Goal: Task Accomplishment & Management: Use online tool/utility

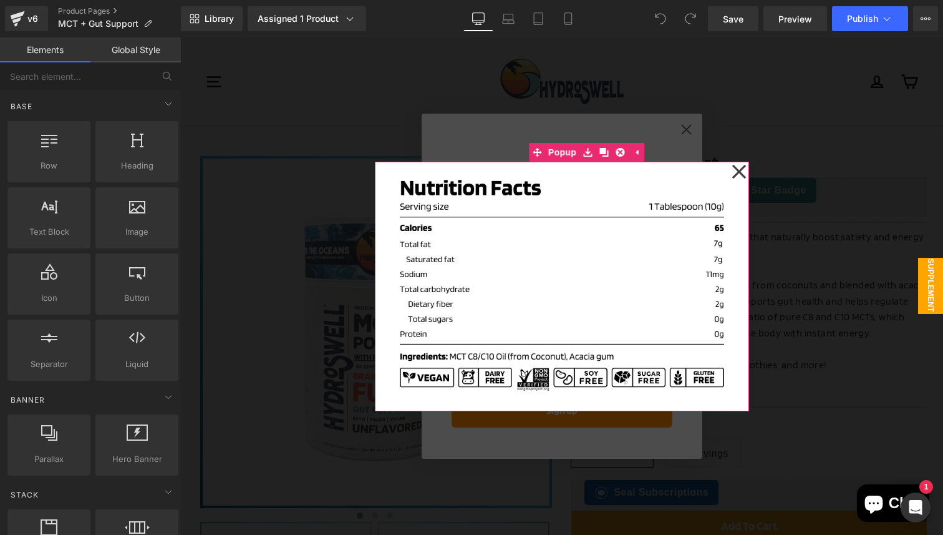
click at [736, 172] on icon at bounding box center [739, 171] width 15 height 62
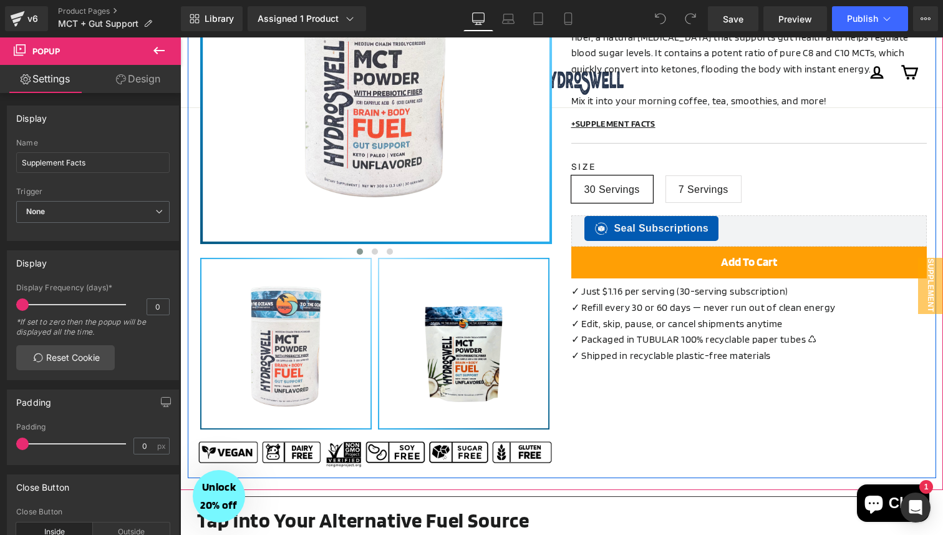
scroll to position [266, 0]
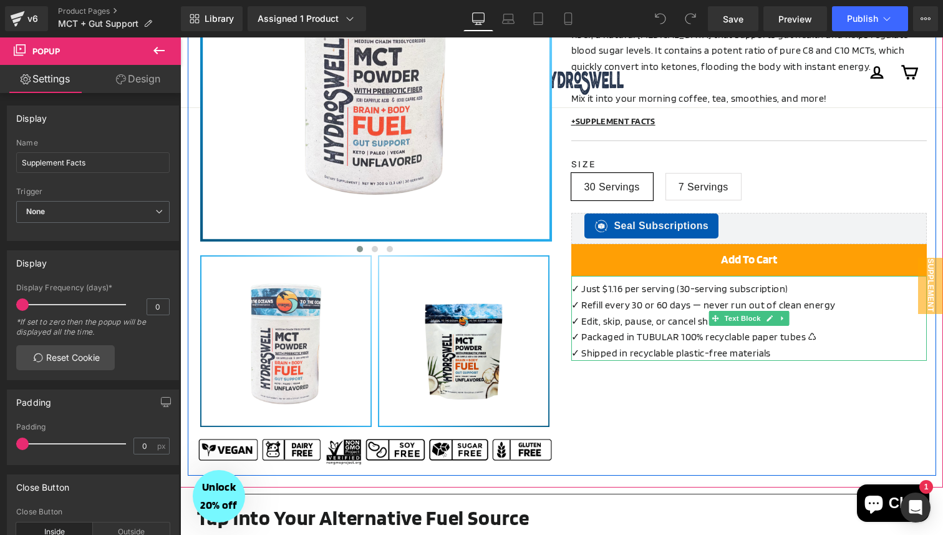
click at [647, 311] on p "✓ Refill every 30 or 60 days — never run out of clean energy" at bounding box center [750, 305] width 356 height 16
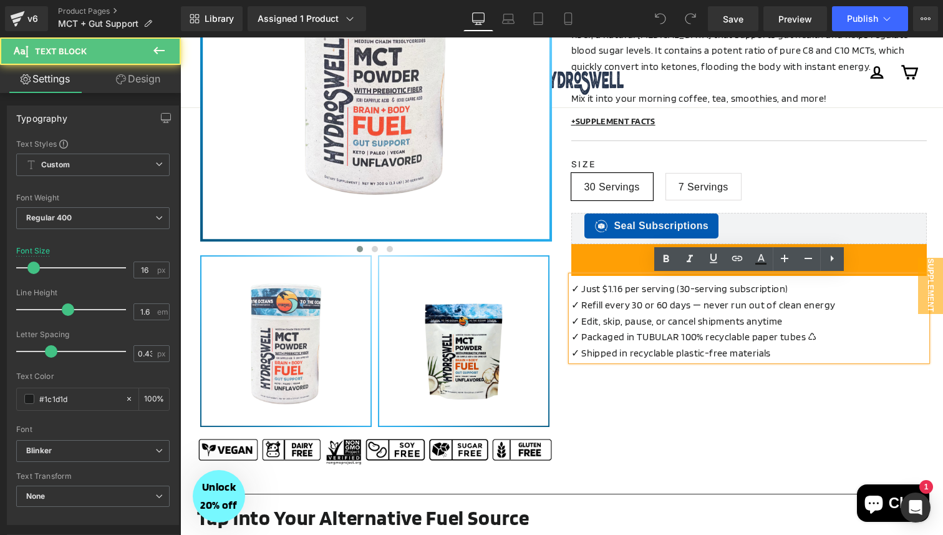
click at [647, 311] on p "✓ Refill every 30 or 60 days — never run out of clean energy" at bounding box center [750, 305] width 356 height 16
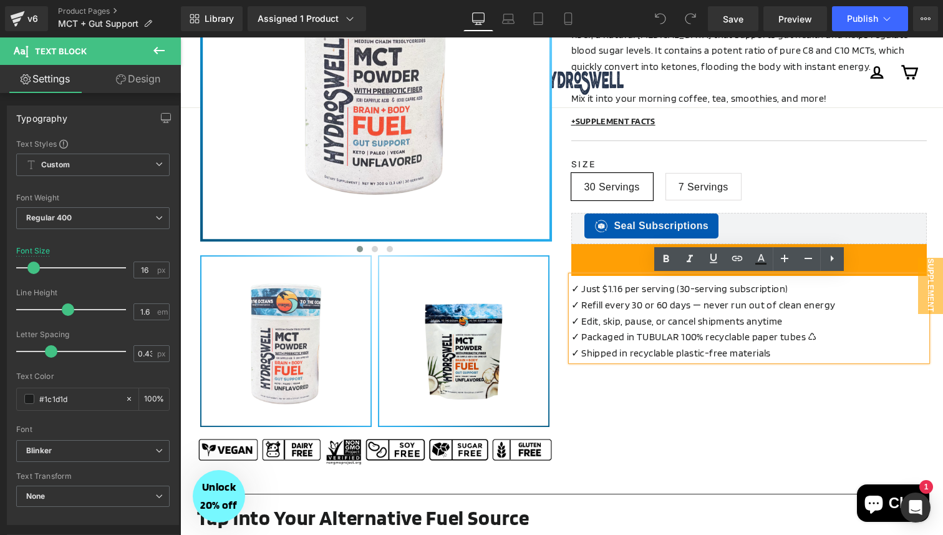
click at [641, 308] on p "✓ Refill every 30 or 60 days — never run out of clean energy" at bounding box center [750, 305] width 356 height 16
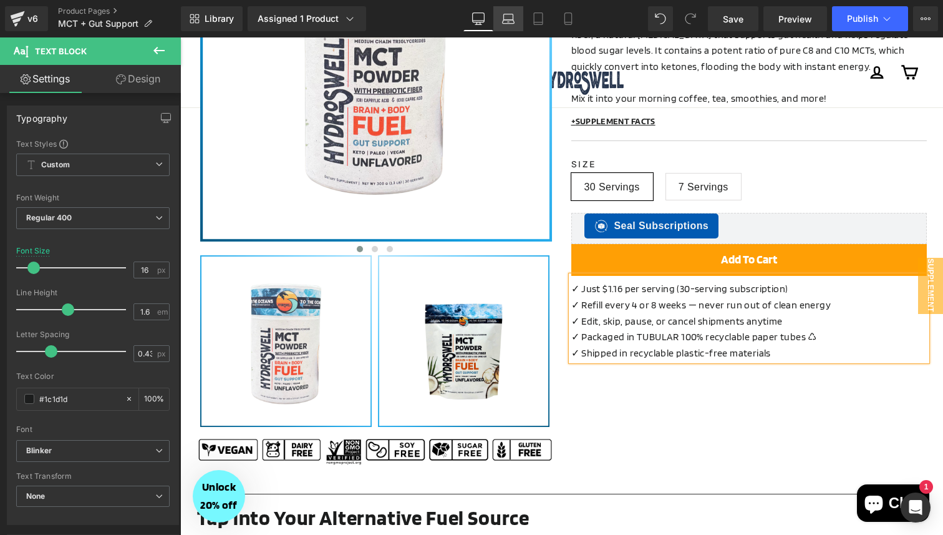
click at [504, 19] on icon at bounding box center [508, 17] width 9 height 6
type input "14"
type input "100"
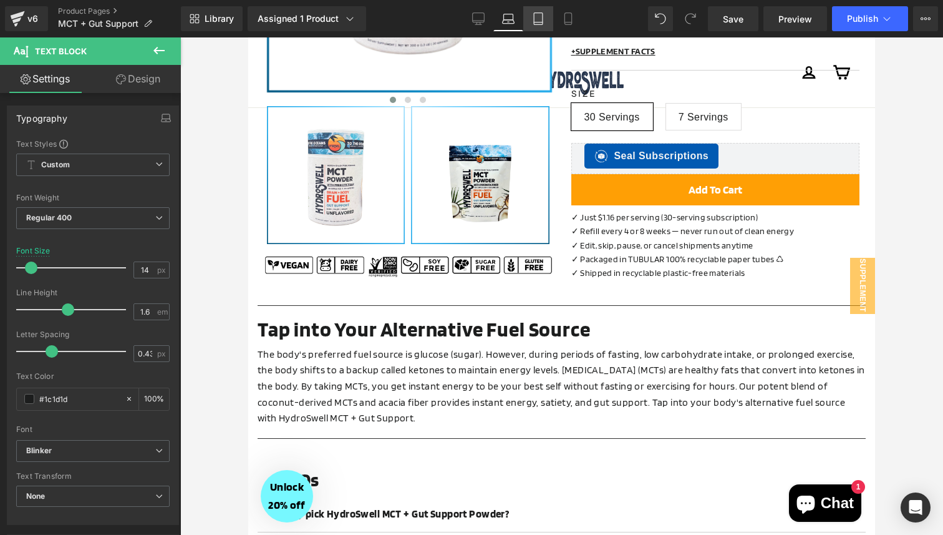
click at [530, 16] on link "Tablet" at bounding box center [538, 18] width 30 height 25
type input "13"
type input "100"
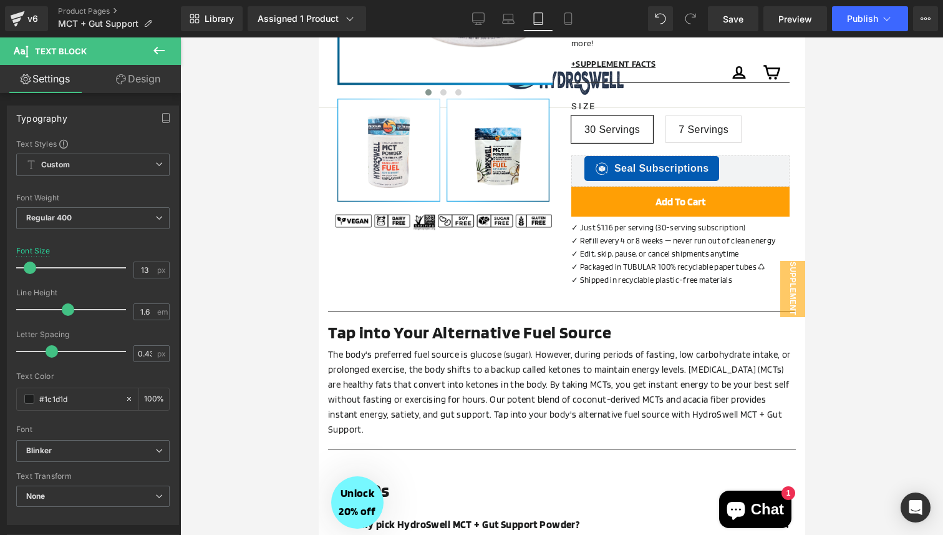
scroll to position [335, 0]
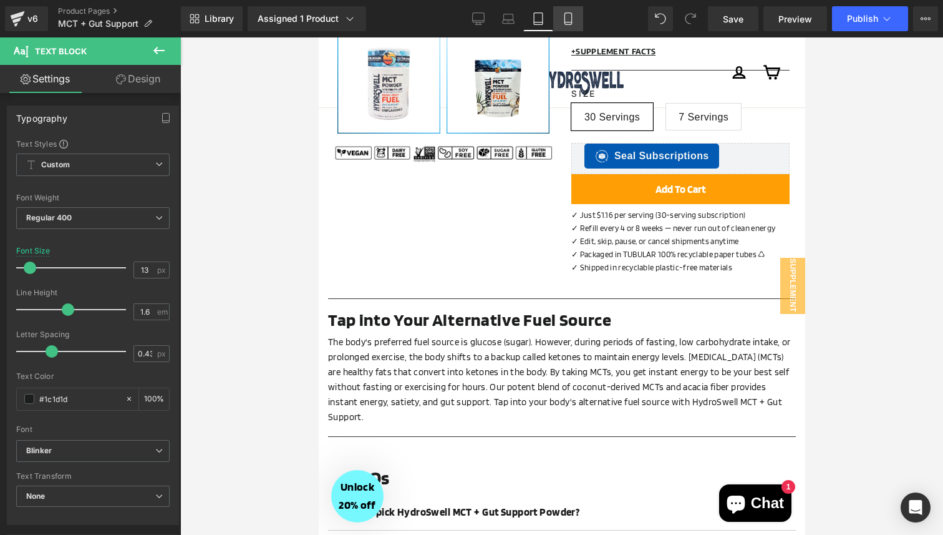
click at [561, 16] on link "Mobile" at bounding box center [568, 18] width 30 height 25
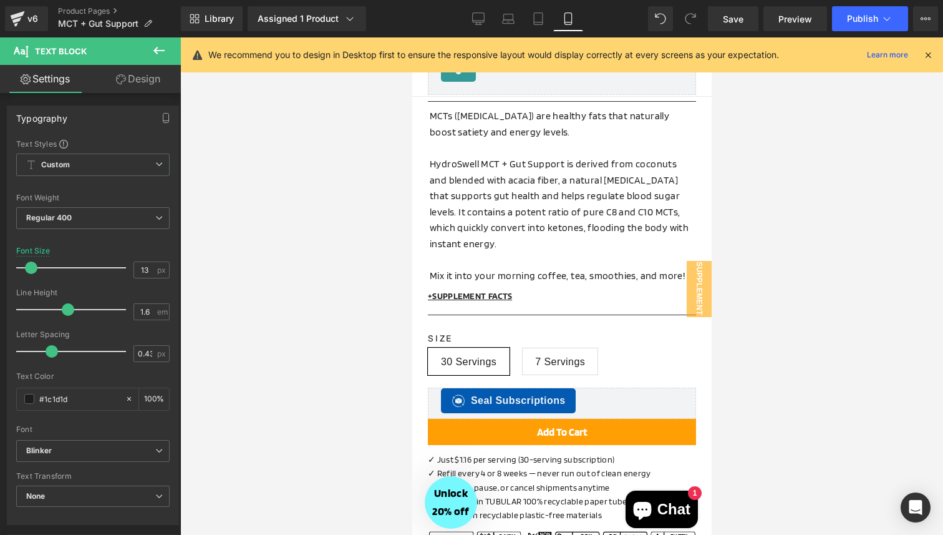
type input "14"
type input "100"
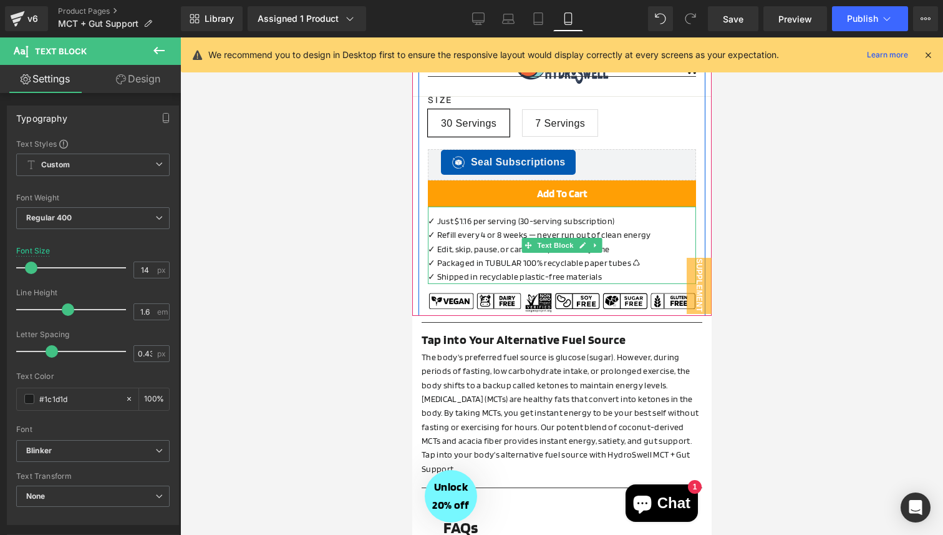
scroll to position [0, 0]
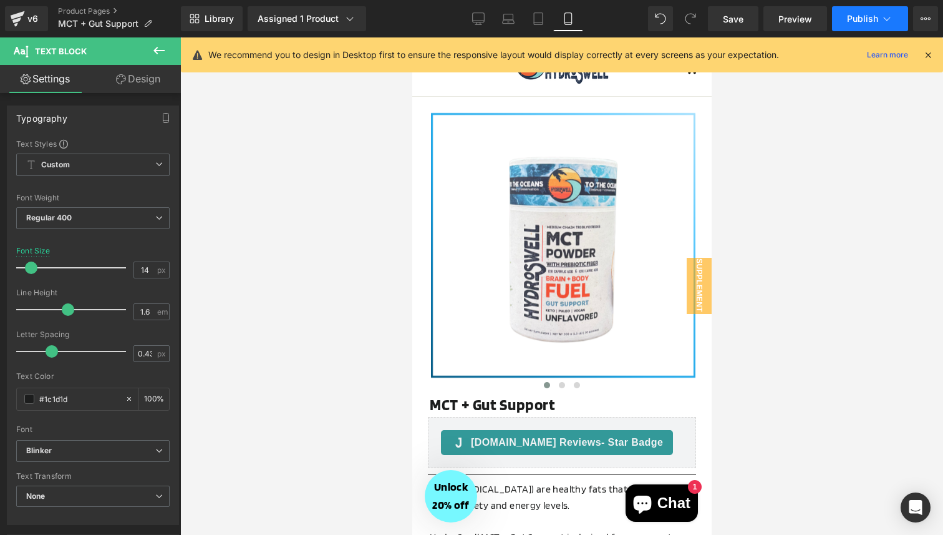
click at [857, 17] on span "Publish" at bounding box center [862, 19] width 31 height 10
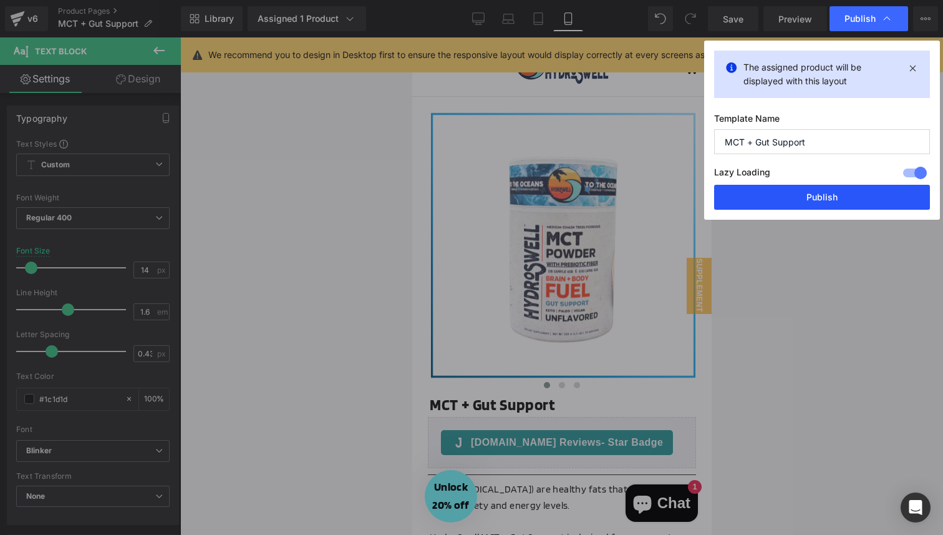
click at [804, 199] on button "Publish" at bounding box center [822, 197] width 216 height 25
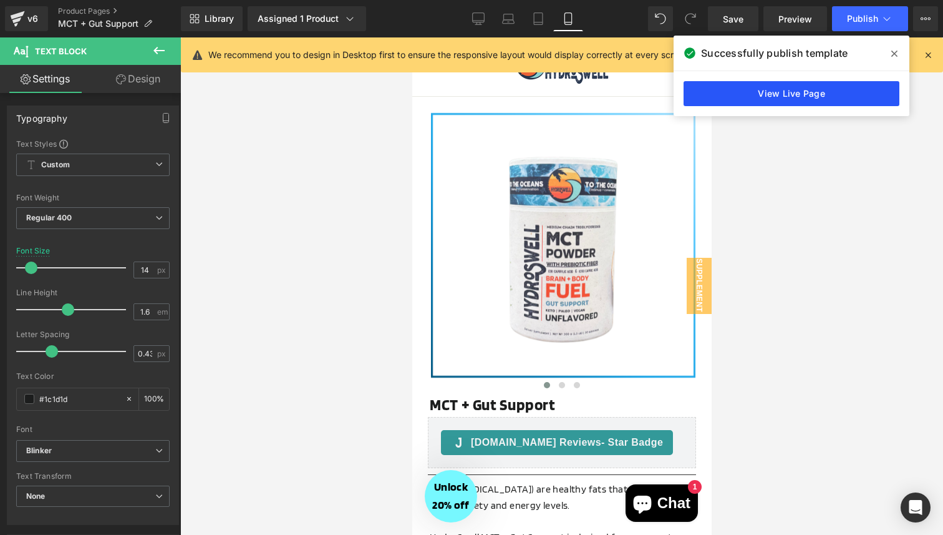
click at [836, 84] on link "View Live Page" at bounding box center [792, 93] width 216 height 25
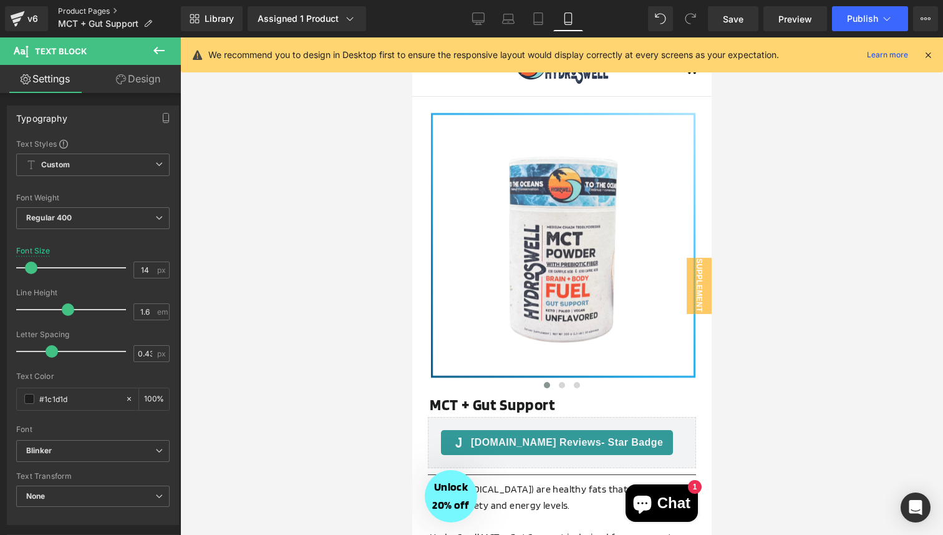
click at [103, 14] on link "Product Pages" at bounding box center [119, 11] width 123 height 10
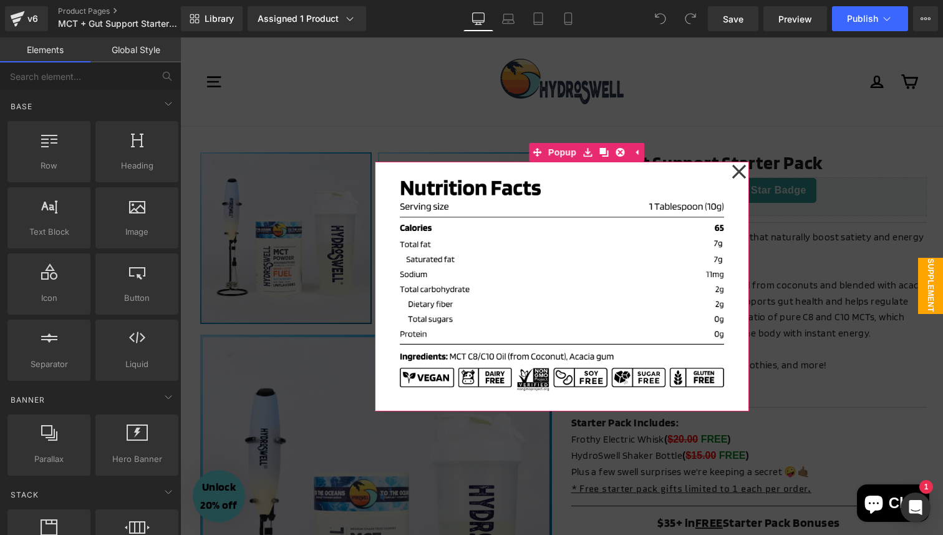
click at [739, 171] on icon at bounding box center [739, 171] width 14 height 14
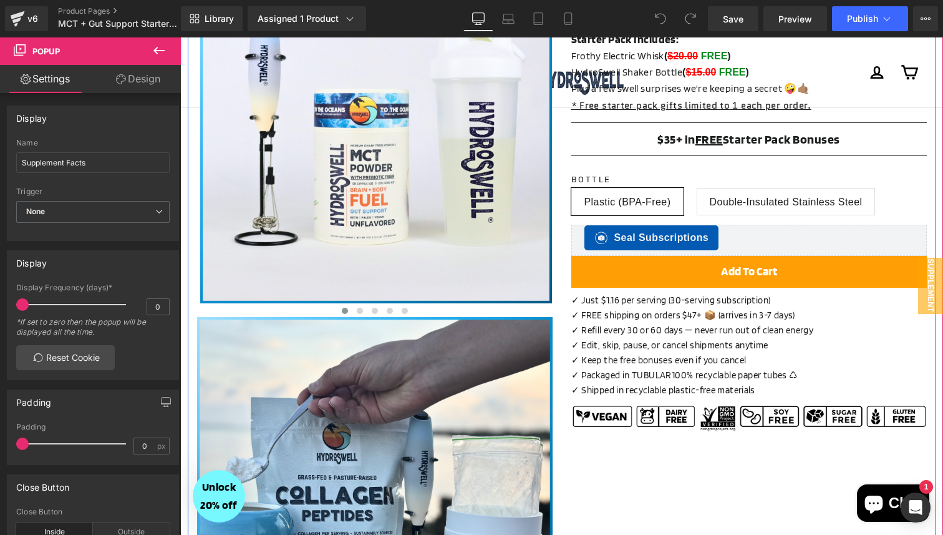
scroll to position [384, 0]
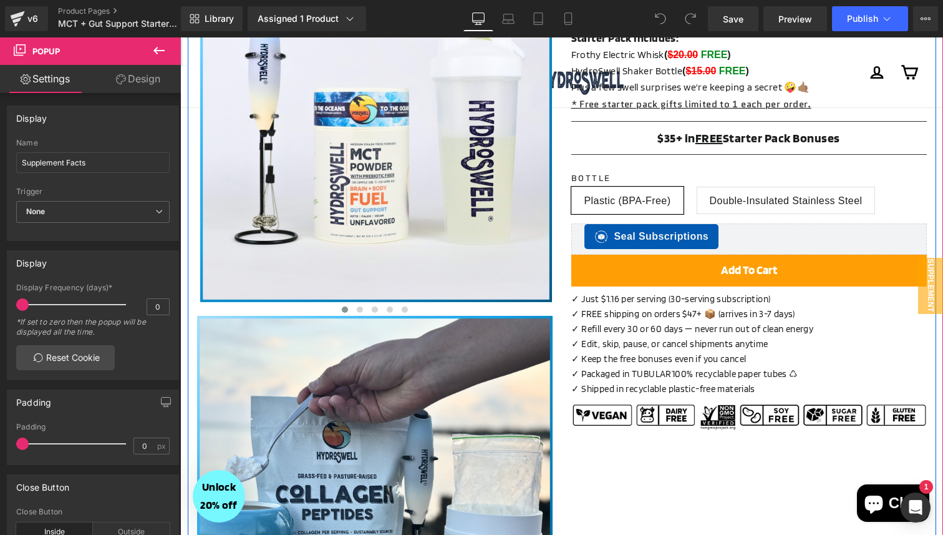
click at [658, 316] on p "✓ FREE shipping on orders $47+ 📦 (arrives in 3-7 days)" at bounding box center [750, 313] width 356 height 15
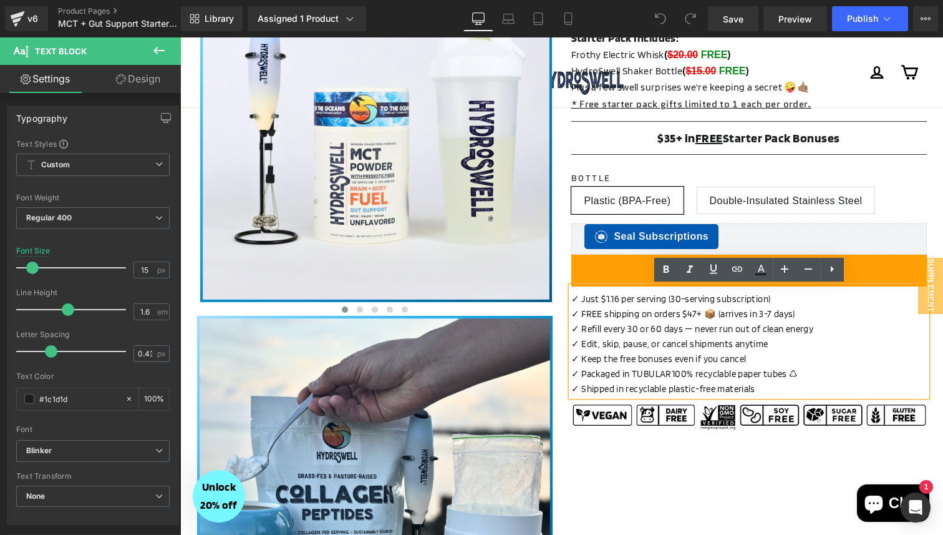
click at [637, 334] on p "✓ Refill every 30 or 60 days — never run out of clean energy" at bounding box center [750, 328] width 356 height 15
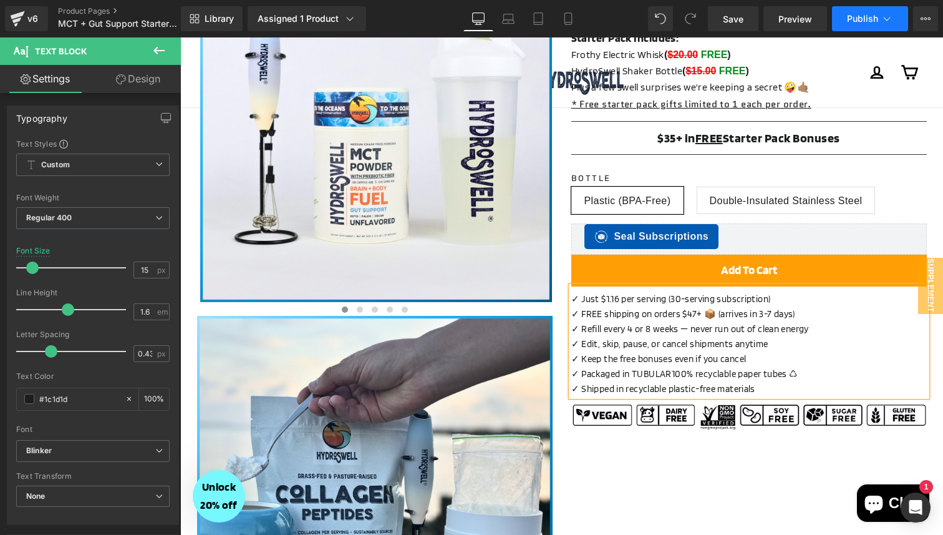
click at [860, 14] on span "Publish" at bounding box center [862, 19] width 31 height 10
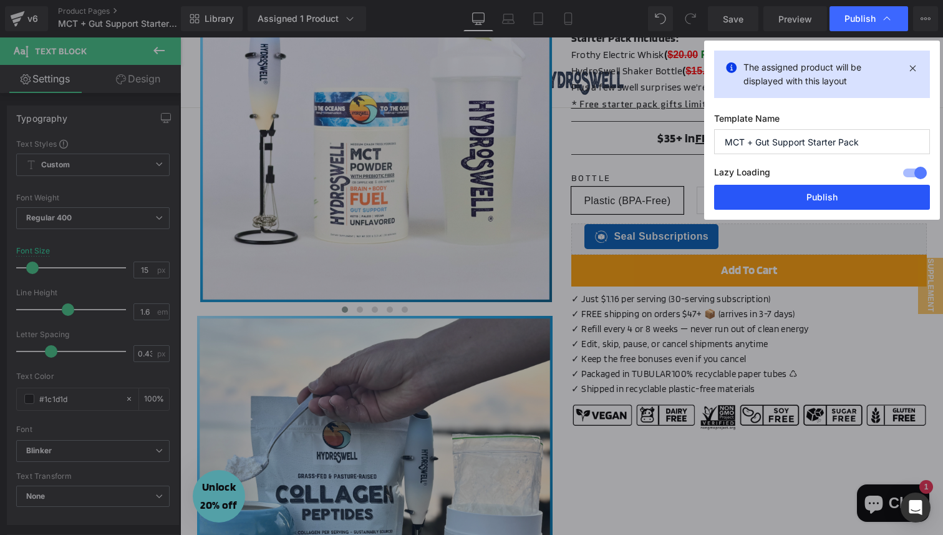
click at [791, 198] on button "Publish" at bounding box center [822, 197] width 216 height 25
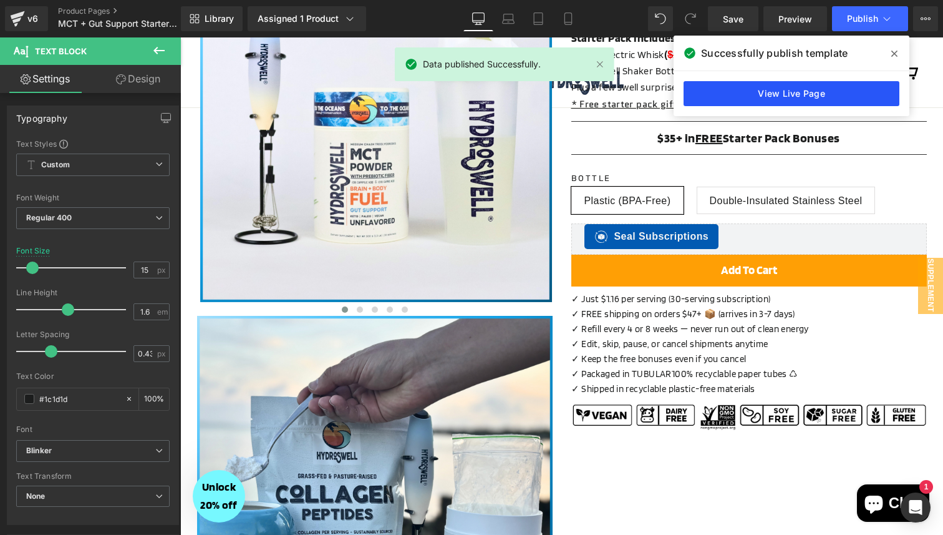
click at [731, 97] on link "View Live Page" at bounding box center [792, 93] width 216 height 25
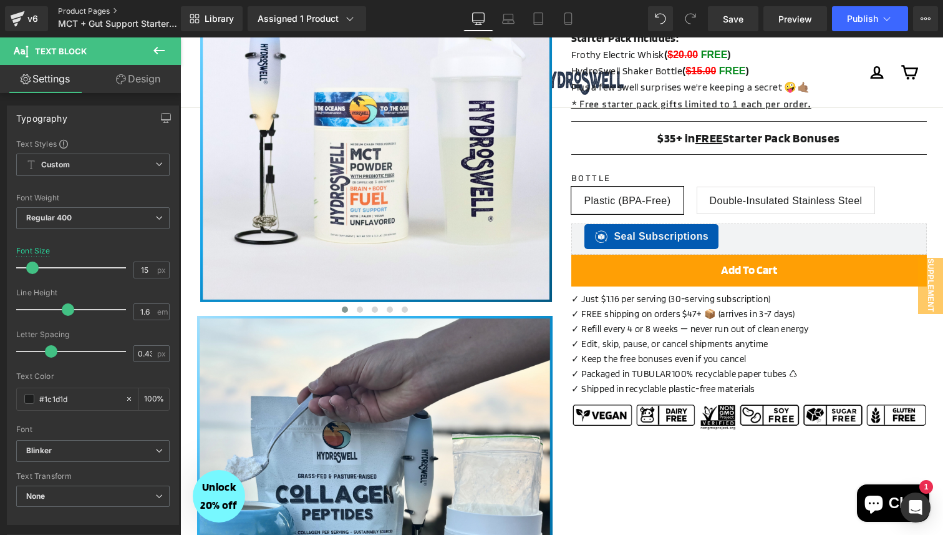
click at [83, 10] on link "Product Pages" at bounding box center [130, 11] width 144 height 10
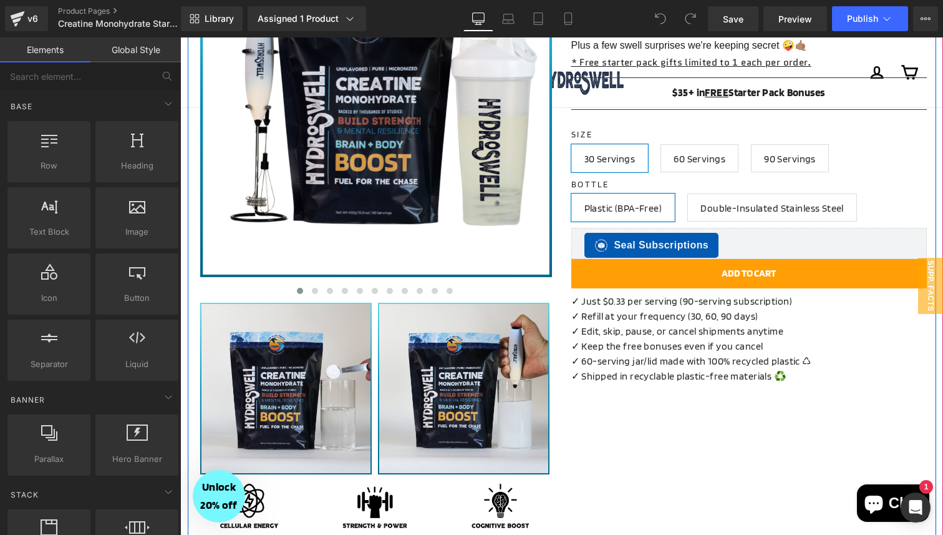
scroll to position [435, 0]
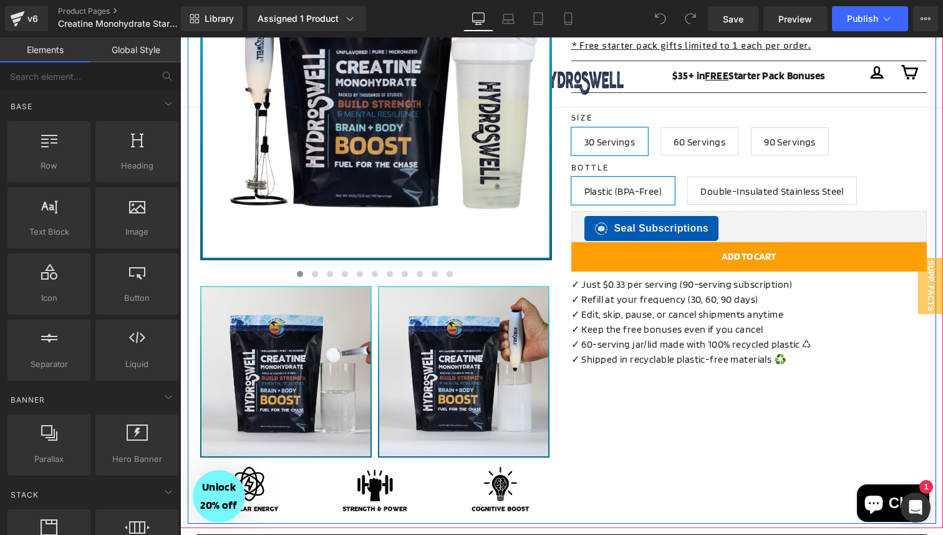
click at [673, 333] on div "✓ Keep the free bonuses even if you cancel" at bounding box center [750, 329] width 356 height 15
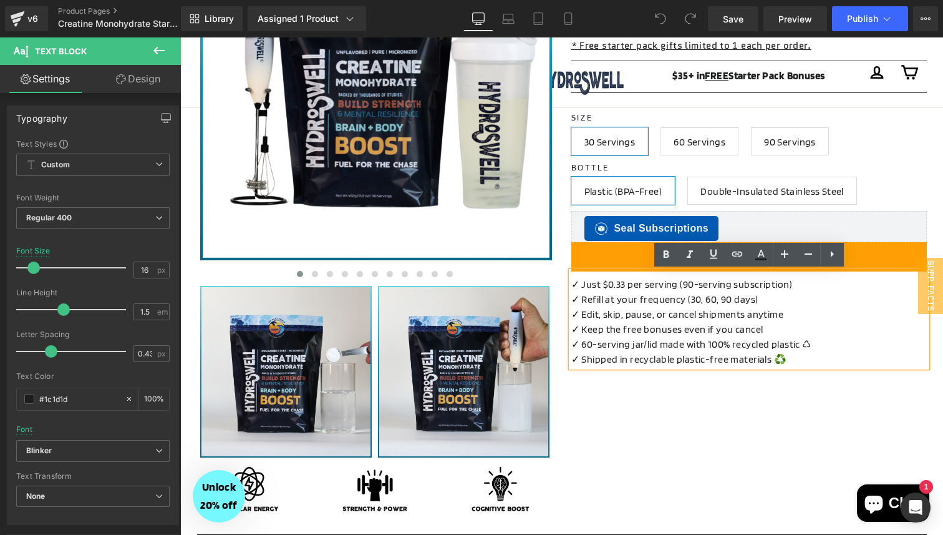
click at [712, 301] on span "✓ Refill at your frequency (30, 60, 90 days)" at bounding box center [665, 299] width 187 height 12
click at [698, 302] on span "✓ Refill at your frequency (30, 60, 90 days)" at bounding box center [665, 299] width 187 height 12
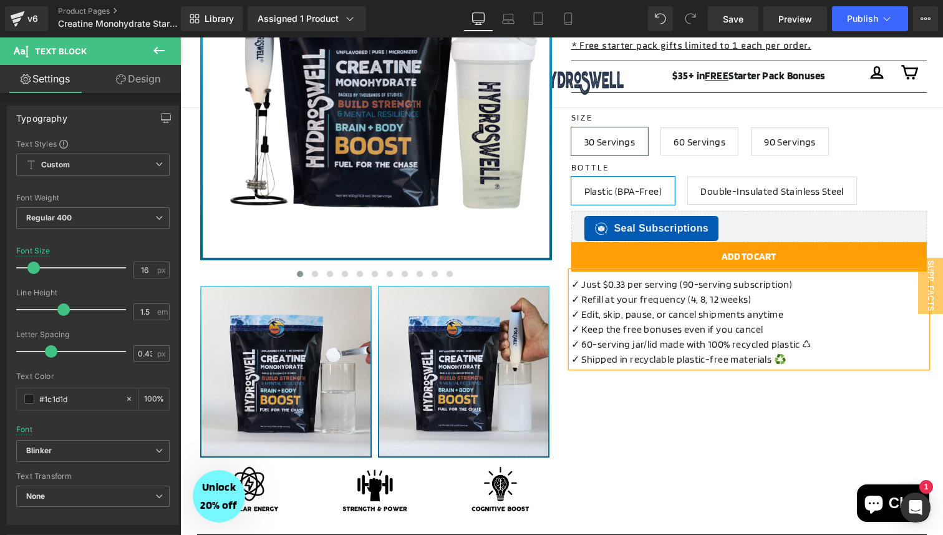
click at [708, 303] on span "✓ Refill at your frequency (4, 8, 12 weeks)" at bounding box center [662, 299] width 180 height 12
click at [869, 24] on button "Publish" at bounding box center [870, 18] width 76 height 25
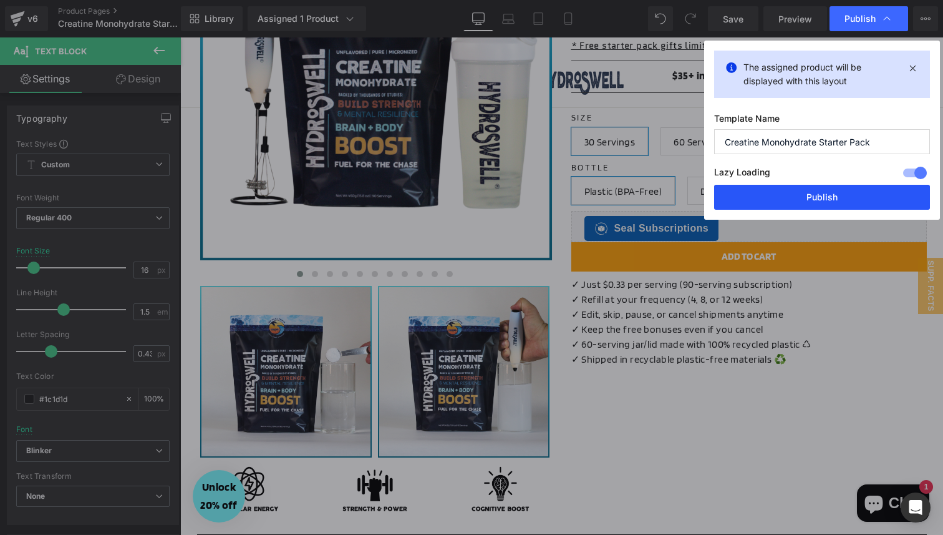
click at [830, 195] on button "Publish" at bounding box center [822, 197] width 216 height 25
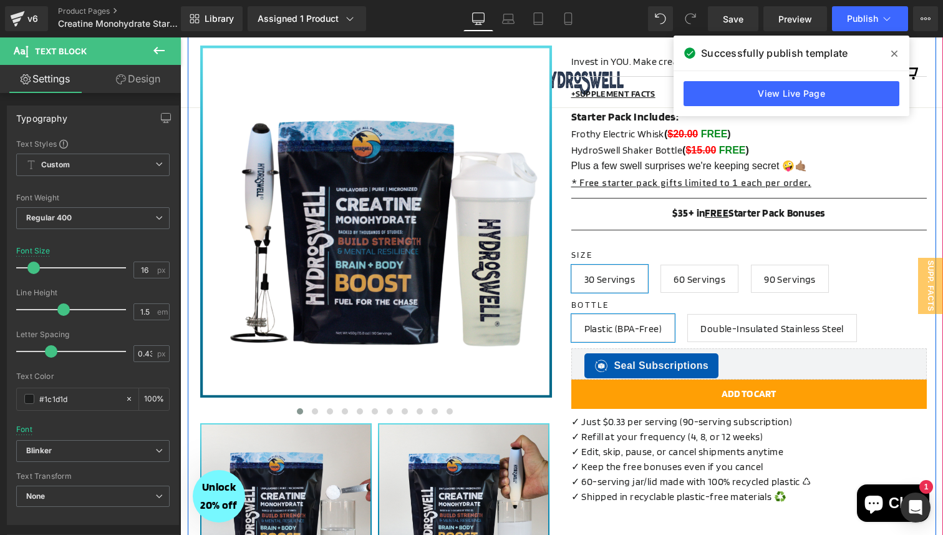
scroll to position [0, 0]
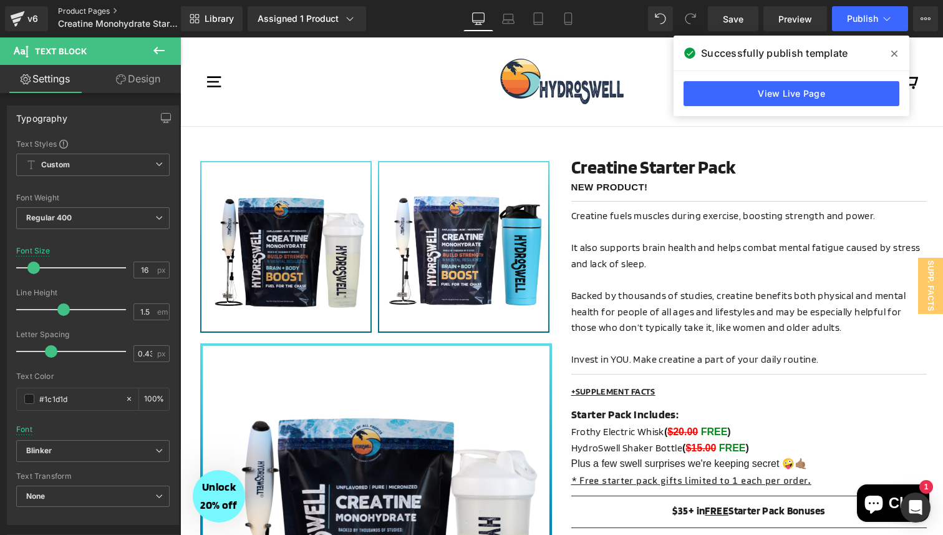
click at [84, 11] on link "Product Pages" at bounding box center [130, 11] width 144 height 10
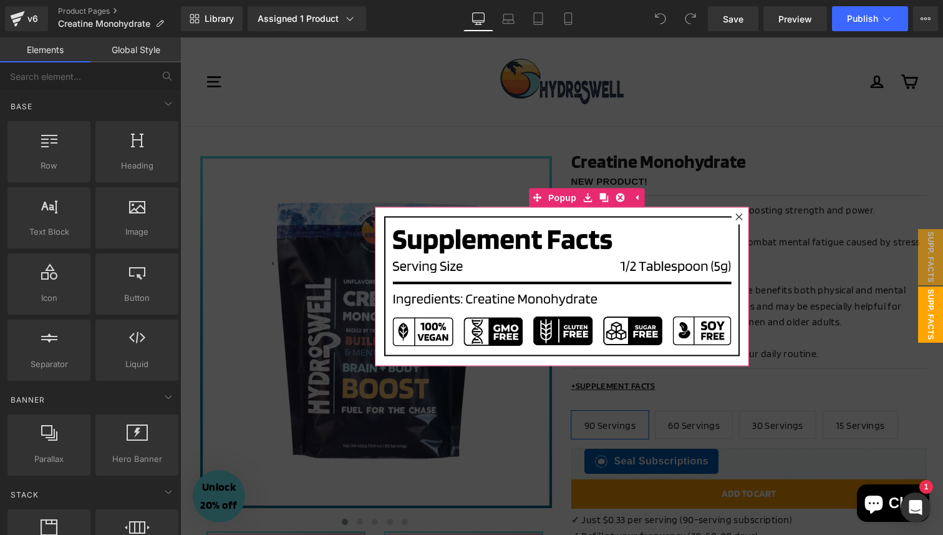
click at [738, 217] on icon at bounding box center [739, 216] width 7 height 7
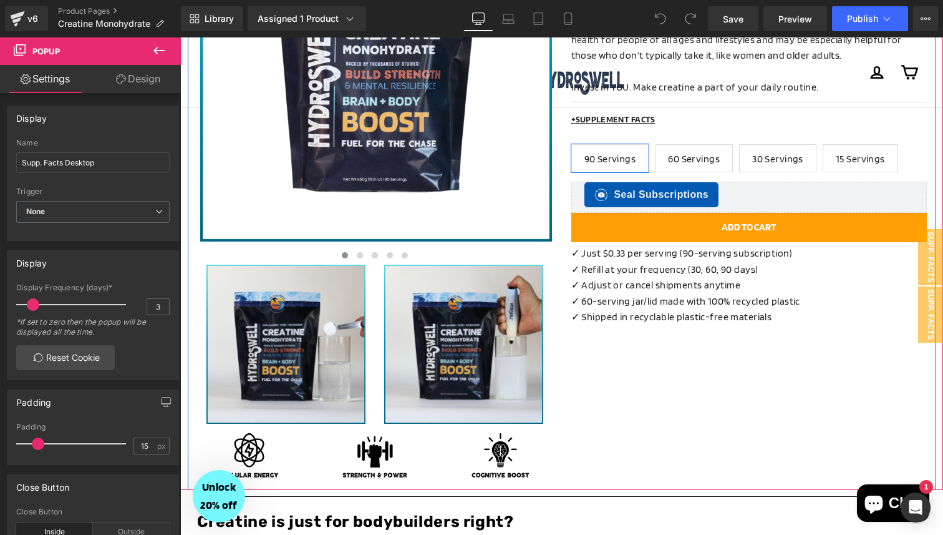
scroll to position [271, 0]
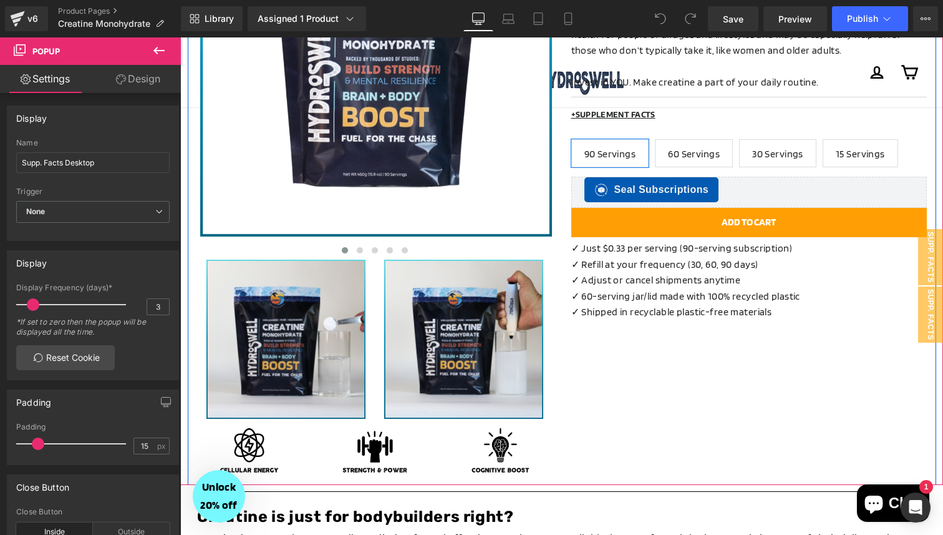
click at [627, 266] on div "✓ Just $0.33 per serving (90-serving subscription) ✓ Refill at your frequency (…" at bounding box center [750, 278] width 356 height 83
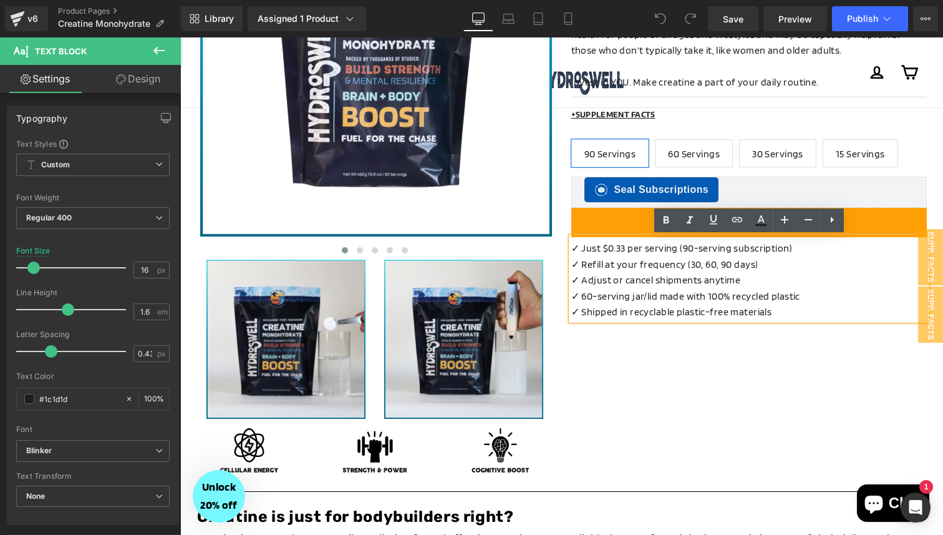
click at [688, 266] on div "✓ Just $0.33 per serving (90-serving subscription) ✓ Refill at your frequency (…" at bounding box center [750, 278] width 356 height 83
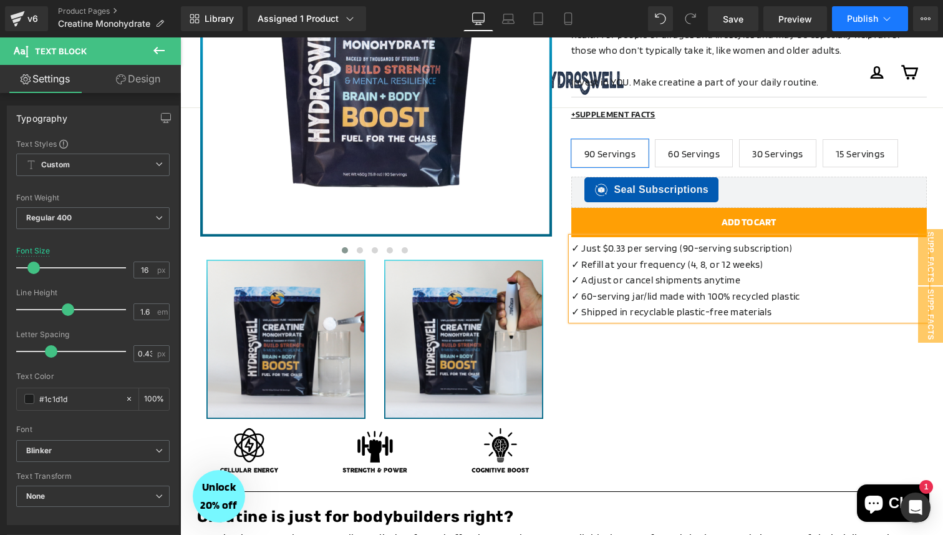
click at [850, 17] on span "Publish" at bounding box center [862, 19] width 31 height 10
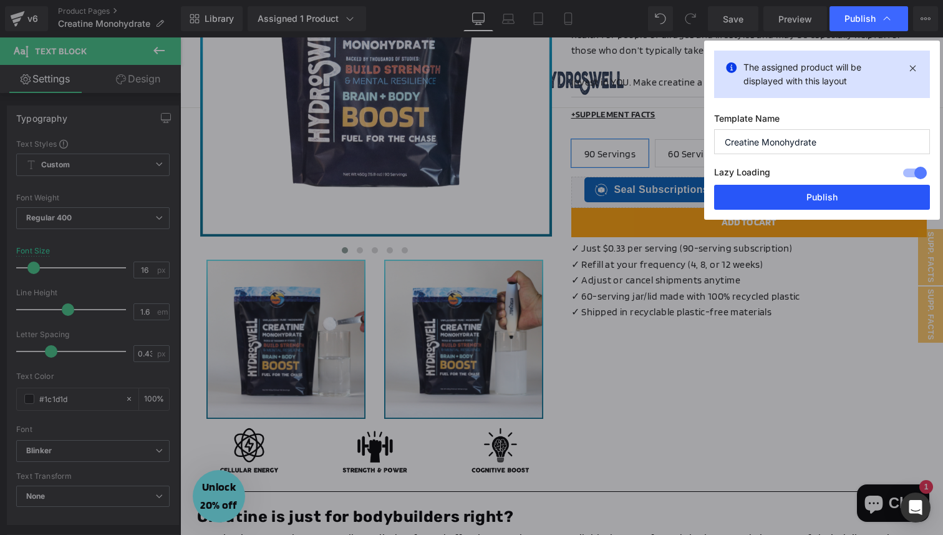
click at [779, 196] on button "Publish" at bounding box center [822, 197] width 216 height 25
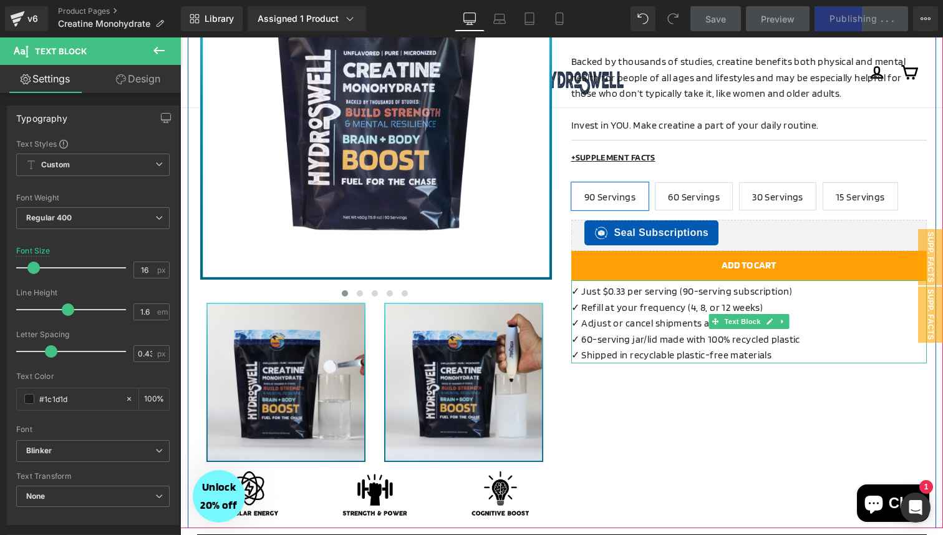
scroll to position [217, 0]
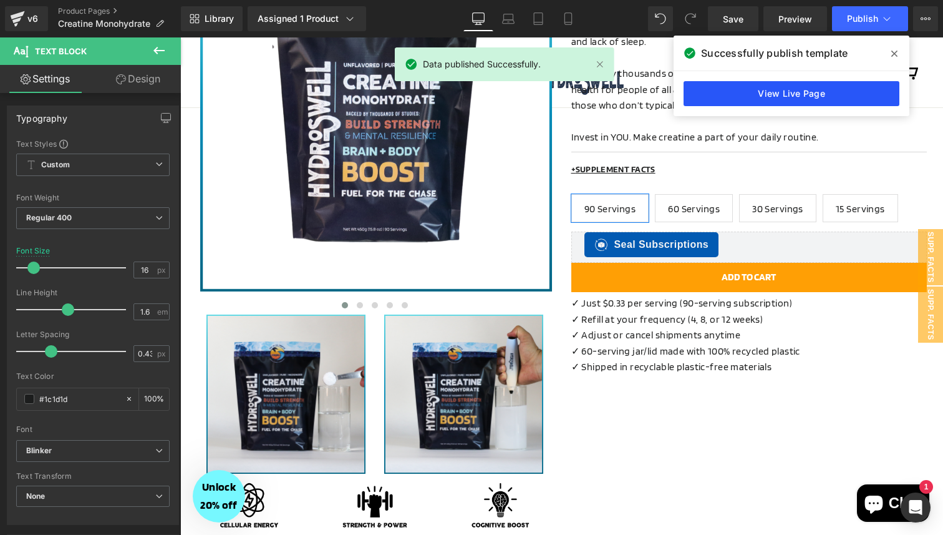
click at [789, 95] on link "View Live Page" at bounding box center [792, 93] width 216 height 25
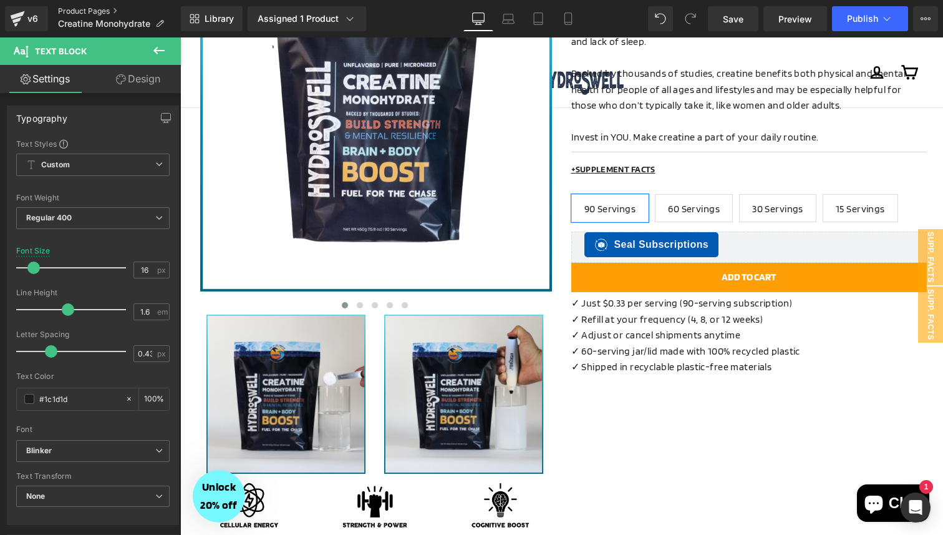
click at [87, 9] on link "Product Pages" at bounding box center [119, 11] width 123 height 10
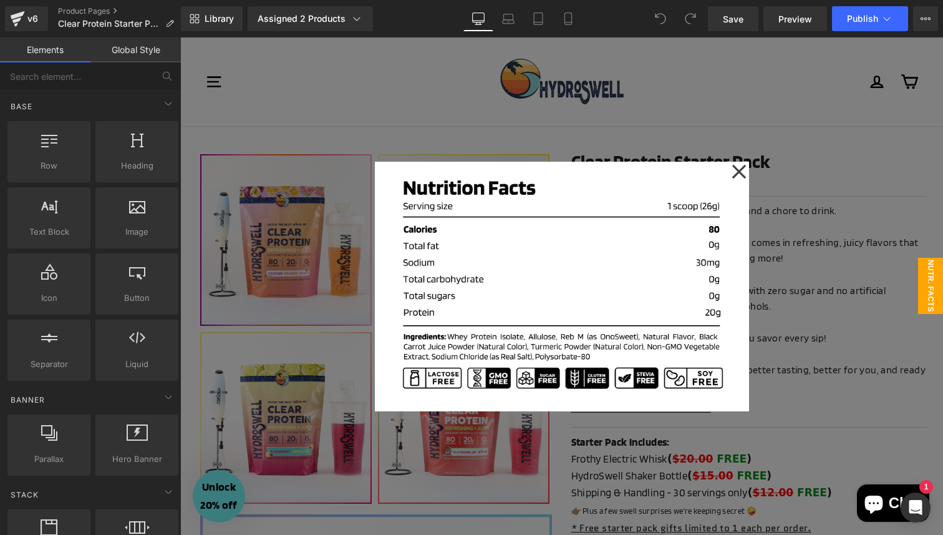
click at [837, 276] on div at bounding box center [561, 285] width 763 height 497
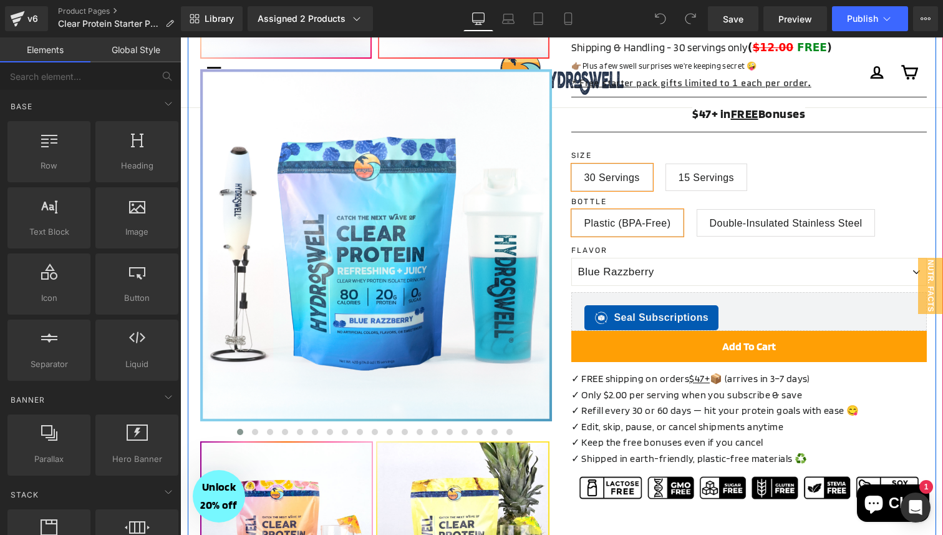
scroll to position [463, 0]
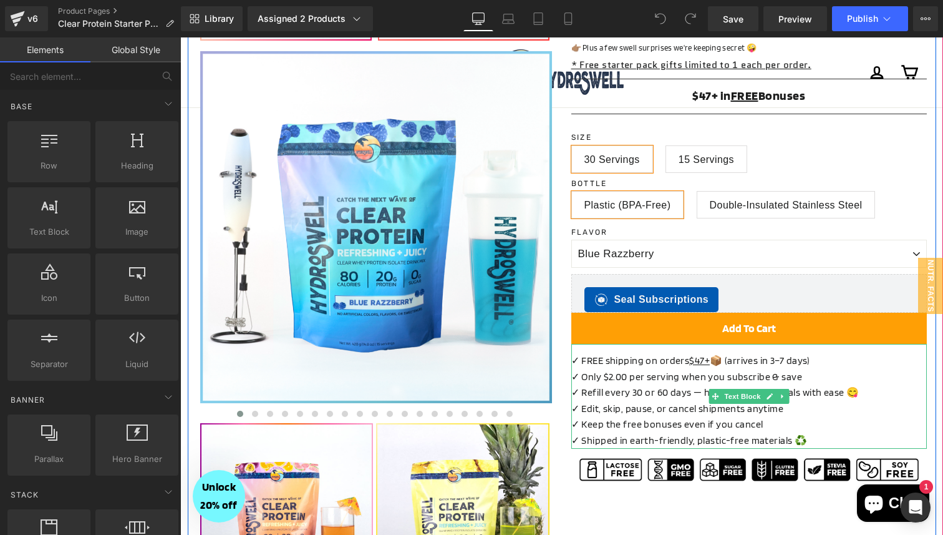
click at [771, 360] on span "✓ FREE shipping on orders $47+ 📦 (arrives in 3–7 days)" at bounding box center [691, 360] width 239 height 12
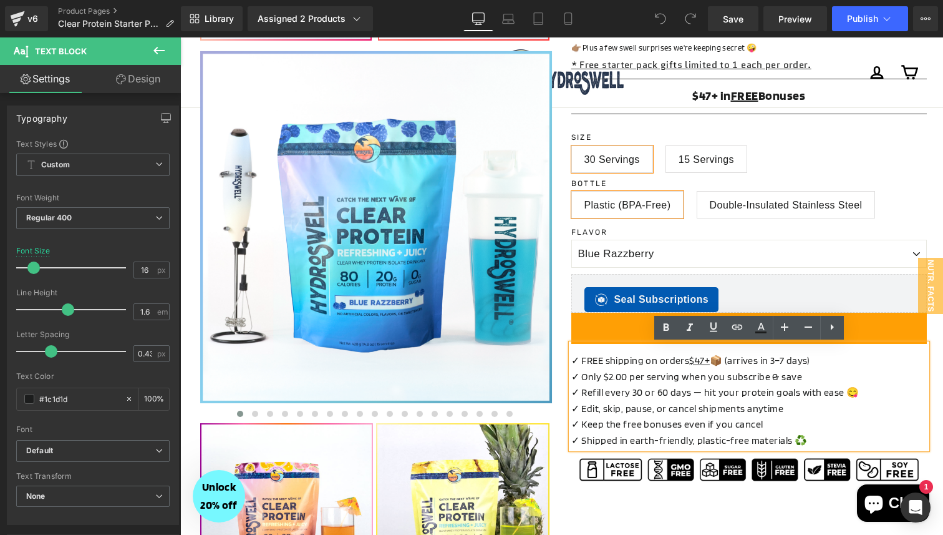
click at [774, 362] on span "✓ FREE shipping on orders $47+ 📦 (arrives in 3–7 days)" at bounding box center [691, 360] width 239 height 12
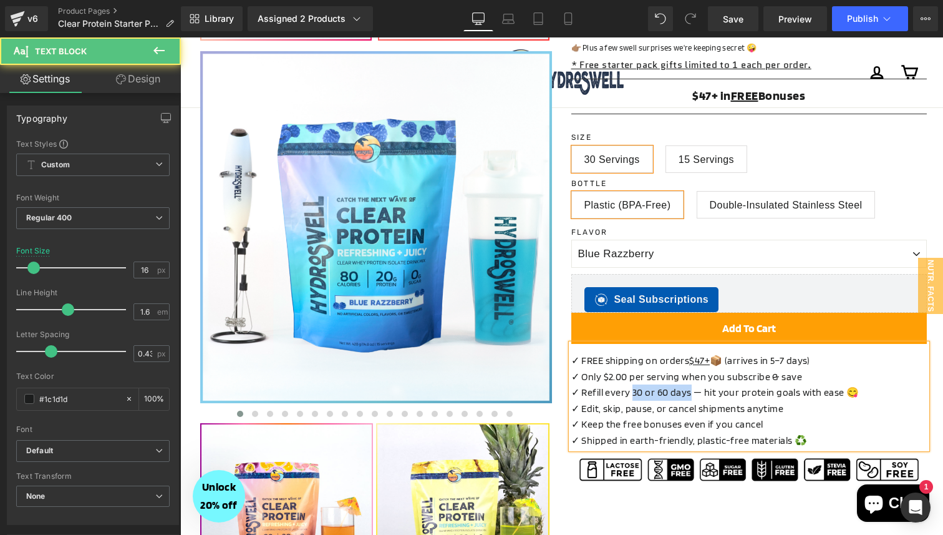
drag, startPoint x: 690, startPoint y: 396, endPoint x: 632, endPoint y: 394, distance: 58.1
click at [632, 394] on div "✓ Refill every 30 or 60 days — hit your protein goals with ease 😋" at bounding box center [750, 392] width 356 height 16
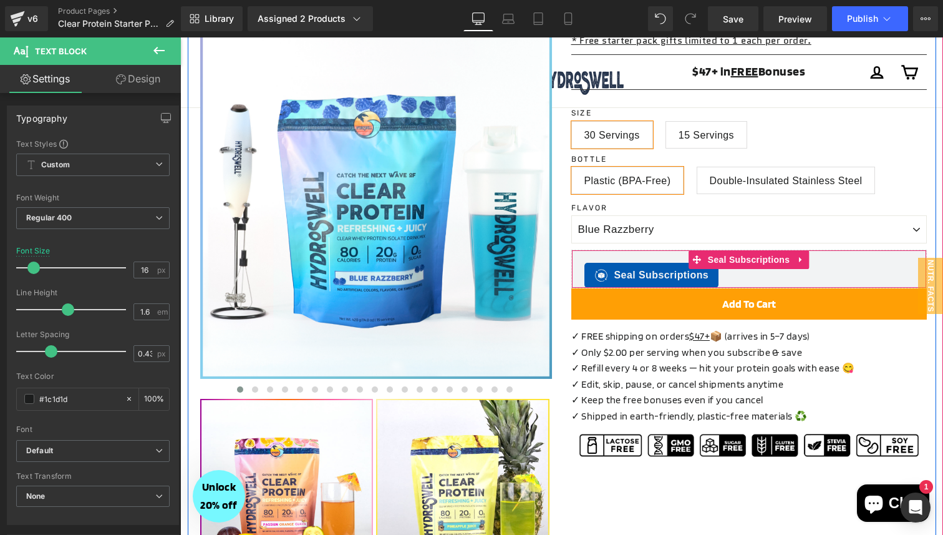
scroll to position [489, 0]
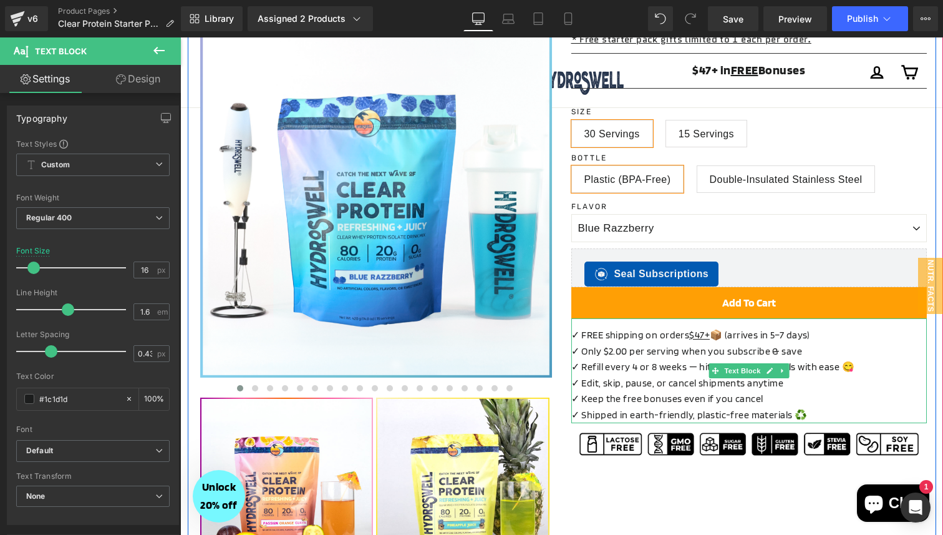
click at [631, 369] on div "✓ Refill every 4 or 8 weeks — hit your protein goals with ease 😋" at bounding box center [750, 367] width 356 height 16
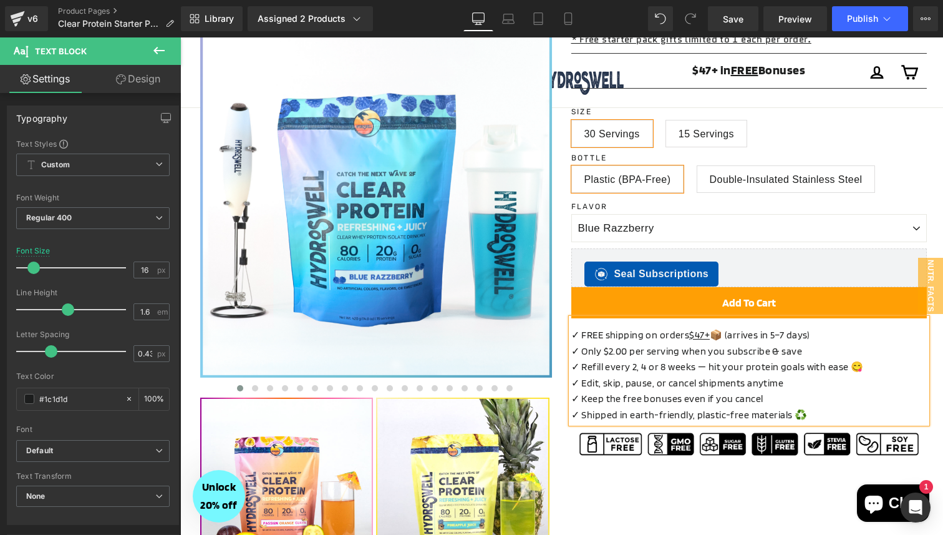
click at [646, 368] on div "✓ Refill every 2, 4 or 8 weeks — hit your protein goals with ease 😋" at bounding box center [750, 367] width 356 height 16
click at [748, 376] on div "✓ Edit, skip, pause, or cancel shipments anytime" at bounding box center [750, 383] width 356 height 16
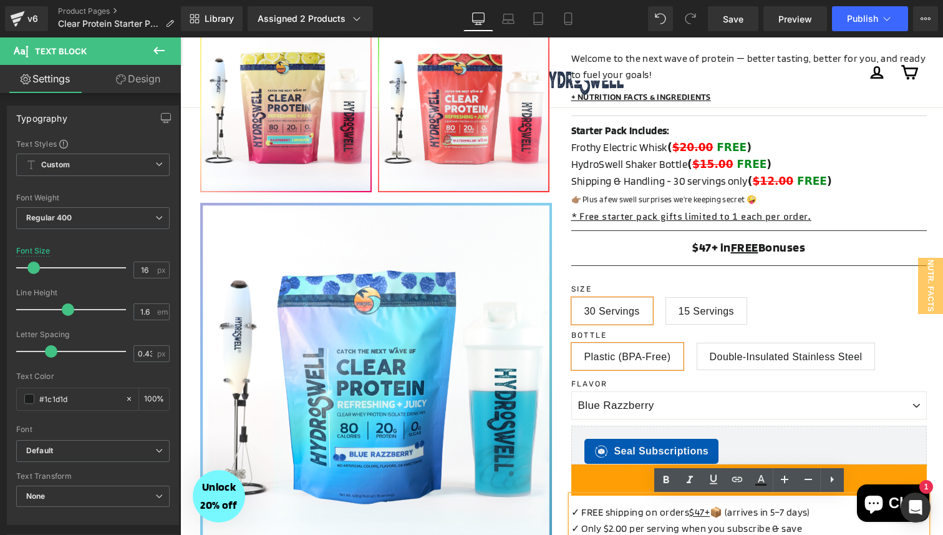
scroll to position [314, 0]
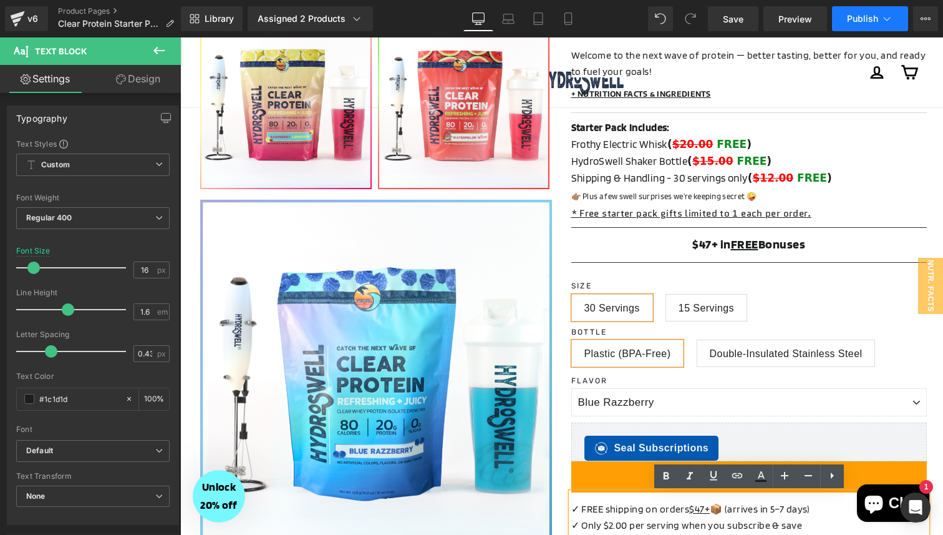
click at [859, 17] on span "Publish" at bounding box center [862, 19] width 31 height 10
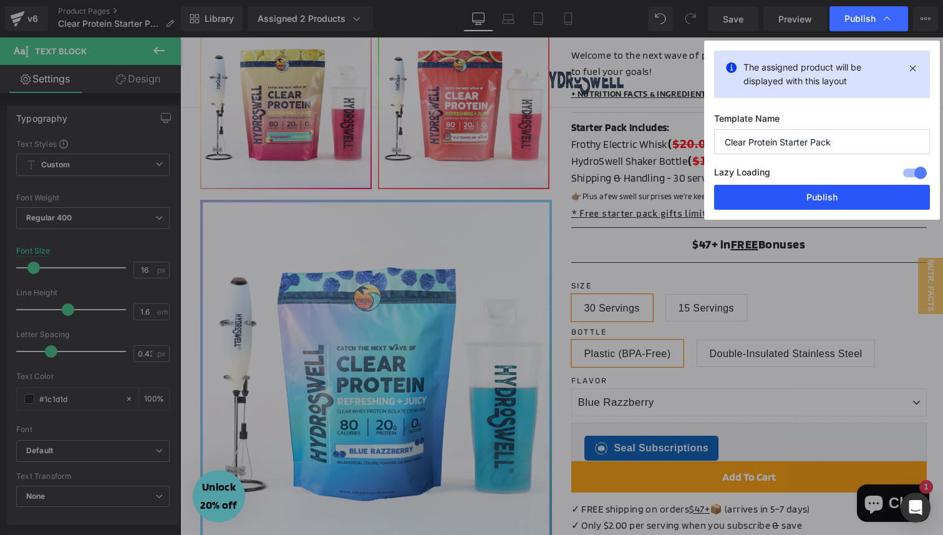
click at [796, 205] on button "Publish" at bounding box center [822, 197] width 216 height 25
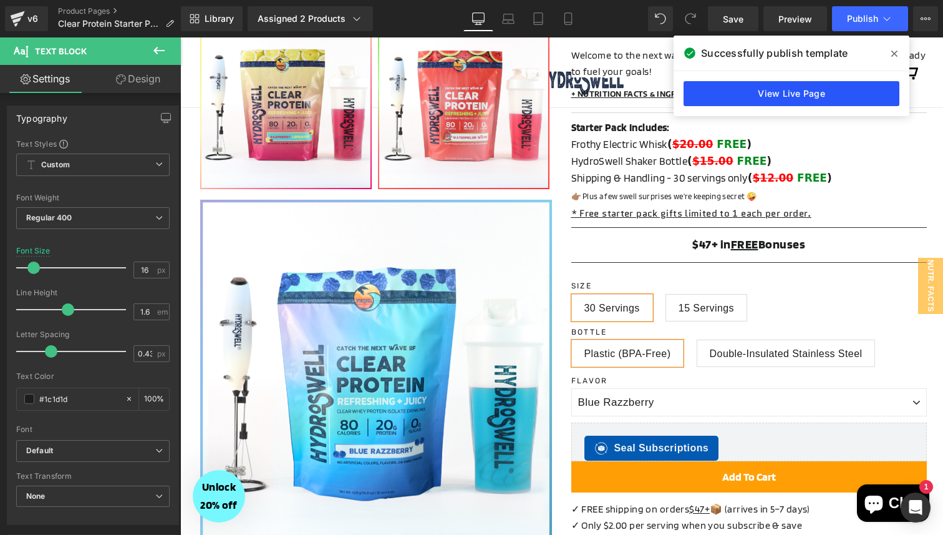
click at [764, 96] on link "View Live Page" at bounding box center [792, 93] width 216 height 25
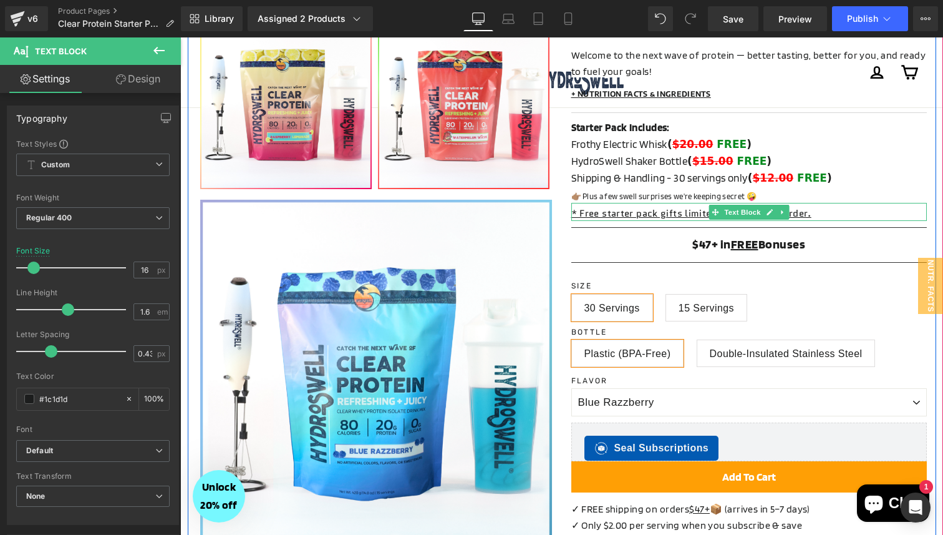
click at [825, 213] on p "* Free starter pack gifts limited to 1 each per order." at bounding box center [750, 213] width 356 height 15
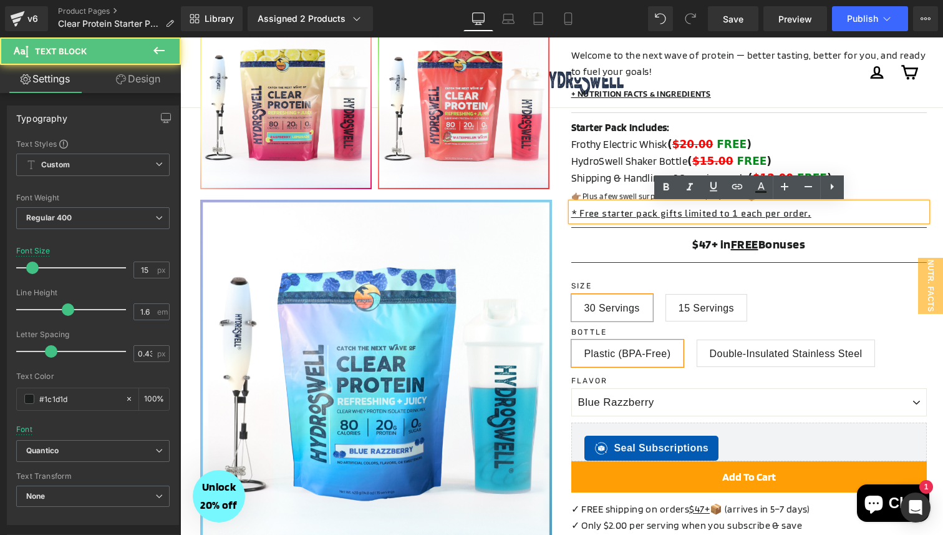
click at [825, 213] on p "* Free starter pack gifts limited to 1 each per order." at bounding box center [750, 213] width 356 height 15
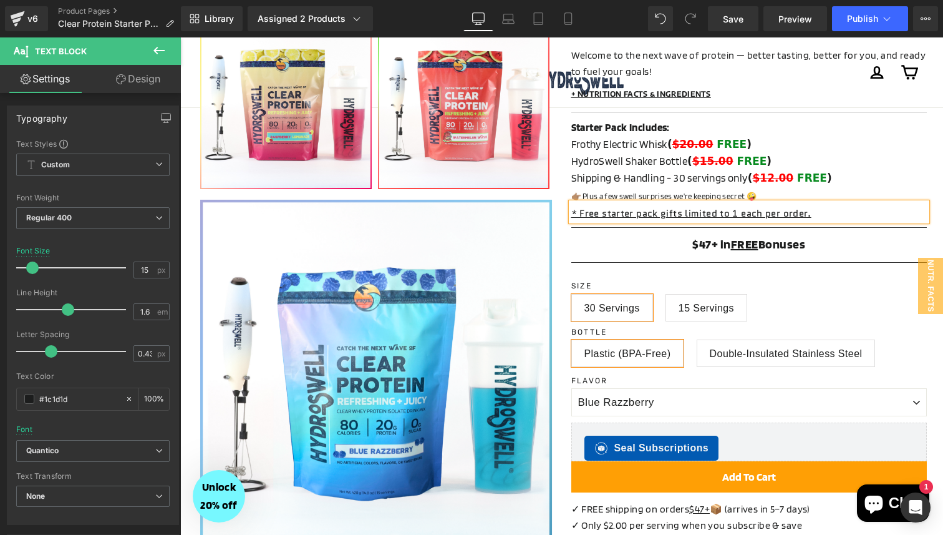
click at [792, 91] on p "+ NUTRITION FACTS & INGREDIENTS" at bounding box center [750, 94] width 356 height 12
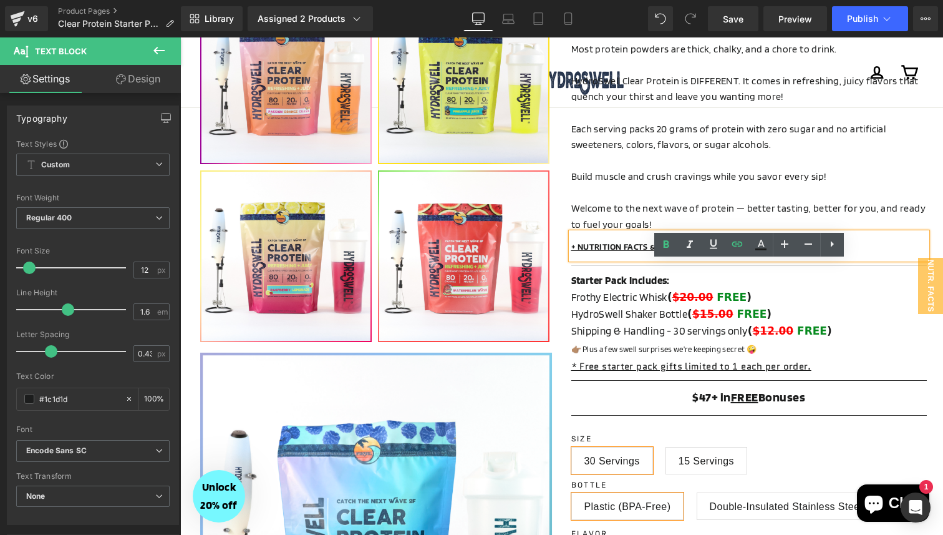
scroll to position [0, 0]
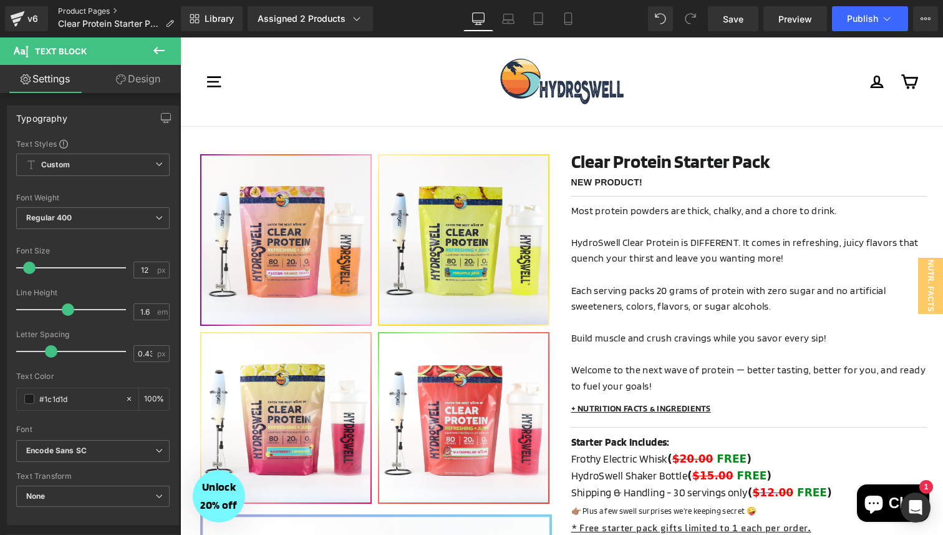
click at [99, 8] on link "Product Pages" at bounding box center [121, 11] width 126 height 10
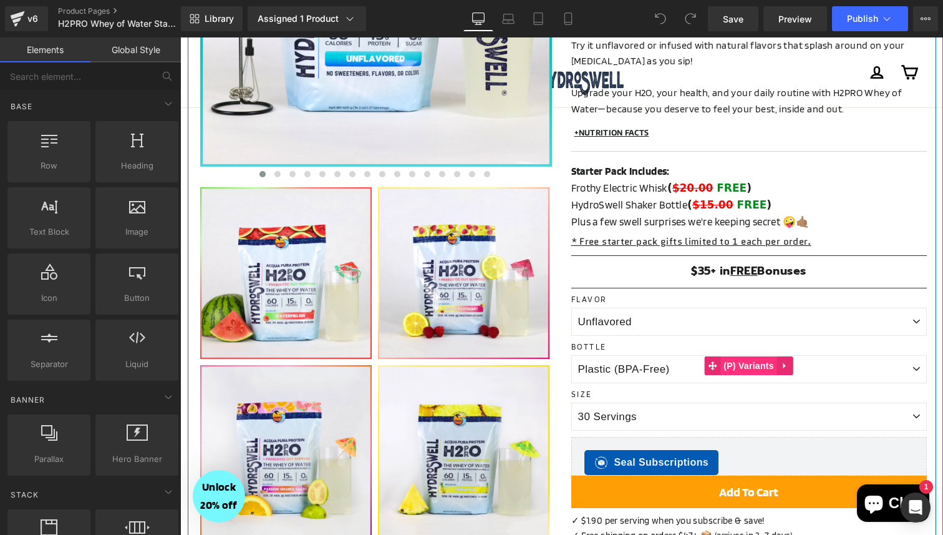
click at [754, 356] on span "(P) Variants" at bounding box center [749, 365] width 57 height 19
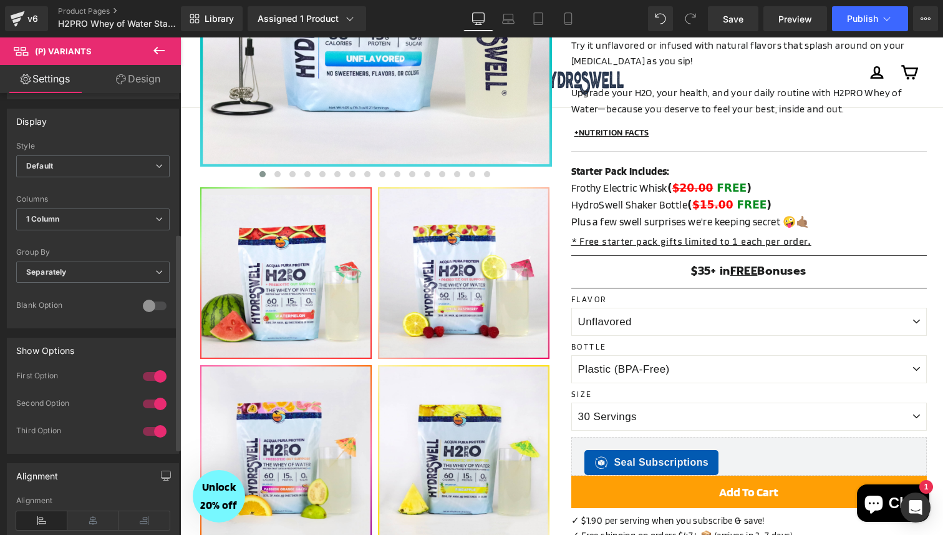
scroll to position [286, 0]
click at [158, 426] on div at bounding box center [155, 430] width 30 height 20
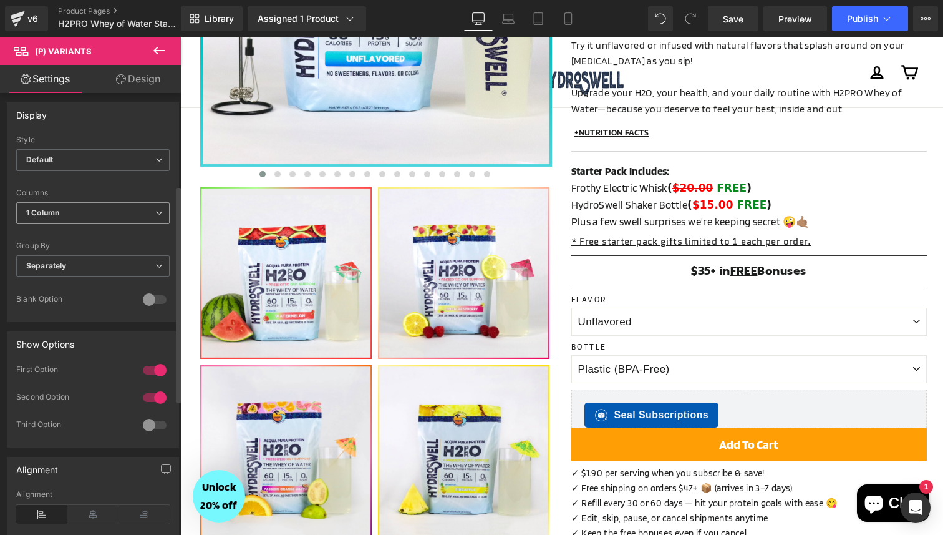
scroll to position [316, 0]
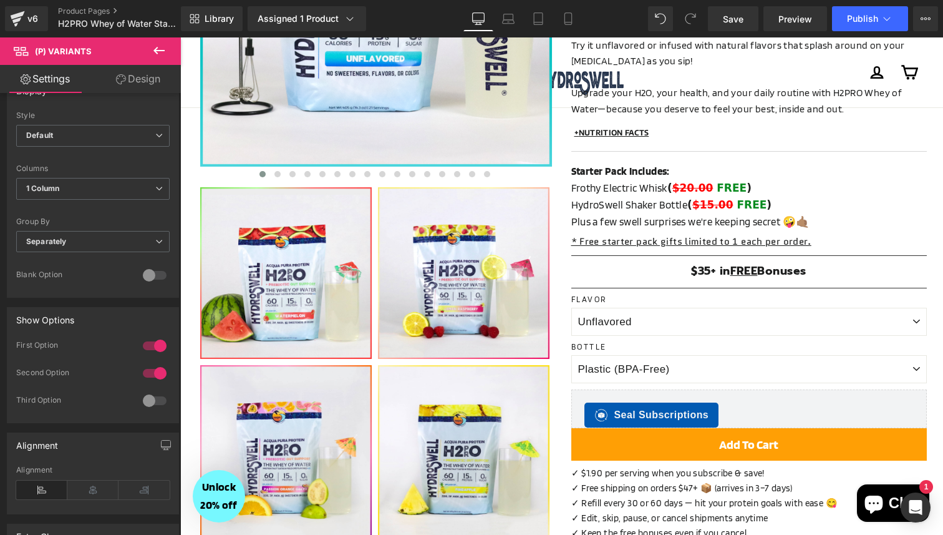
click at [147, 54] on button at bounding box center [159, 50] width 44 height 27
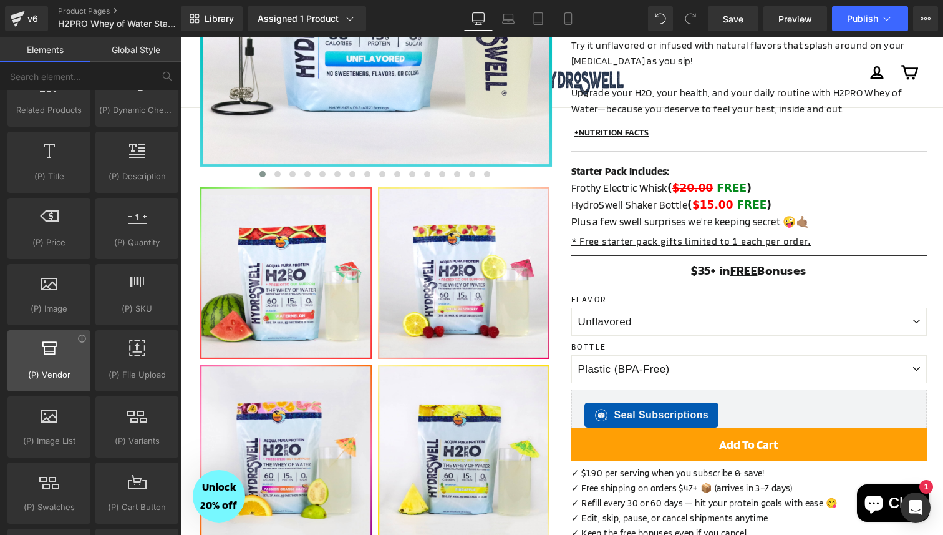
scroll to position [1249, 0]
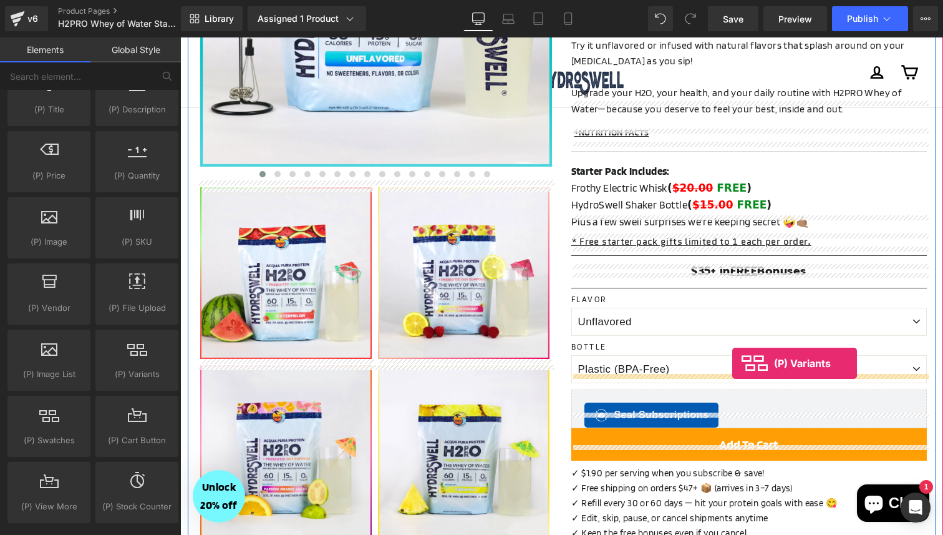
drag, startPoint x: 333, startPoint y: 399, endPoint x: 733, endPoint y: 363, distance: 401.0
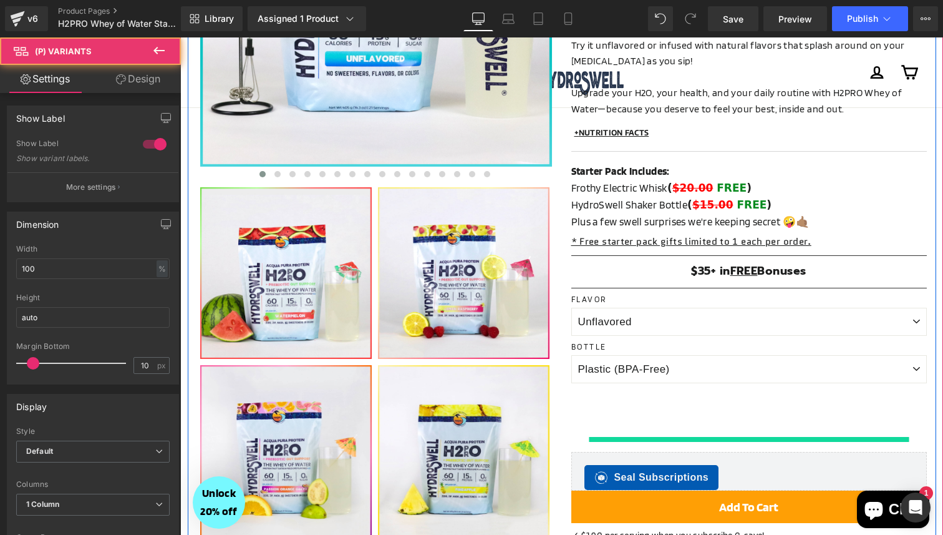
scroll to position [323, 0]
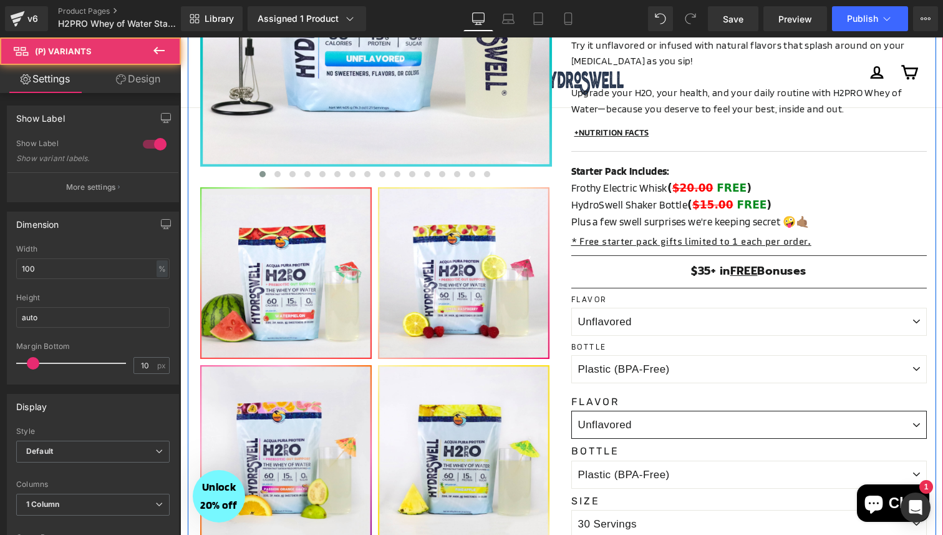
click at [712, 420] on select "Unflavored Splash of Lemon Raspberry Splash of Passion Orange Guava Splash of P…" at bounding box center [750, 425] width 356 height 28
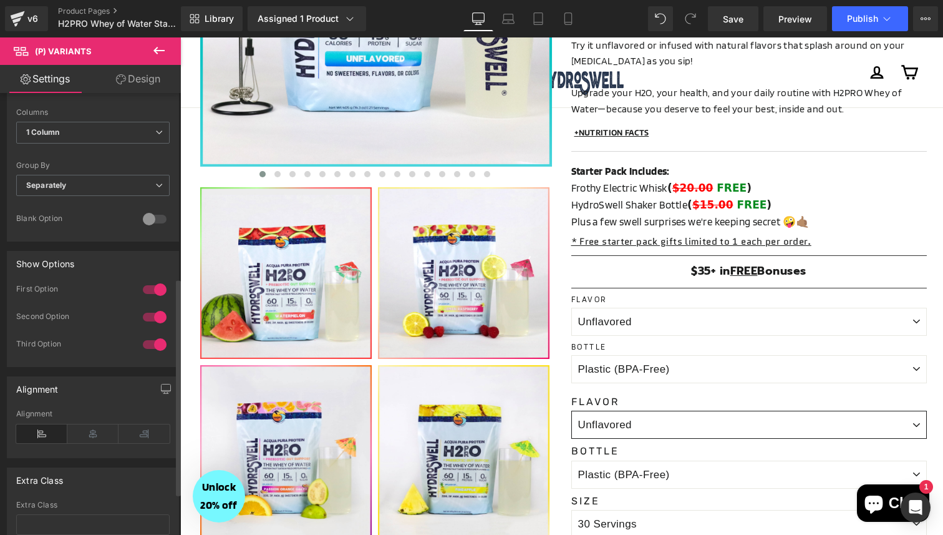
scroll to position [404, 0]
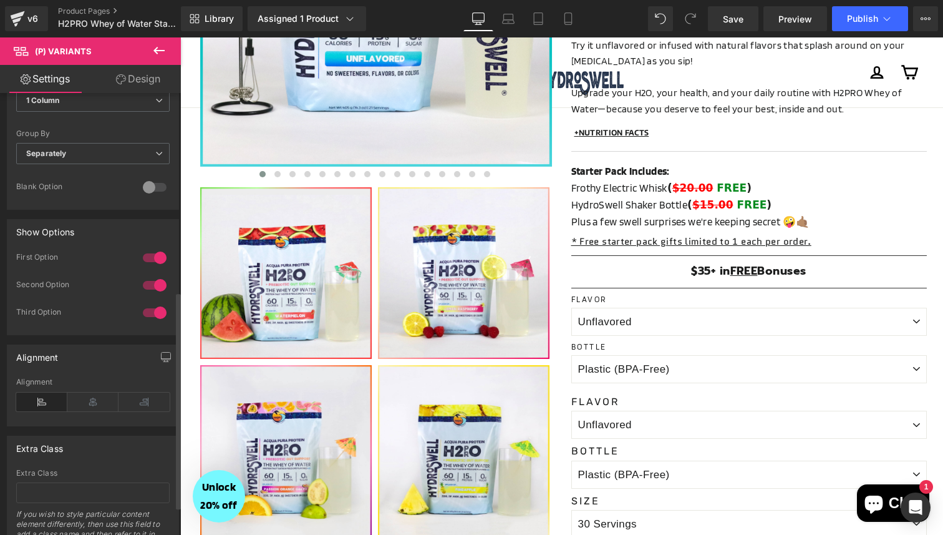
click at [158, 260] on div at bounding box center [155, 258] width 30 height 20
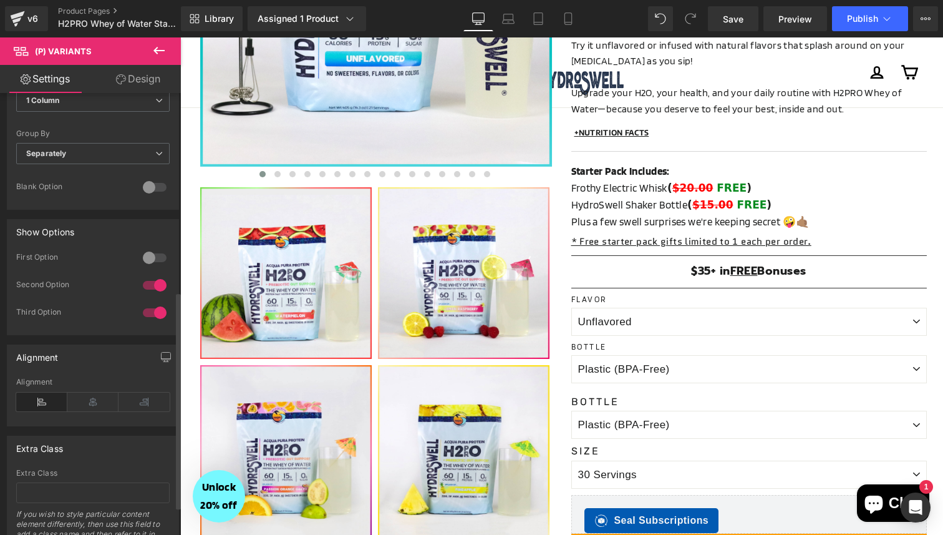
click at [155, 284] on div at bounding box center [155, 285] width 30 height 20
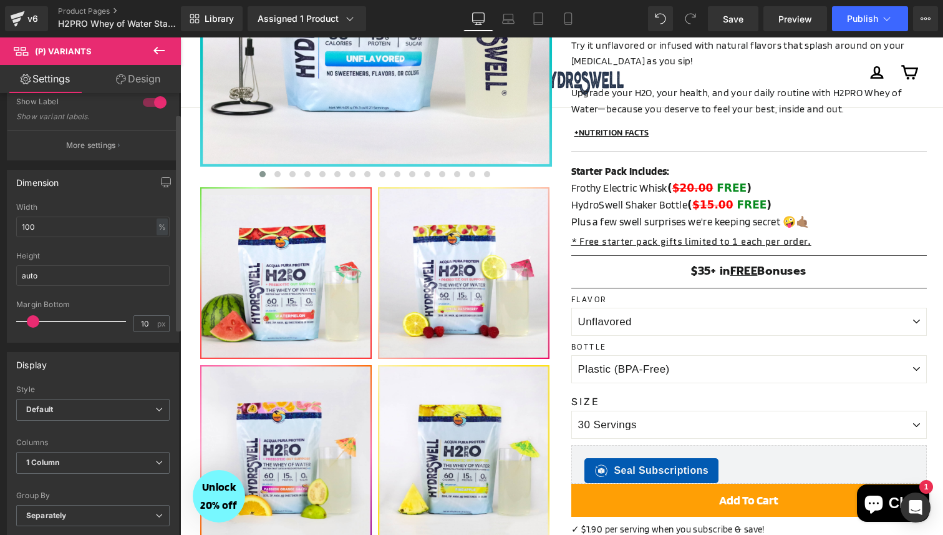
scroll to position [0, 0]
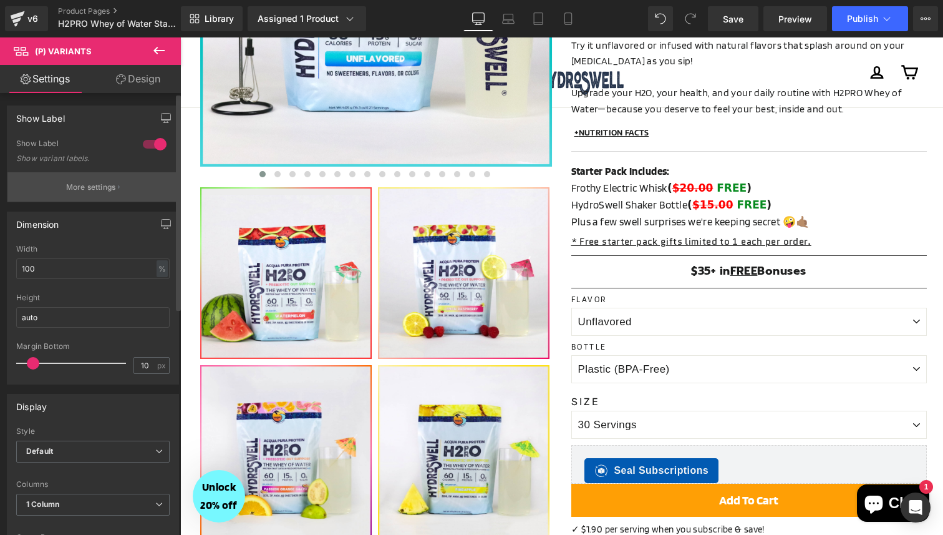
click at [102, 192] on p "More settings" at bounding box center [91, 187] width 50 height 11
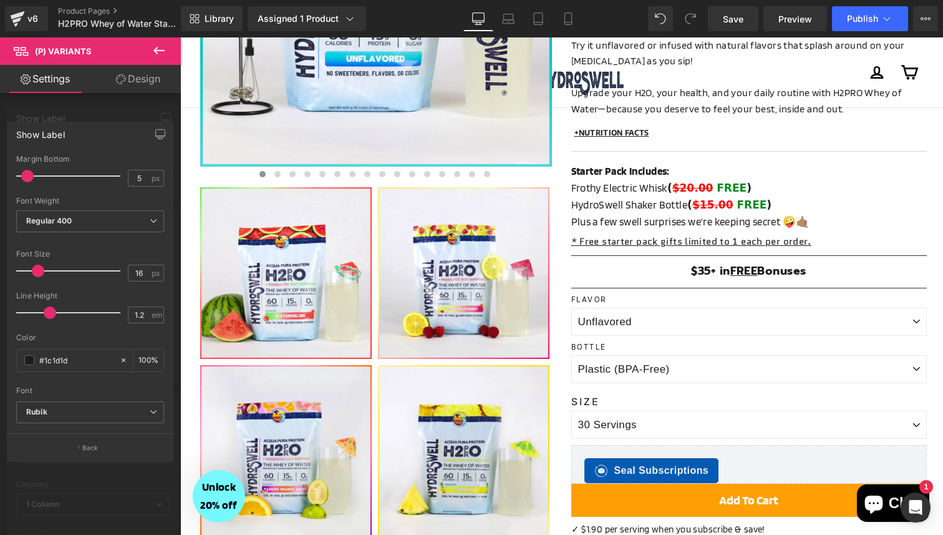
click at [118, 112] on div at bounding box center [90, 289] width 181 height 504
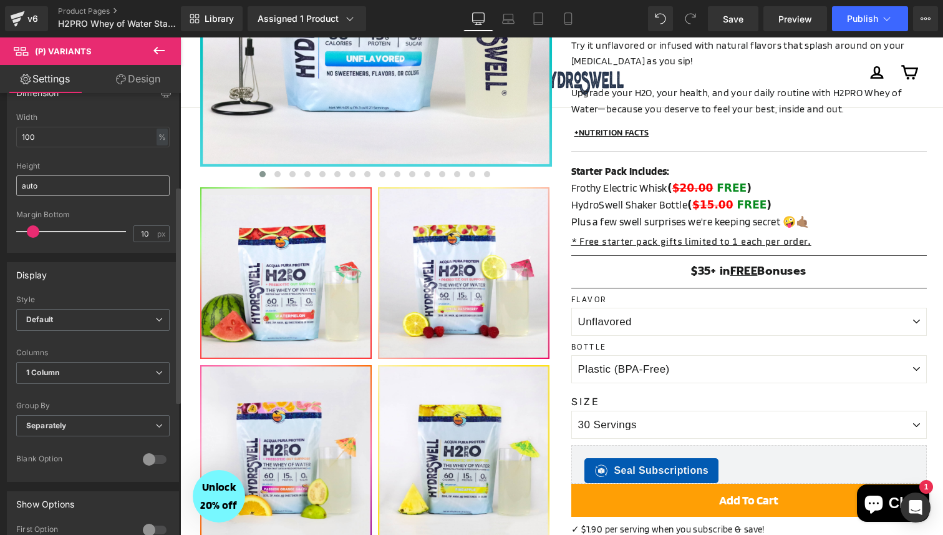
scroll to position [231, 0]
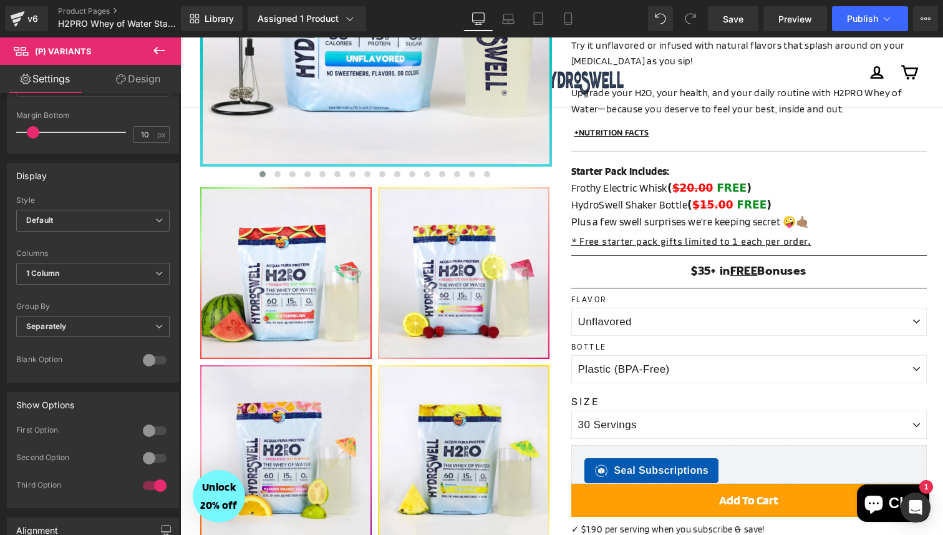
click at [161, 50] on icon at bounding box center [158, 50] width 11 height 7
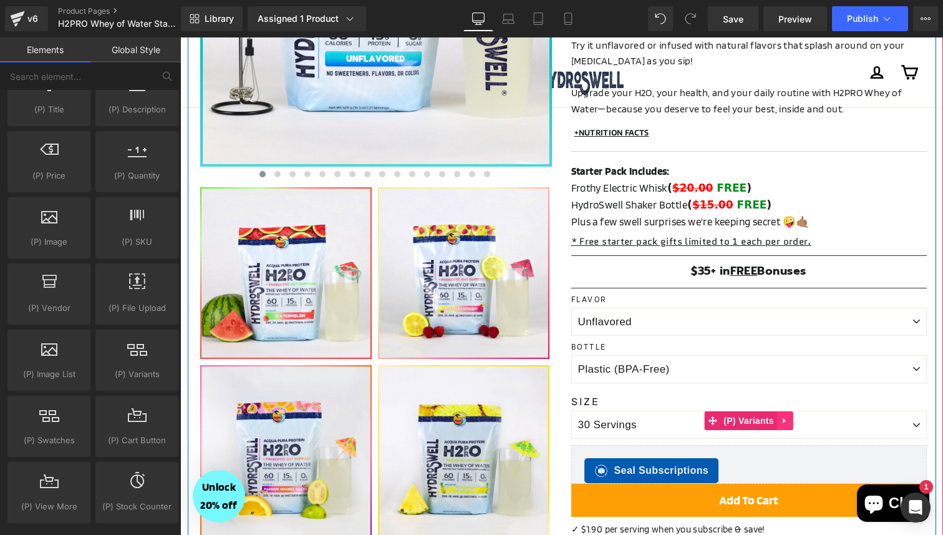
click at [784, 417] on icon at bounding box center [785, 420] width 2 height 6
click at [795, 416] on icon at bounding box center [793, 420] width 9 height 9
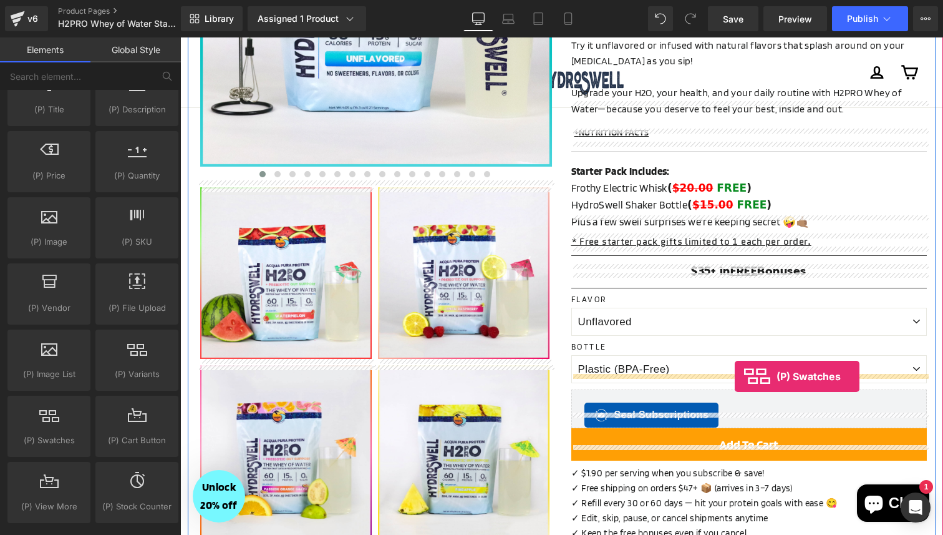
drag, startPoint x: 233, startPoint y: 477, endPoint x: 735, endPoint y: 376, distance: 511.7
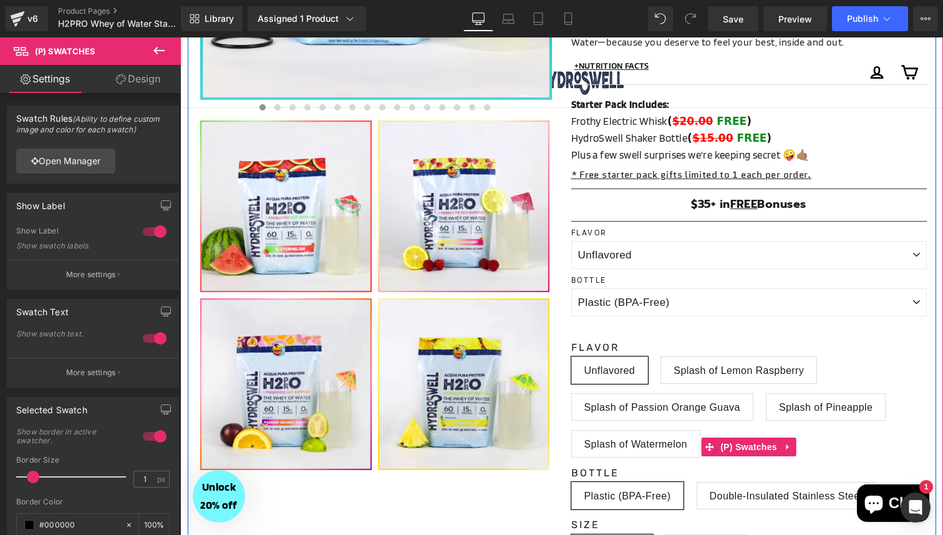
scroll to position [403, 0]
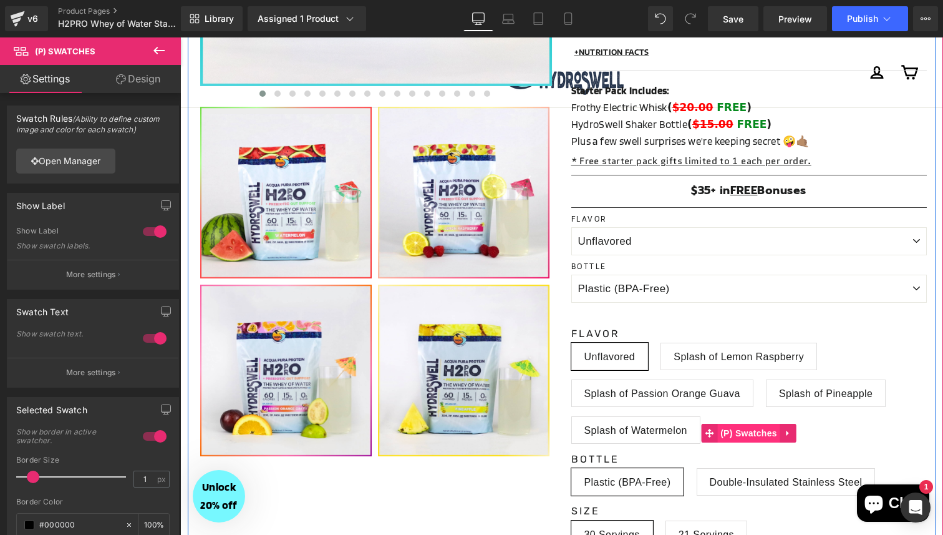
click at [747, 424] on span "(P) Swatches" at bounding box center [749, 433] width 63 height 19
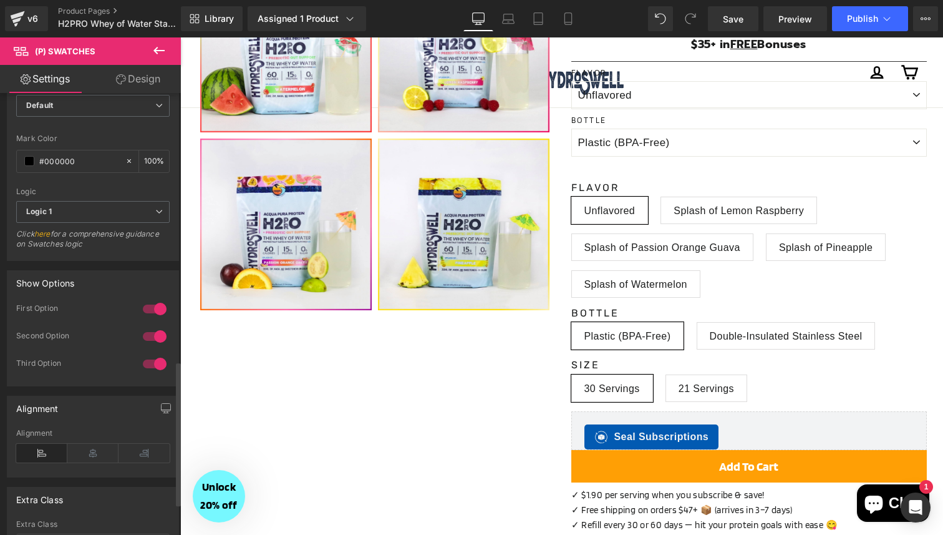
scroll to position [829, 0]
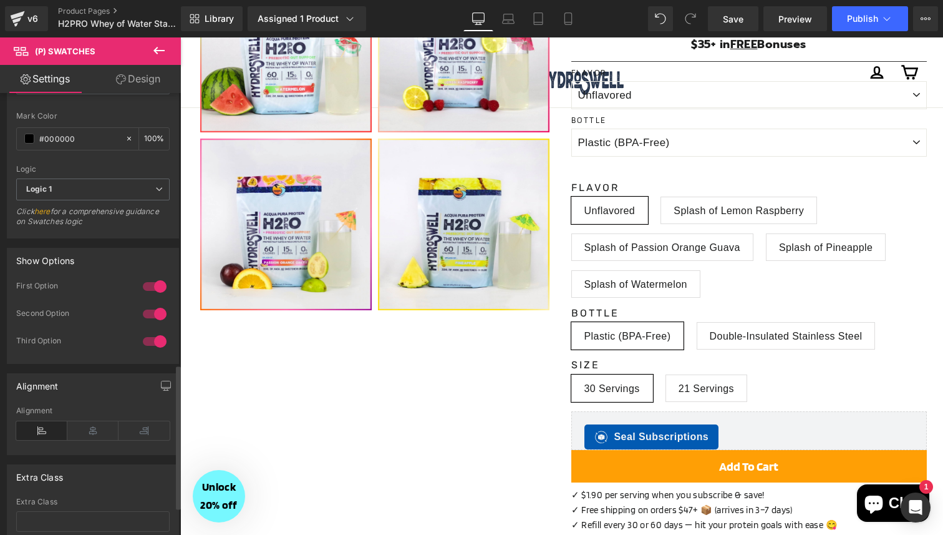
click at [160, 282] on div at bounding box center [155, 286] width 30 height 20
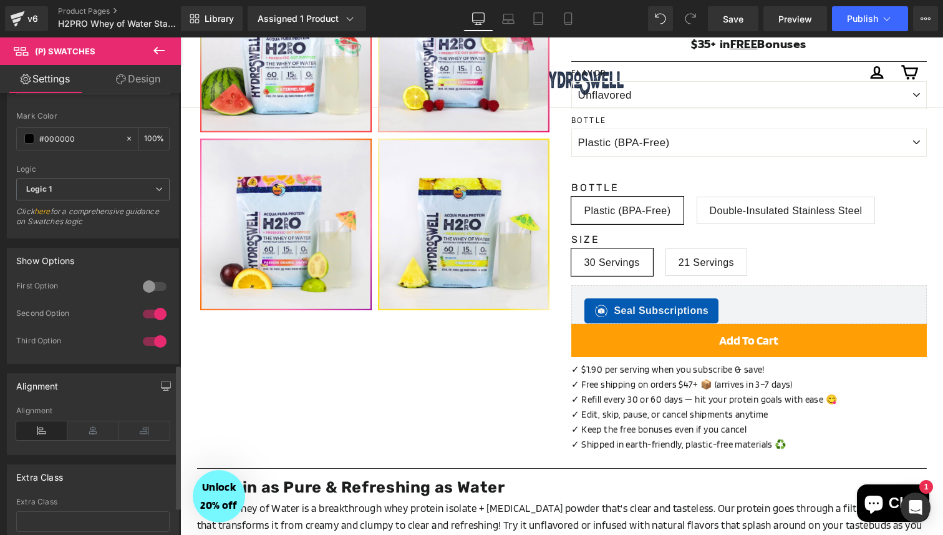
click at [152, 314] on div at bounding box center [155, 314] width 30 height 20
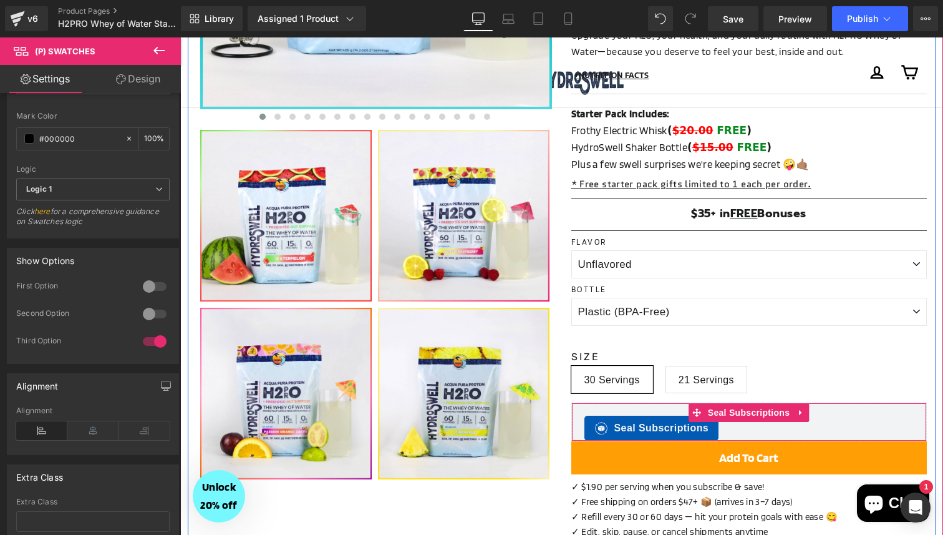
scroll to position [376, 0]
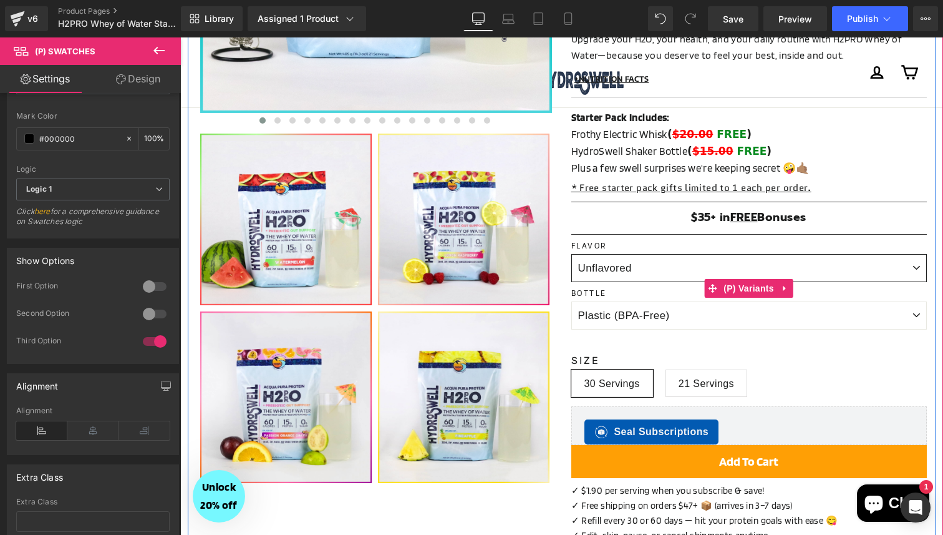
click at [782, 254] on select "Unflavored Splash of Lemon Raspberry Splash of Passion Orange Guava Splash of P…" at bounding box center [750, 268] width 356 height 28
click at [572, 254] on select "Unflavored Splash of Lemon Raspberry Splash of Passion Orange Guava Splash of P…" at bounding box center [750, 268] width 356 height 28
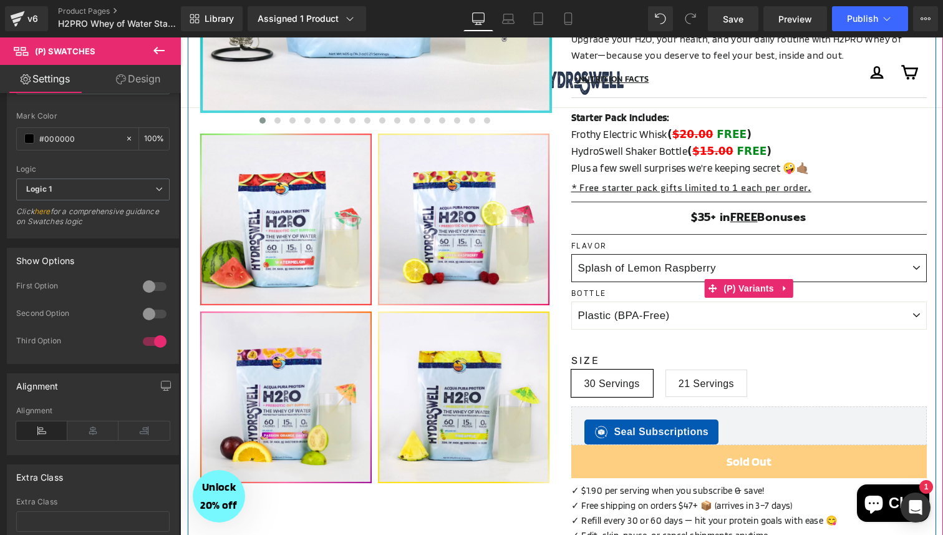
click at [789, 254] on select "Unflavored Splash of Lemon Raspberry Splash of Passion Orange Guava Splash of P…" at bounding box center [750, 268] width 356 height 28
select select "Unflavored"
click at [572, 254] on select "Unflavored Splash of Lemon Raspberry Splash of Passion Orange Guava Splash of P…" at bounding box center [750, 268] width 356 height 28
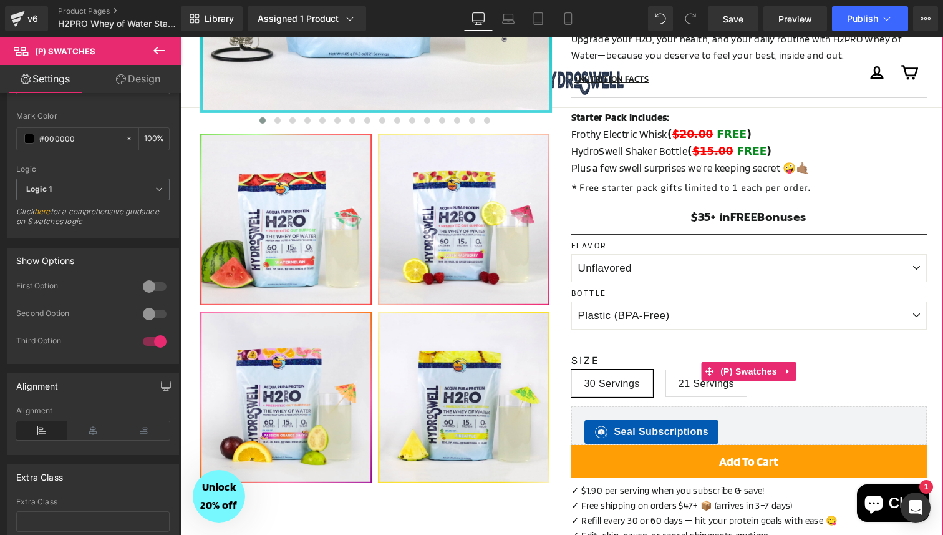
click at [640, 354] on label "Size" at bounding box center [750, 361] width 356 height 15
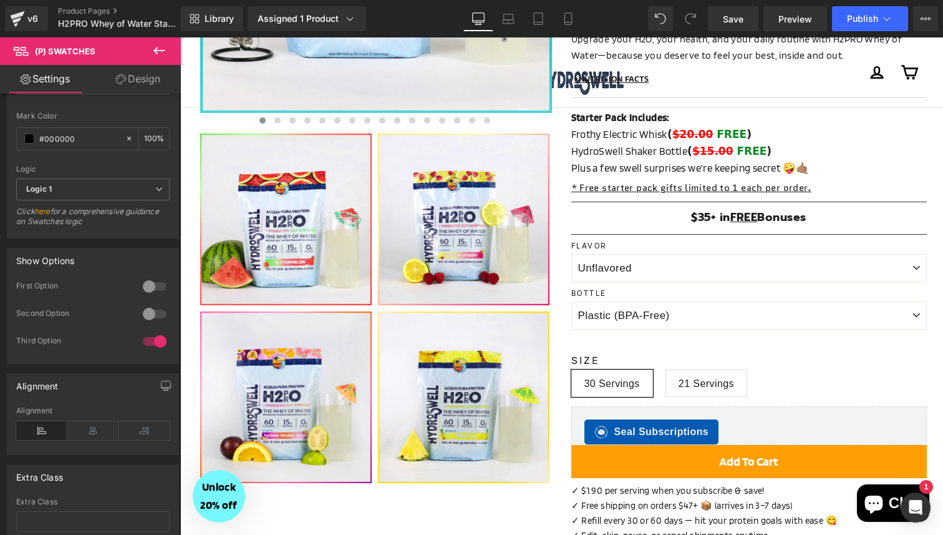
click at [150, 75] on link "Design" at bounding box center [138, 79] width 90 height 28
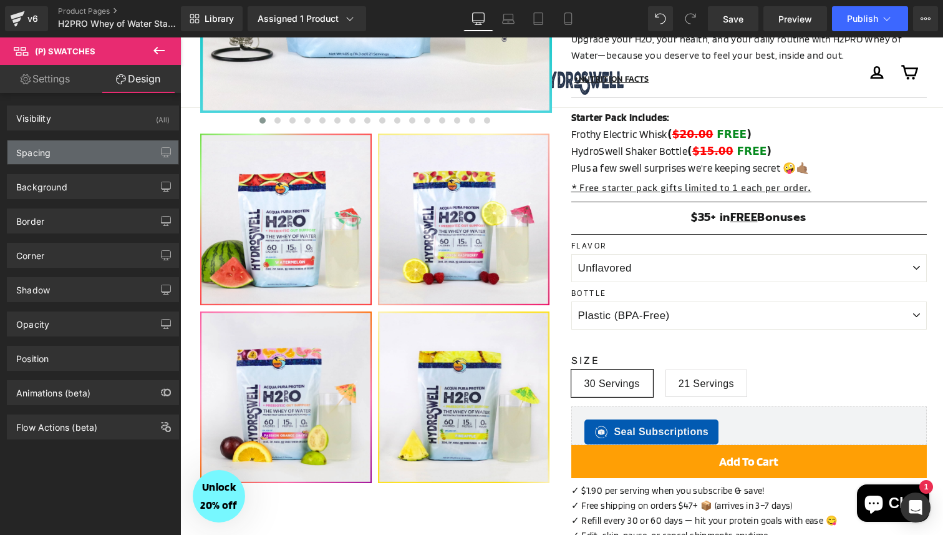
click at [102, 154] on div "Spacing" at bounding box center [92, 152] width 171 height 24
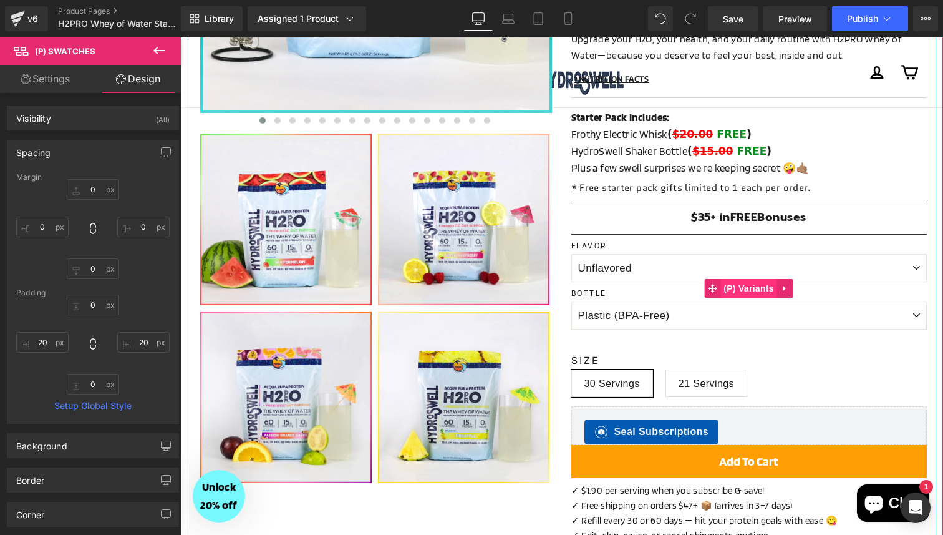
click at [767, 279] on span "(P) Variants" at bounding box center [749, 288] width 57 height 19
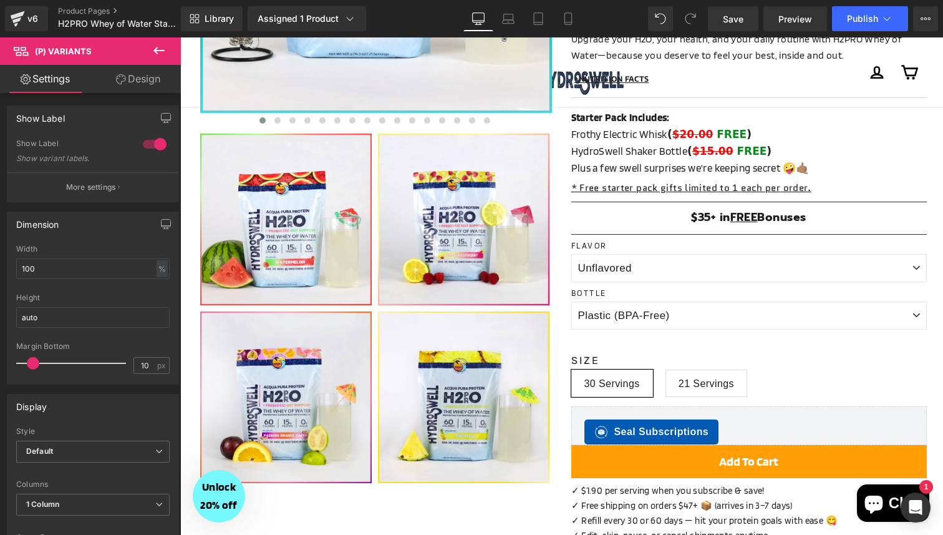
click at [170, 85] on link "Design" at bounding box center [138, 79] width 90 height 28
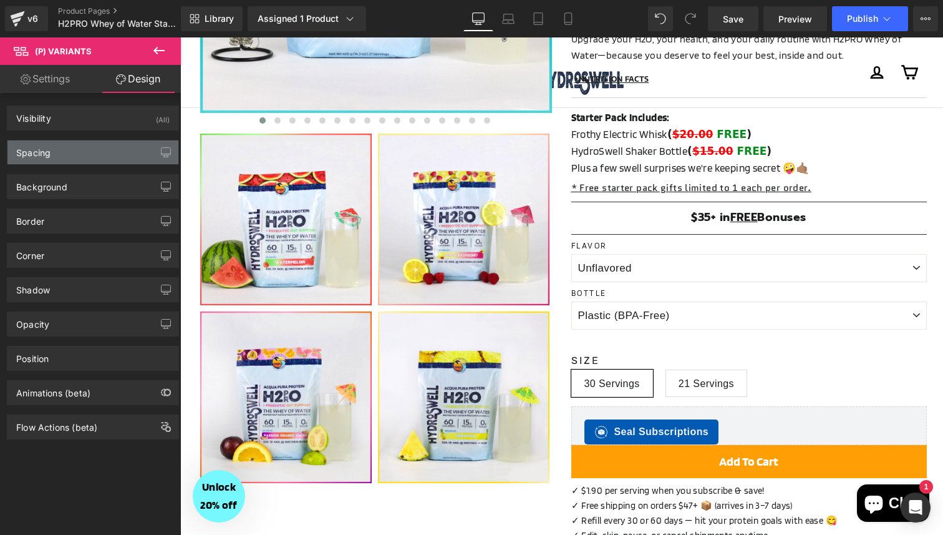
click at [115, 142] on div "Spacing" at bounding box center [92, 152] width 171 height 24
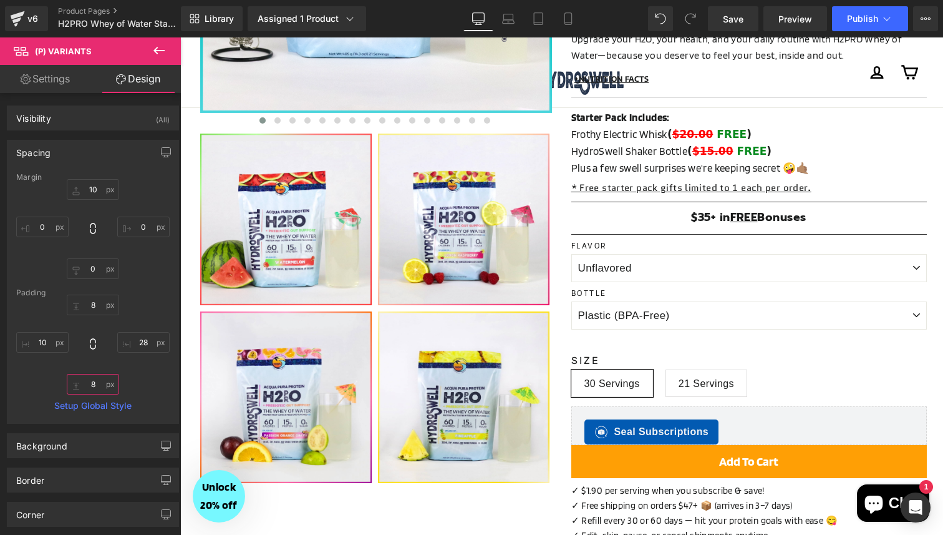
click at [91, 381] on input "8" at bounding box center [93, 384] width 52 height 21
type input "0"
type input "8"
click at [144, 262] on div "10px 10 0px 0 0px 0 0px 0" at bounding box center [92, 229] width 153 height 100
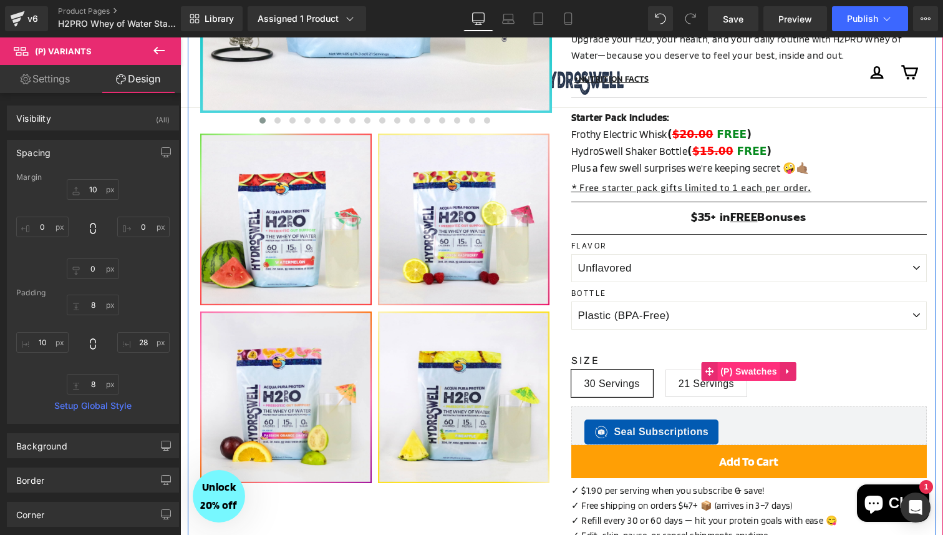
click at [761, 362] on span "(P) Swatches" at bounding box center [749, 371] width 63 height 19
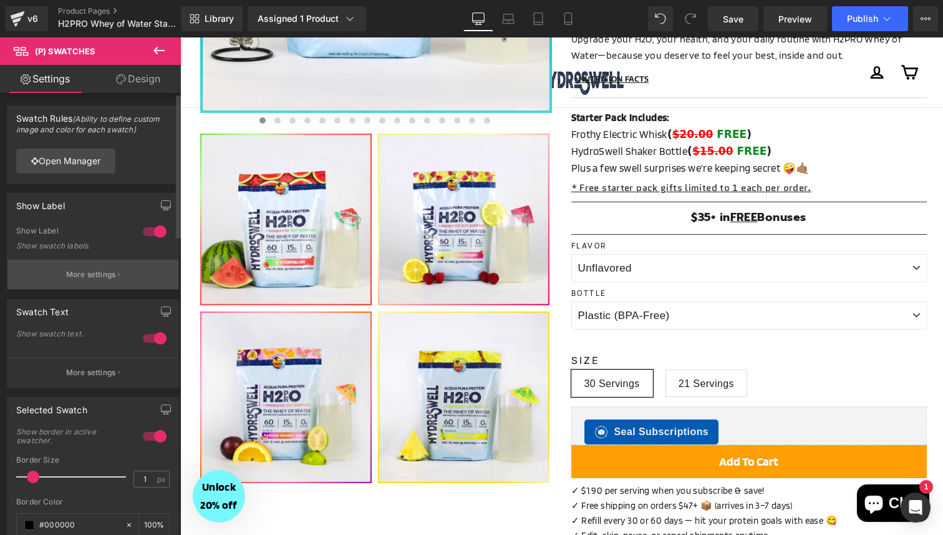
click at [128, 275] on button "More settings" at bounding box center [92, 274] width 171 height 29
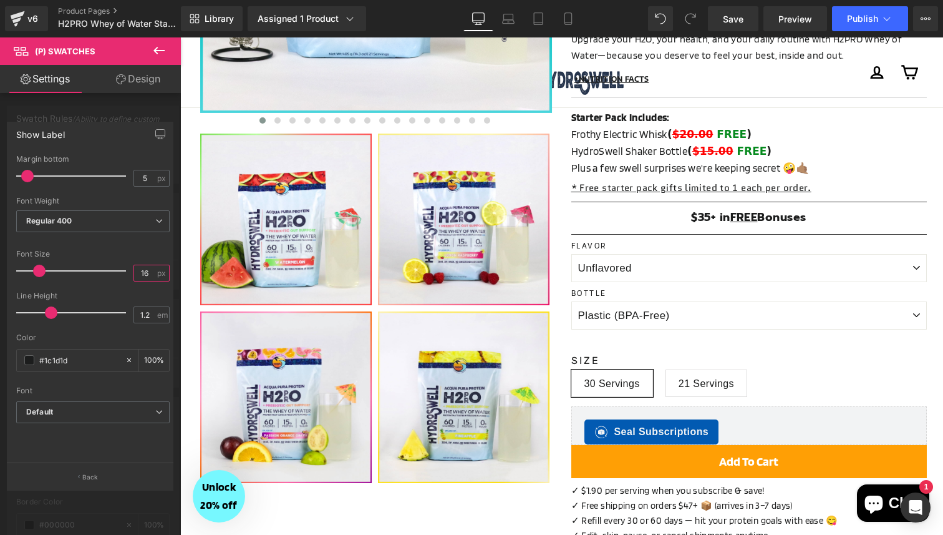
click at [144, 274] on input "16" at bounding box center [145, 273] width 22 height 16
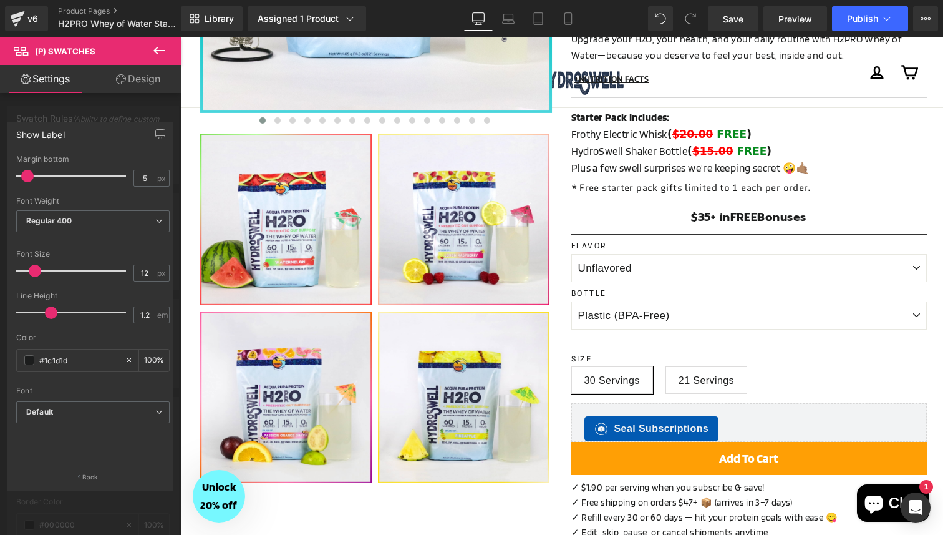
click at [144, 250] on div "Font Size" at bounding box center [92, 254] width 153 height 9
click at [144, 277] on input "12" at bounding box center [145, 273] width 22 height 16
click at [148, 253] on div "Font Size" at bounding box center [92, 254] width 153 height 9
click at [145, 270] on input "11" at bounding box center [145, 273] width 22 height 16
type input "12"
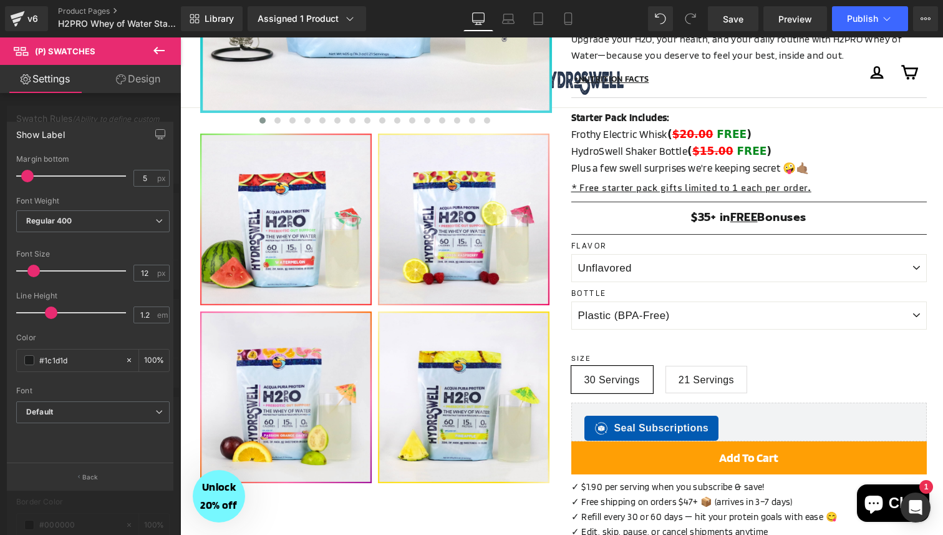
click at [149, 244] on div at bounding box center [92, 242] width 153 height 8
click at [144, 106] on div at bounding box center [90, 289] width 181 height 504
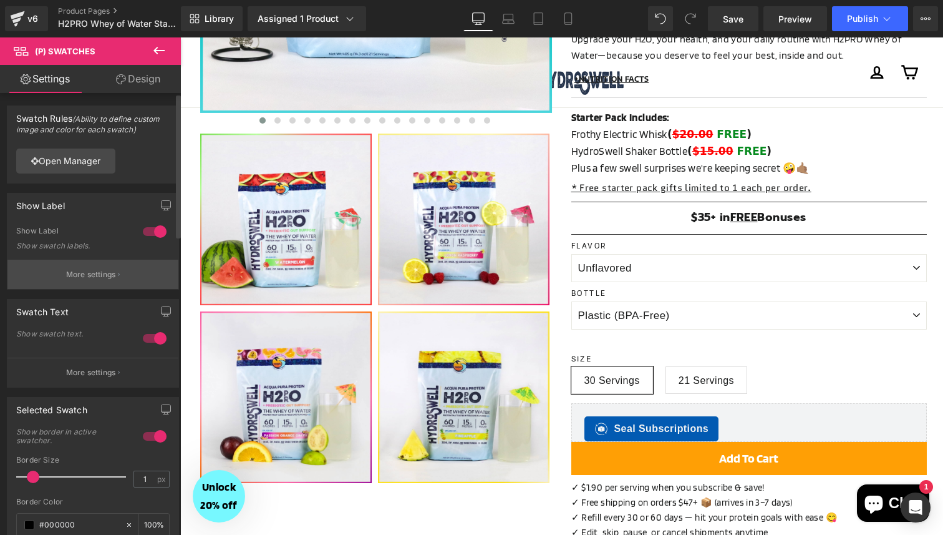
click at [111, 273] on p "More settings" at bounding box center [91, 274] width 50 height 11
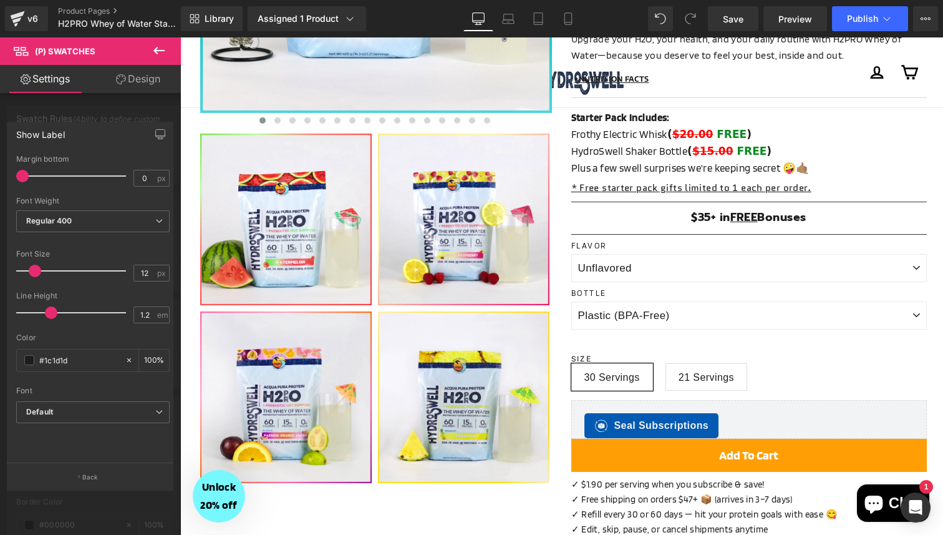
drag, startPoint x: 29, startPoint y: 178, endPoint x: 0, endPoint y: 174, distance: 29.0
click at [0, 174] on div "Show Label 0px Margin bottom 0 px Thin 100 Semi Thin 200 Light 300 Regular 400 …" at bounding box center [90, 300] width 181 height 377
click at [144, 177] on input "0" at bounding box center [145, 178] width 22 height 16
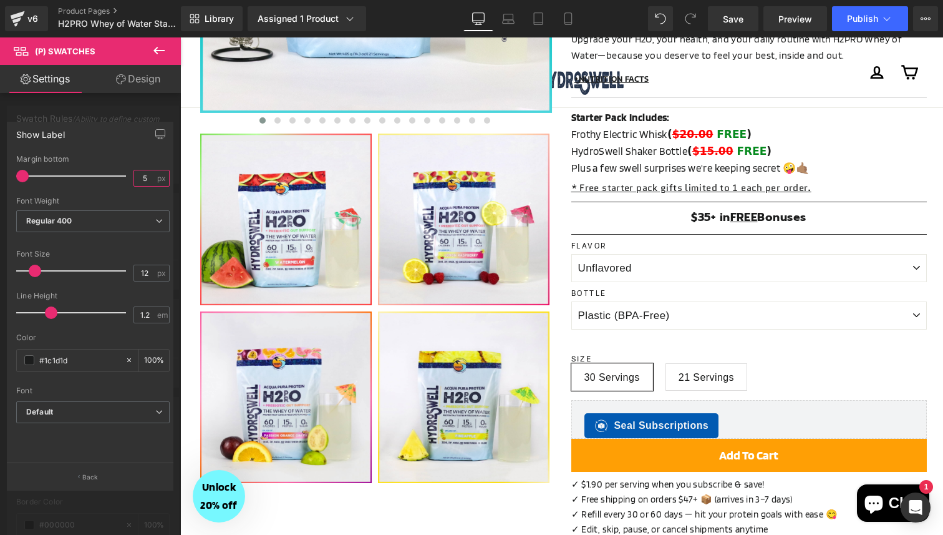
type input "5"
click at [150, 150] on div "Show Label 0px Margin bottom 5 px Thin 100 Semi Thin 200 Light 300 Regular 400 …" at bounding box center [90, 292] width 167 height 341
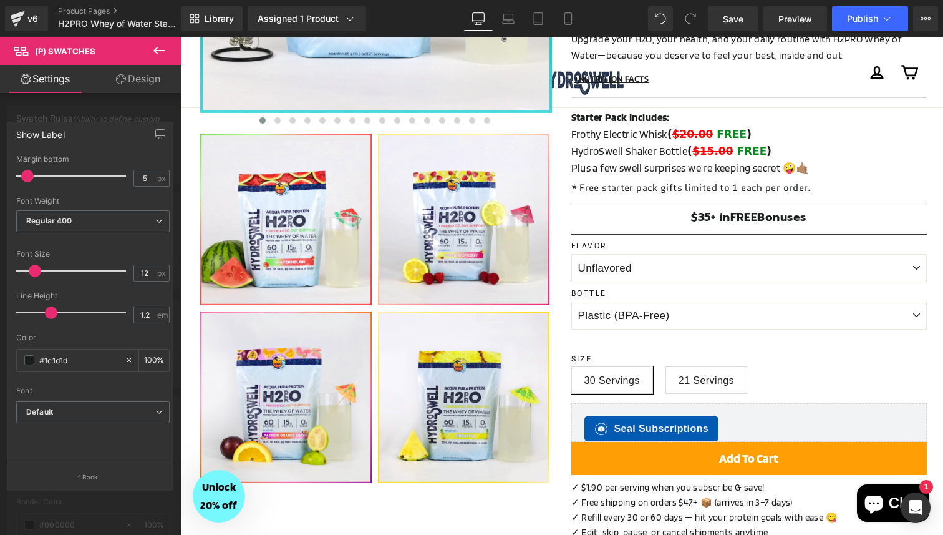
click at [115, 102] on div at bounding box center [90, 289] width 181 height 504
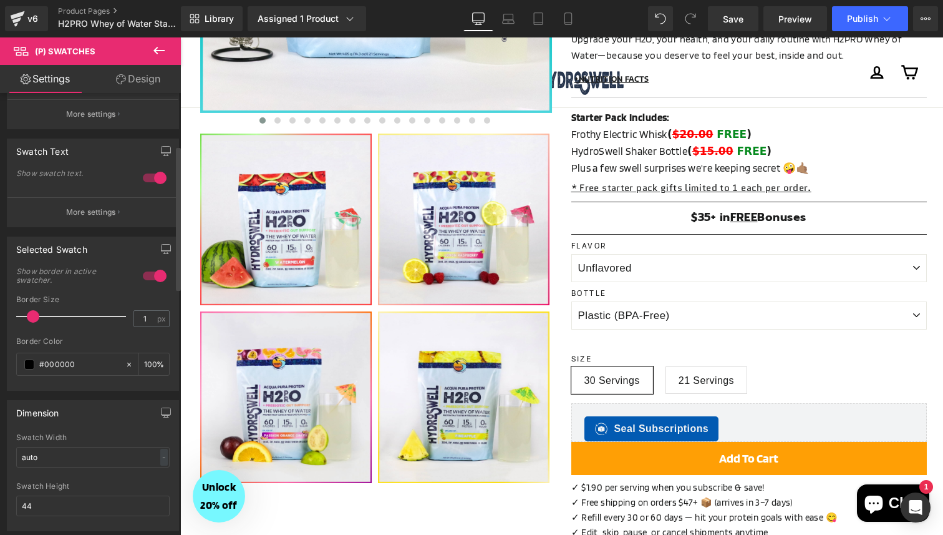
scroll to position [161, 0]
click at [153, 274] on div at bounding box center [155, 275] width 30 height 20
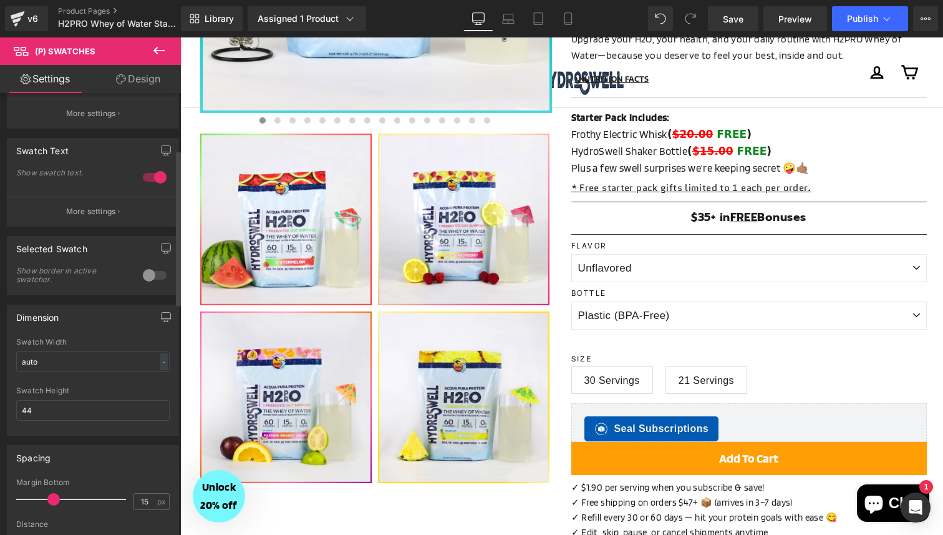
click at [153, 274] on div at bounding box center [155, 275] width 30 height 20
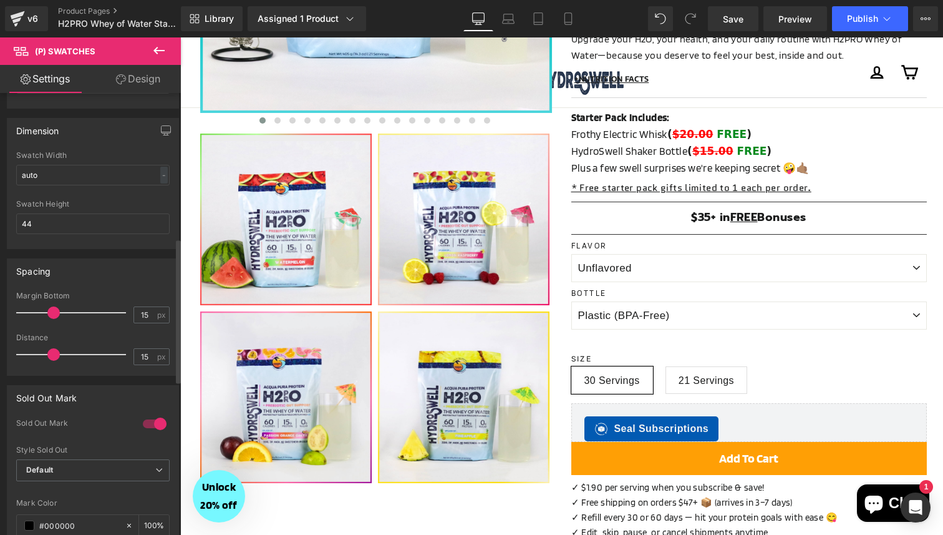
scroll to position [444, 0]
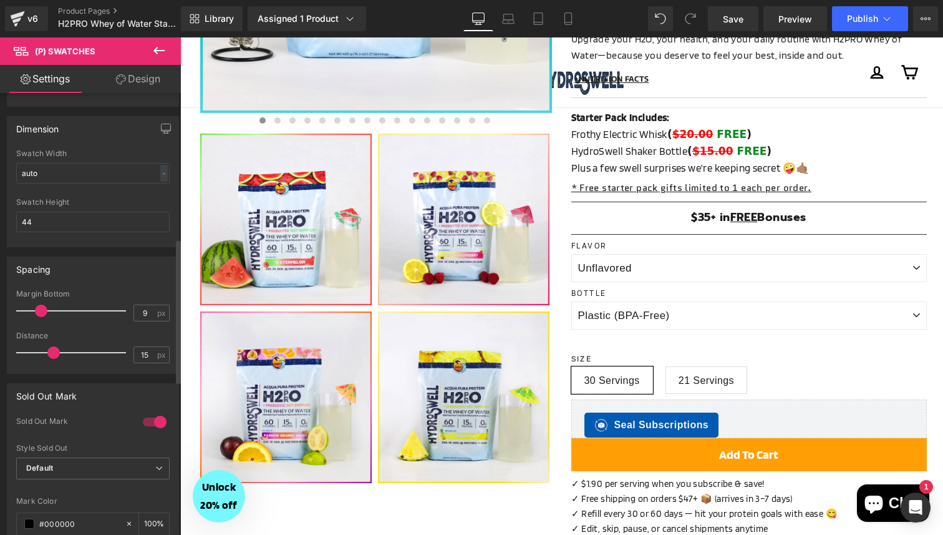
type input "10"
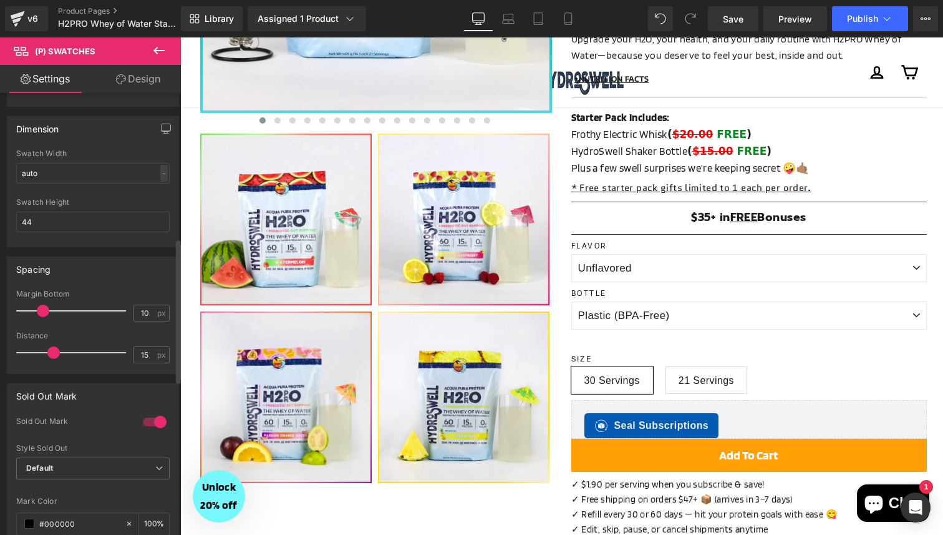
drag, startPoint x: 51, startPoint y: 312, endPoint x: 41, endPoint y: 312, distance: 10.0
click at [41, 312] on span at bounding box center [43, 310] width 12 height 12
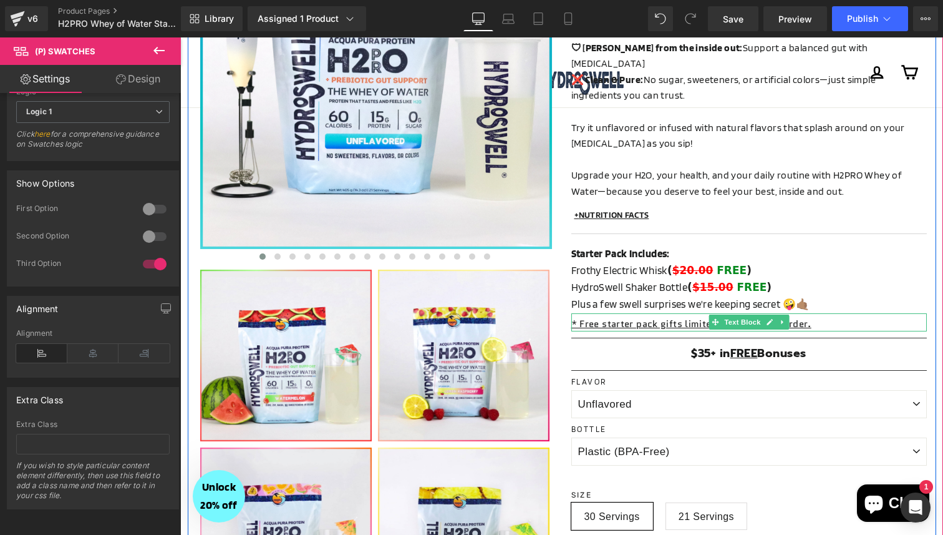
scroll to position [1, 0]
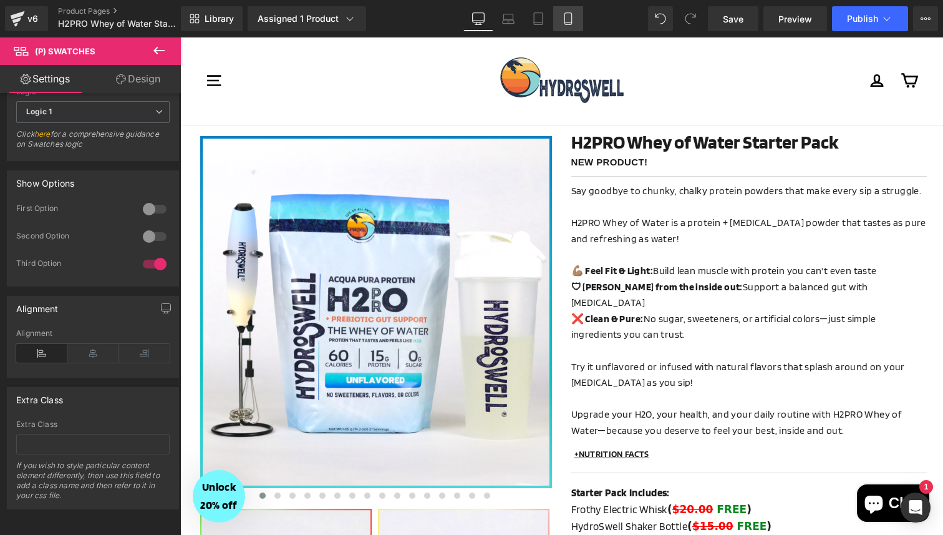
click at [565, 27] on link "Mobile" at bounding box center [568, 18] width 30 height 25
type input "100"
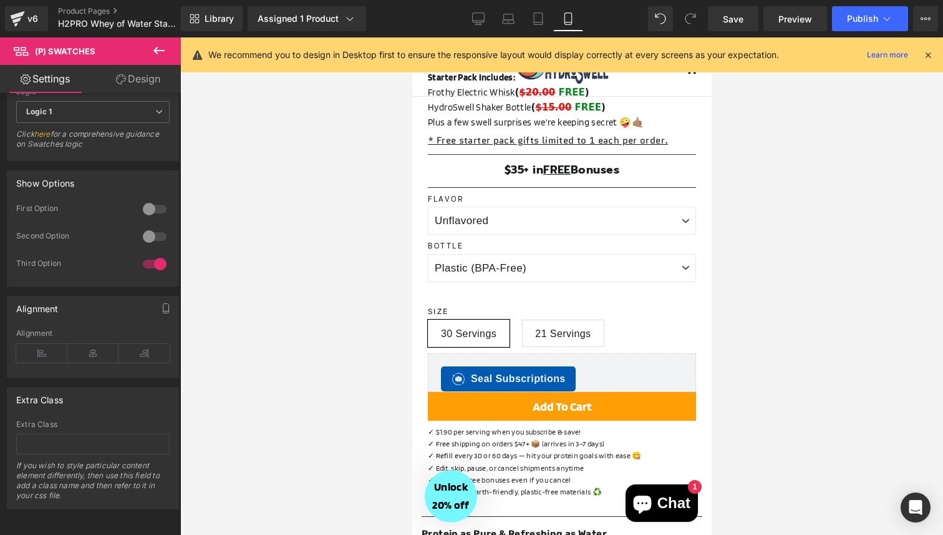
scroll to position [708, 0]
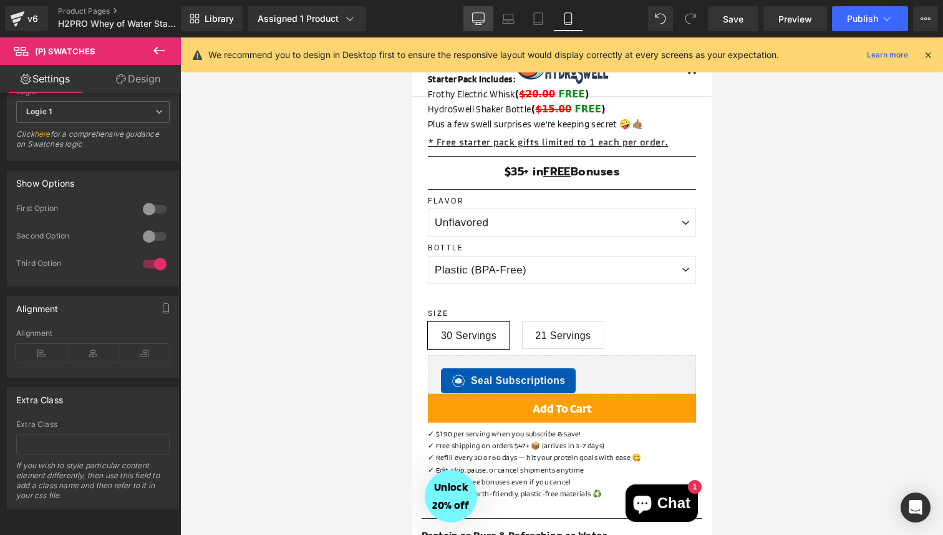
click at [470, 27] on link "Desktop" at bounding box center [479, 18] width 30 height 25
type input "100"
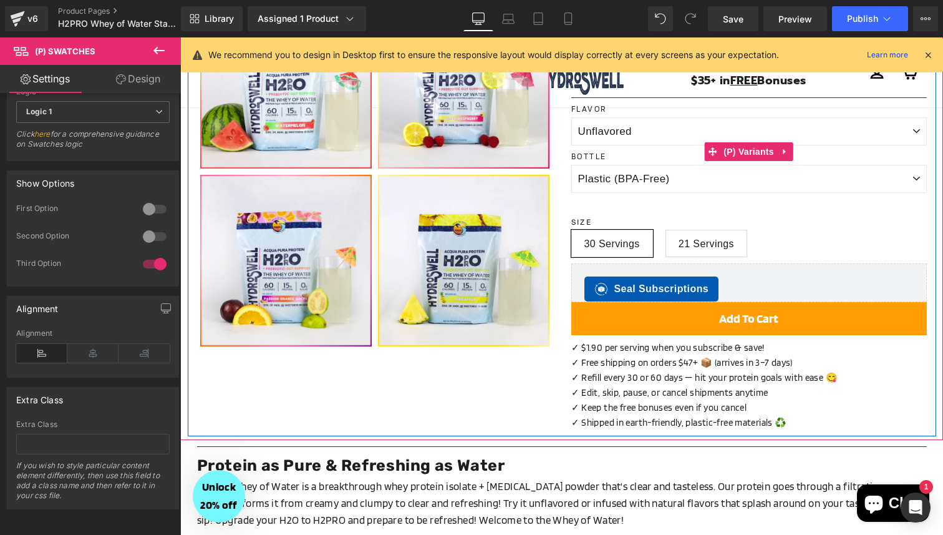
scroll to position [572, 0]
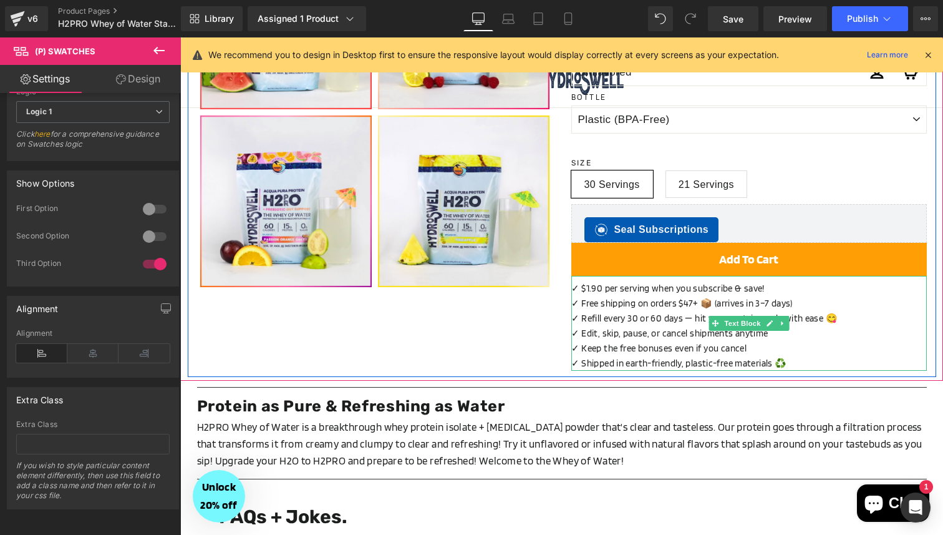
click at [647, 311] on p "✓ Refill every 30 or 60 days — hit your protein goals with ease 😋" at bounding box center [750, 318] width 356 height 15
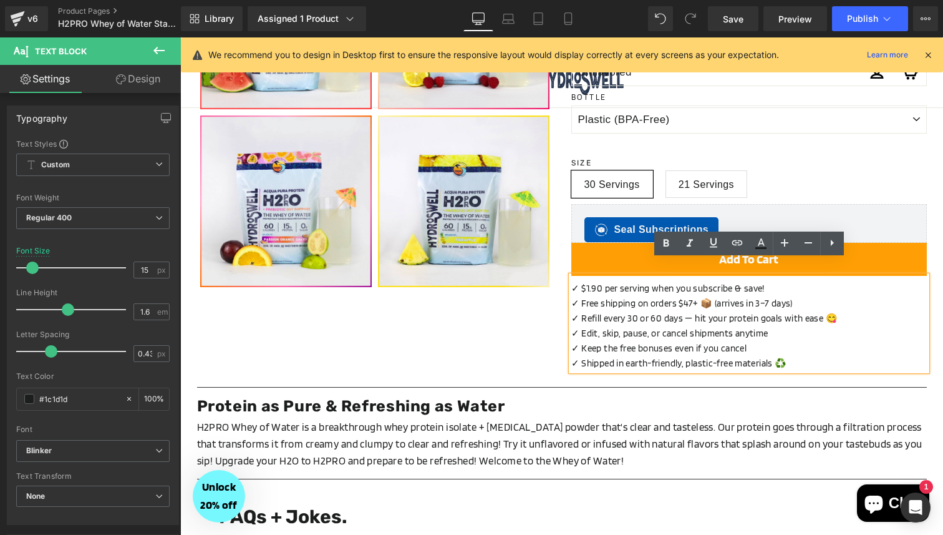
click at [634, 311] on p "✓ Refill every 30 or 60 days — hit your protein goals with ease 😋" at bounding box center [750, 318] width 356 height 15
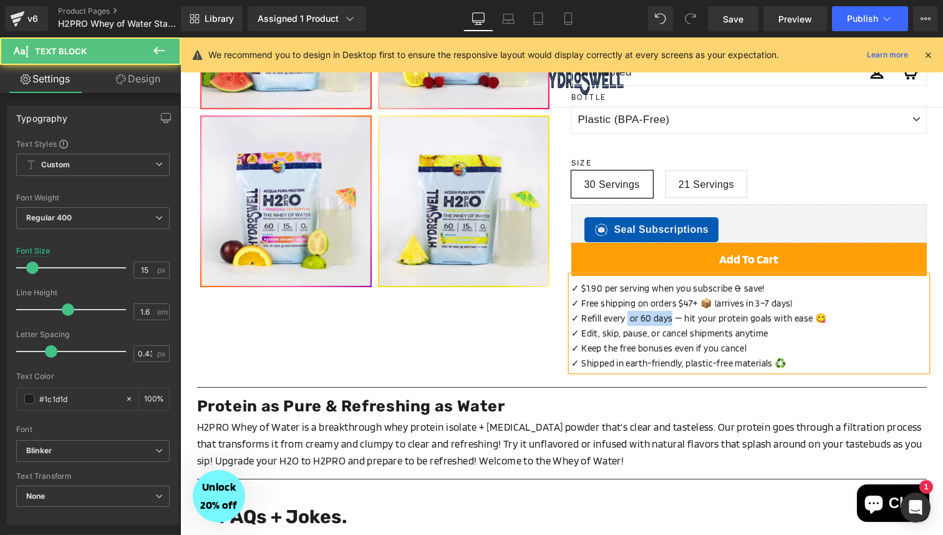
drag, startPoint x: 671, startPoint y: 304, endPoint x: 627, endPoint y: 305, distance: 43.7
click at [627, 311] on p "✓ Refill every or 60 days — hit your protein goals with ease 😋" at bounding box center [750, 318] width 356 height 15
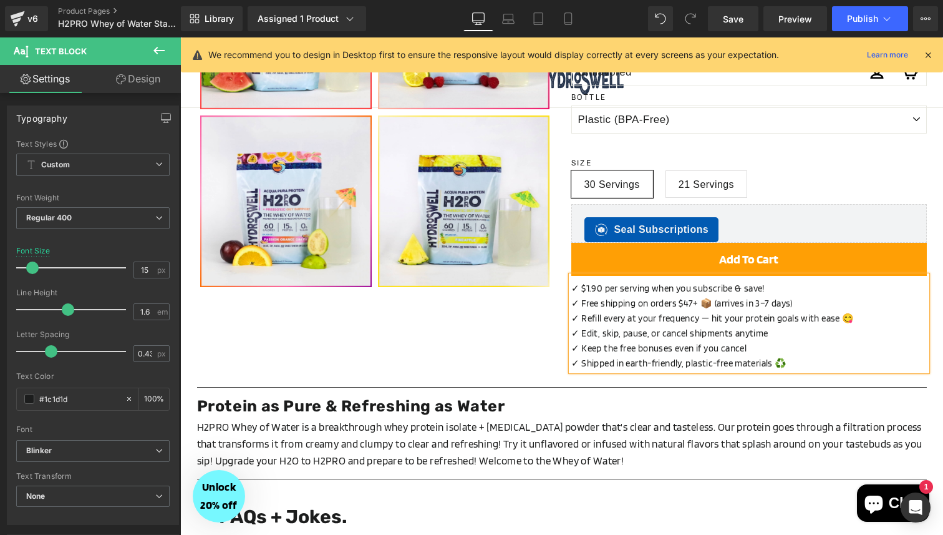
click at [797, 326] on p "✓ Edit, skip, pause, or cancel shipments anytime" at bounding box center [750, 333] width 356 height 15
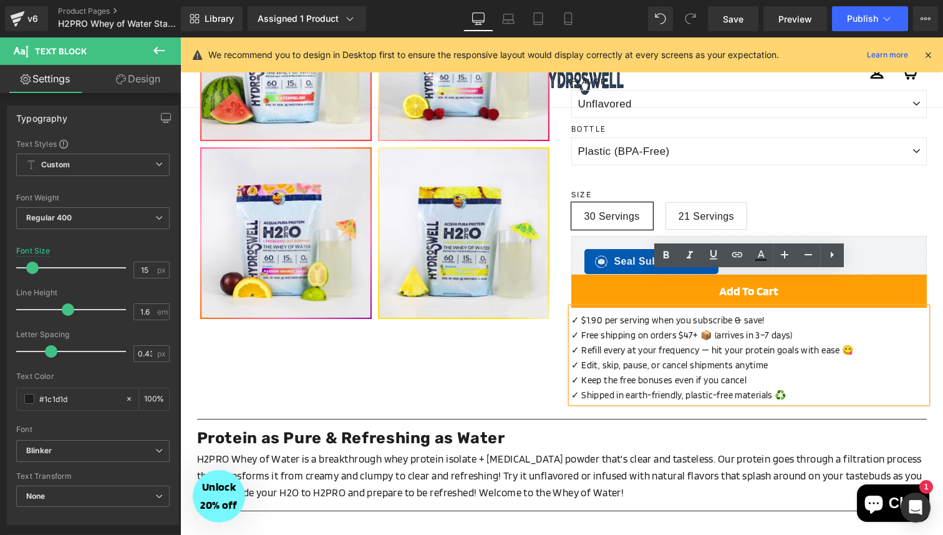
scroll to position [539, 0]
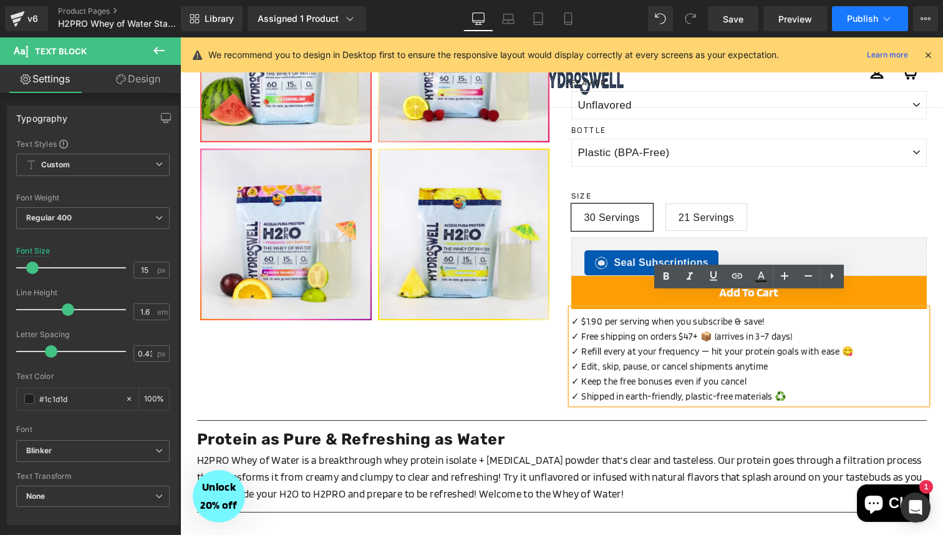
click at [844, 19] on button "Publish" at bounding box center [870, 18] width 76 height 25
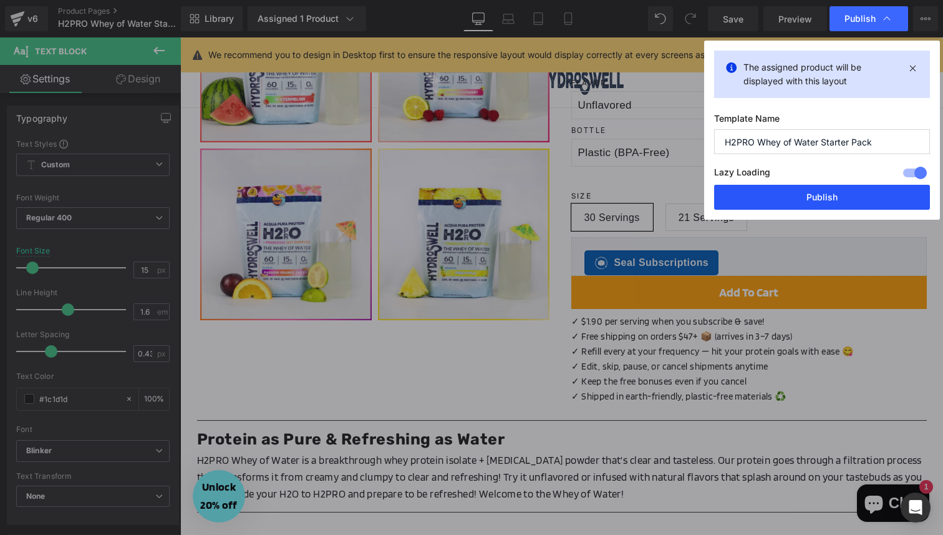
click at [806, 192] on button "Publish" at bounding box center [822, 197] width 216 height 25
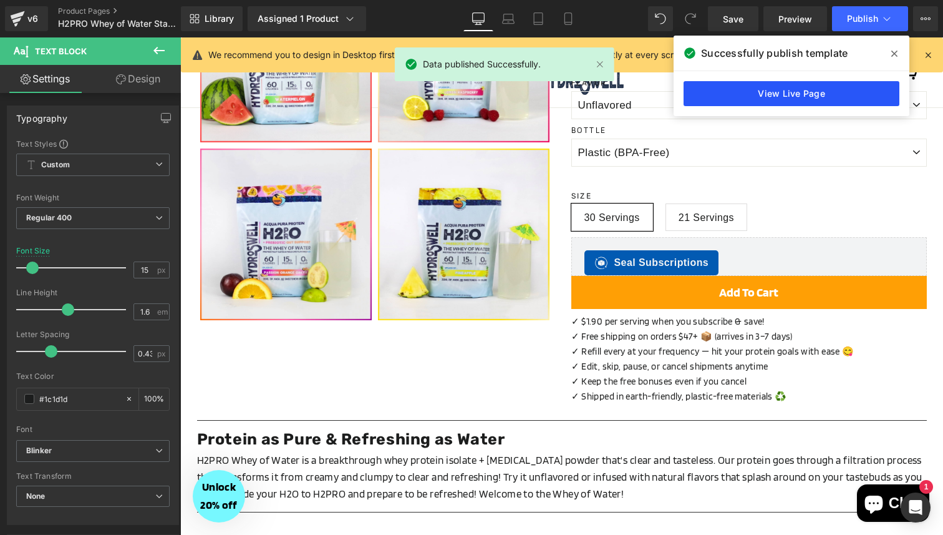
click at [749, 92] on link "View Live Page" at bounding box center [792, 93] width 216 height 25
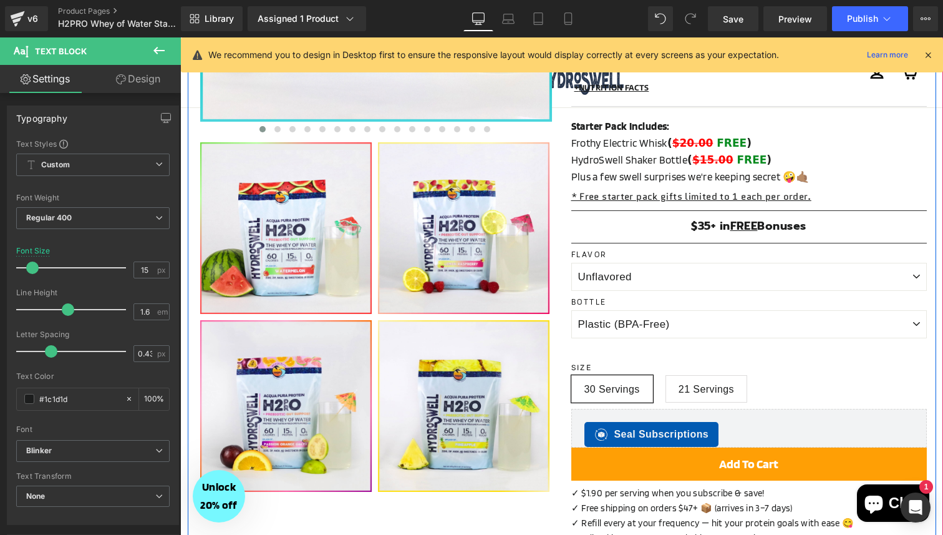
scroll to position [368, 0]
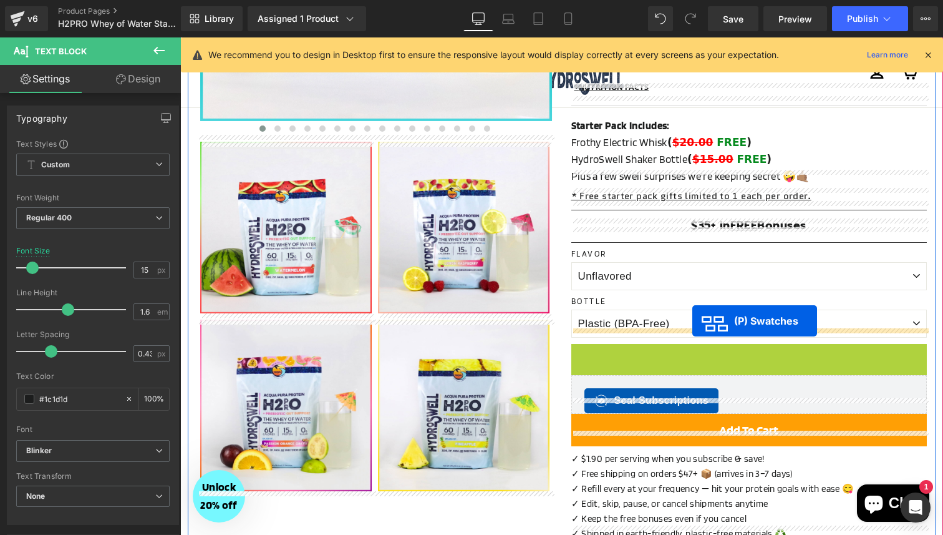
drag, startPoint x: 709, startPoint y: 362, endPoint x: 693, endPoint y: 316, distance: 48.6
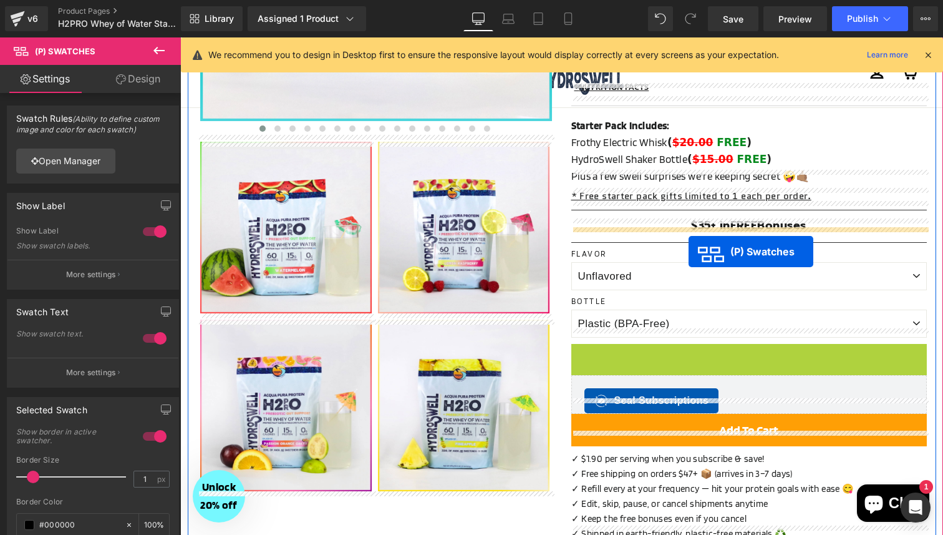
drag, startPoint x: 708, startPoint y: 358, endPoint x: 689, endPoint y: 251, distance: 108.3
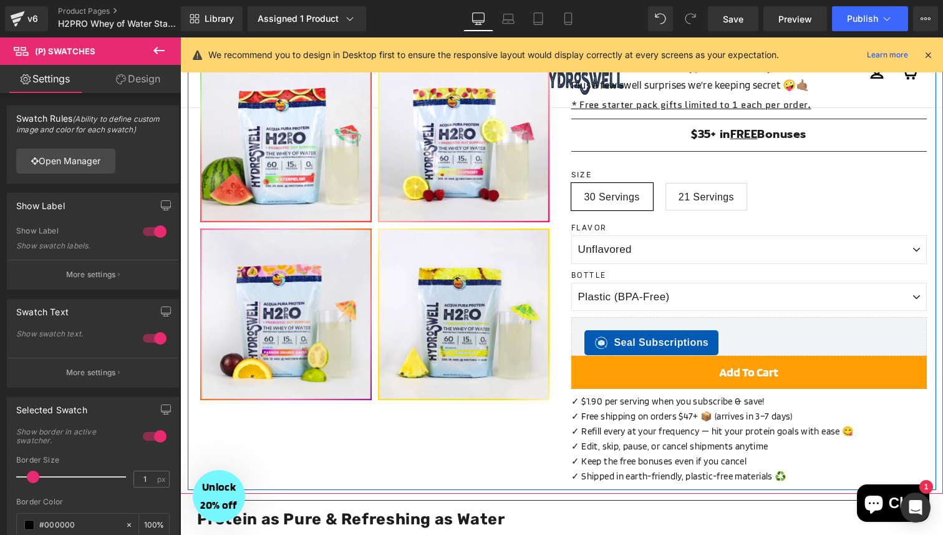
scroll to position [499, 0]
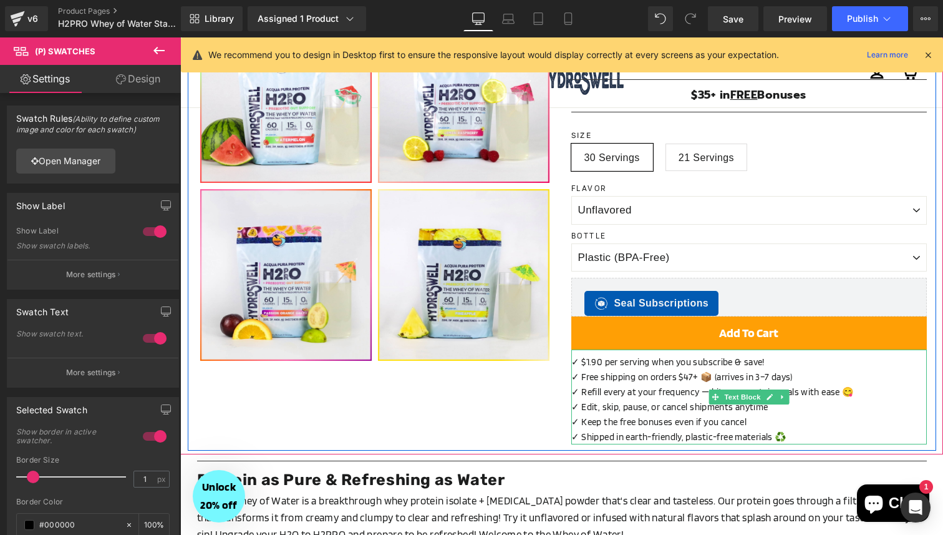
click at [752, 369] on p "✓ Free shipping on orders $47+ 📦 (arrives in 3–7 days)" at bounding box center [750, 376] width 356 height 15
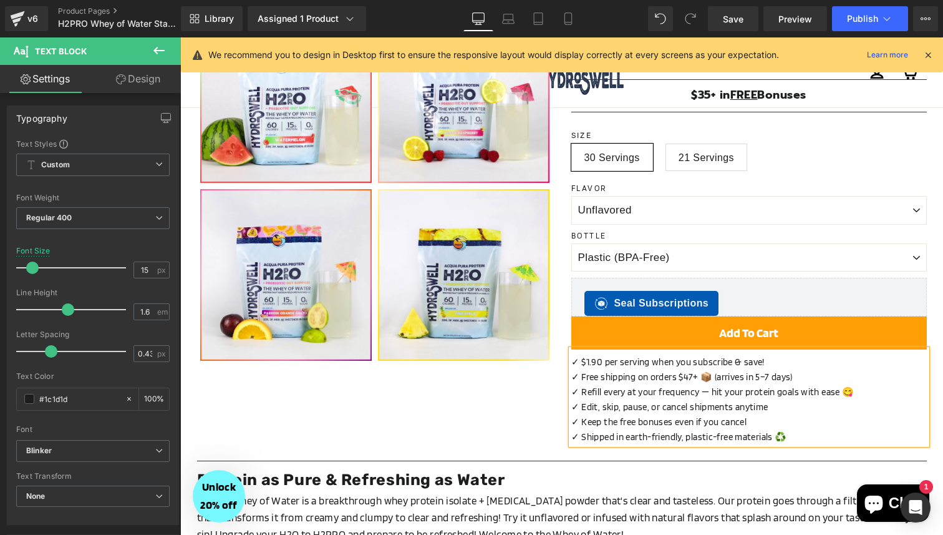
click at [767, 369] on p "✓ Free shipping on orders $47+ 📦 (arrives in 5–7 days)" at bounding box center [750, 376] width 356 height 15
click at [819, 369] on p "✓ Free shipping on orders $47+ 📦 (arrives in 5–7 biz days)" at bounding box center [750, 376] width 356 height 15
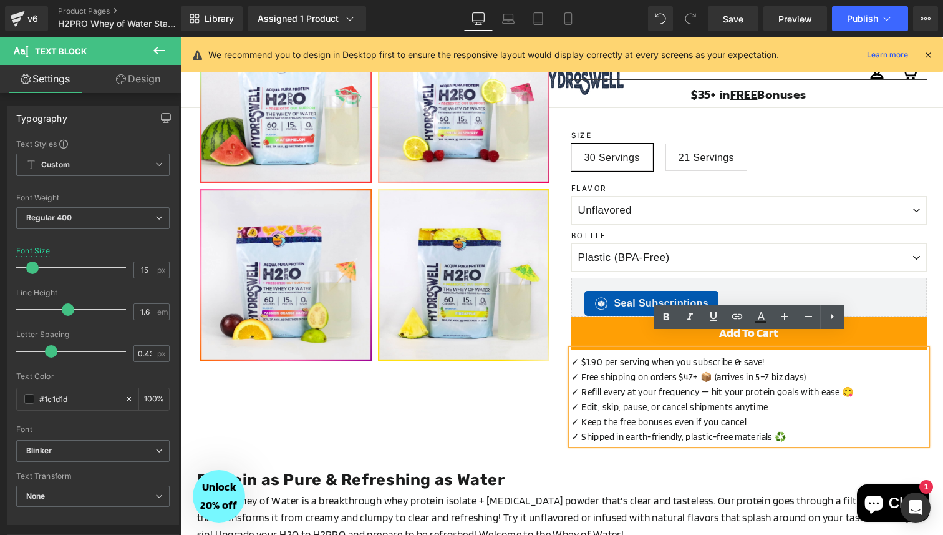
click at [777, 369] on p "✓ Free shipping on orders $47+ 📦 (arrives in 5–7 biz days)" at bounding box center [750, 376] width 356 height 15
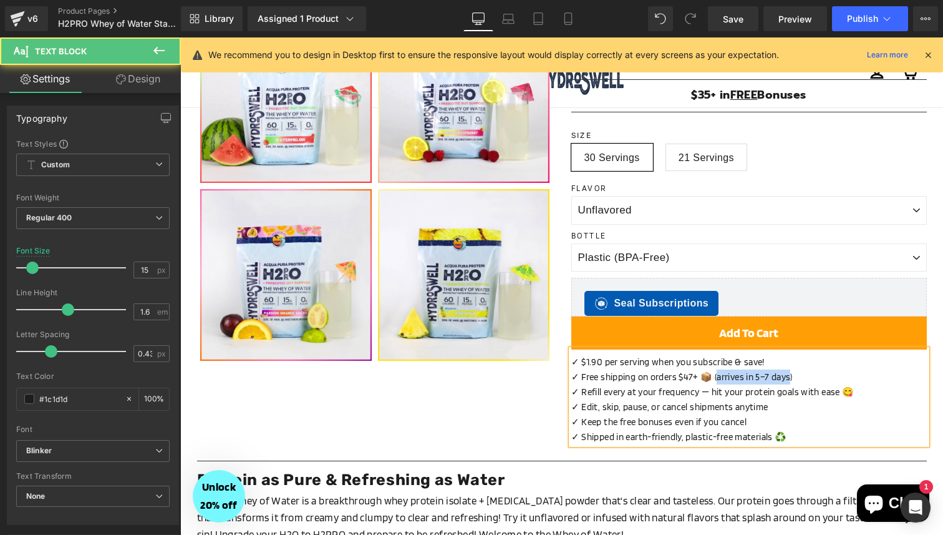
drag, startPoint x: 786, startPoint y: 364, endPoint x: 714, endPoint y: 363, distance: 71.8
click at [714, 369] on p "✓ Free shipping on orders $47+ 📦 (arrives in 5–7 days)" at bounding box center [750, 376] width 356 height 15
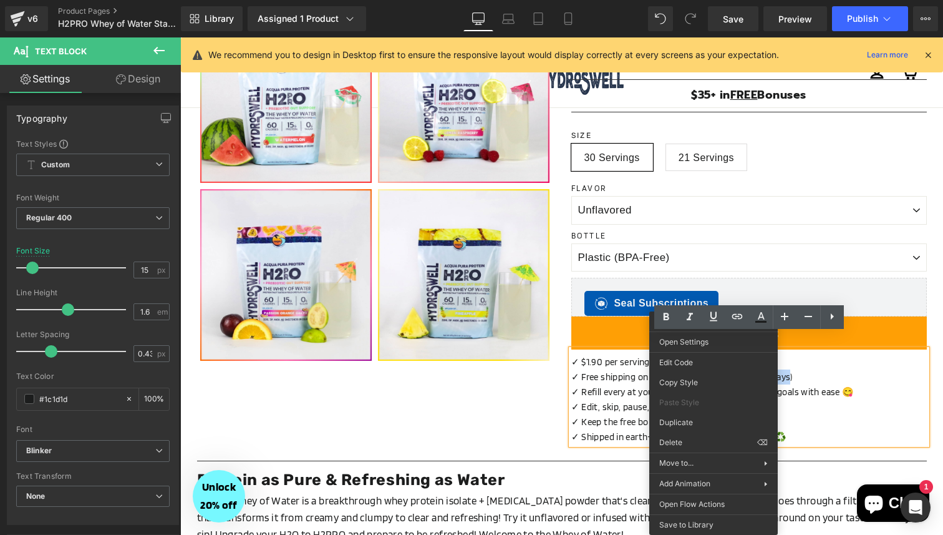
click at [807, 354] on p "✓ $1.90 per serving when you subscribe & save!" at bounding box center [750, 361] width 356 height 15
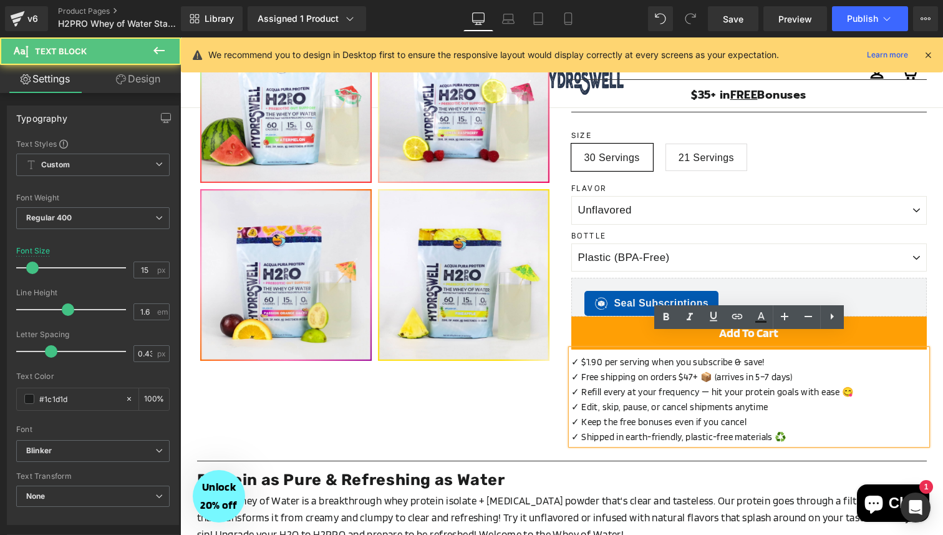
click at [790, 369] on p "✓ Free shipping on orders $47+ 📦 (arrives in 5–7 days)" at bounding box center [750, 376] width 356 height 15
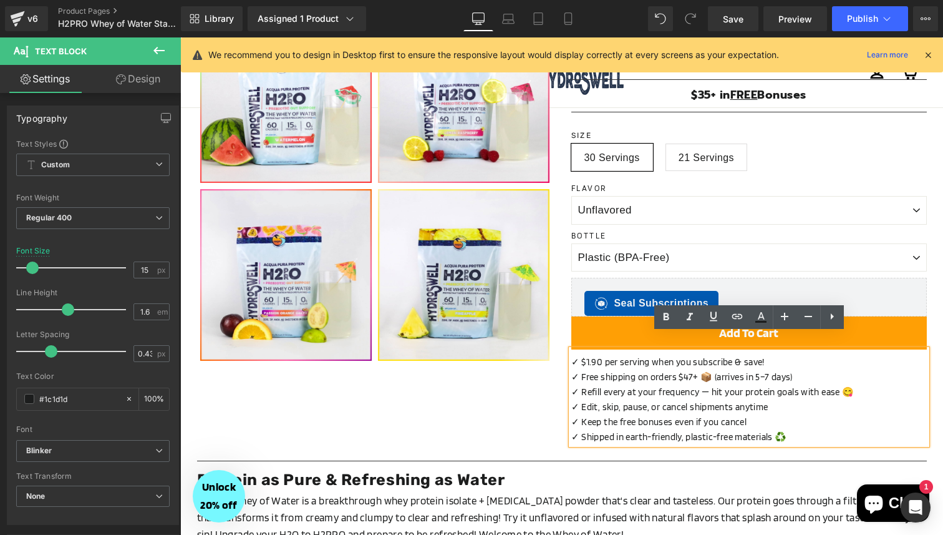
click at [786, 369] on p "✓ Free shipping on orders $47+ 📦 (arrives in 5–7 days)" at bounding box center [750, 376] width 356 height 15
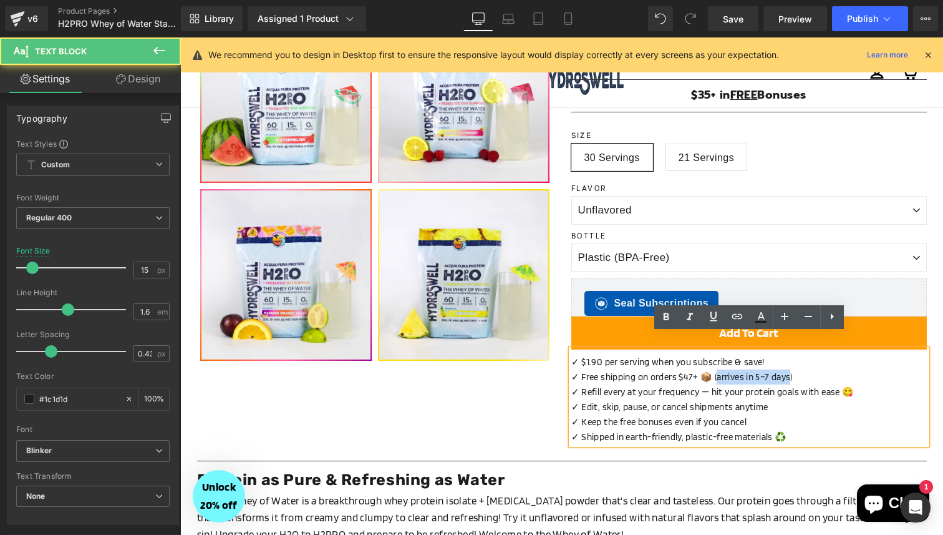
drag, startPoint x: 786, startPoint y: 364, endPoint x: 714, endPoint y: 366, distance: 71.8
click at [714, 369] on p "✓ Free shipping on orders $47+ 📦 (arrives in 5–7 days)" at bounding box center [750, 376] width 356 height 15
